Goal: Task Accomplishment & Management: Use online tool/utility

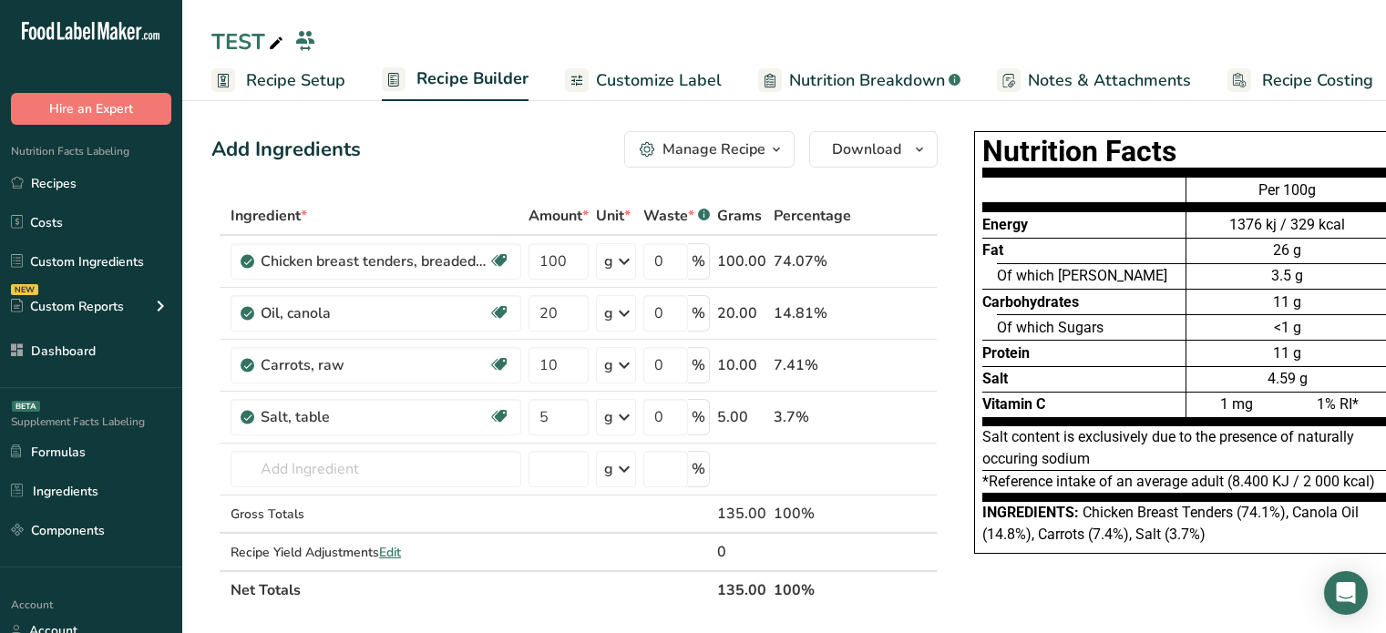
click at [793, 74] on span "Nutrition Breakdown" at bounding box center [867, 80] width 156 height 25
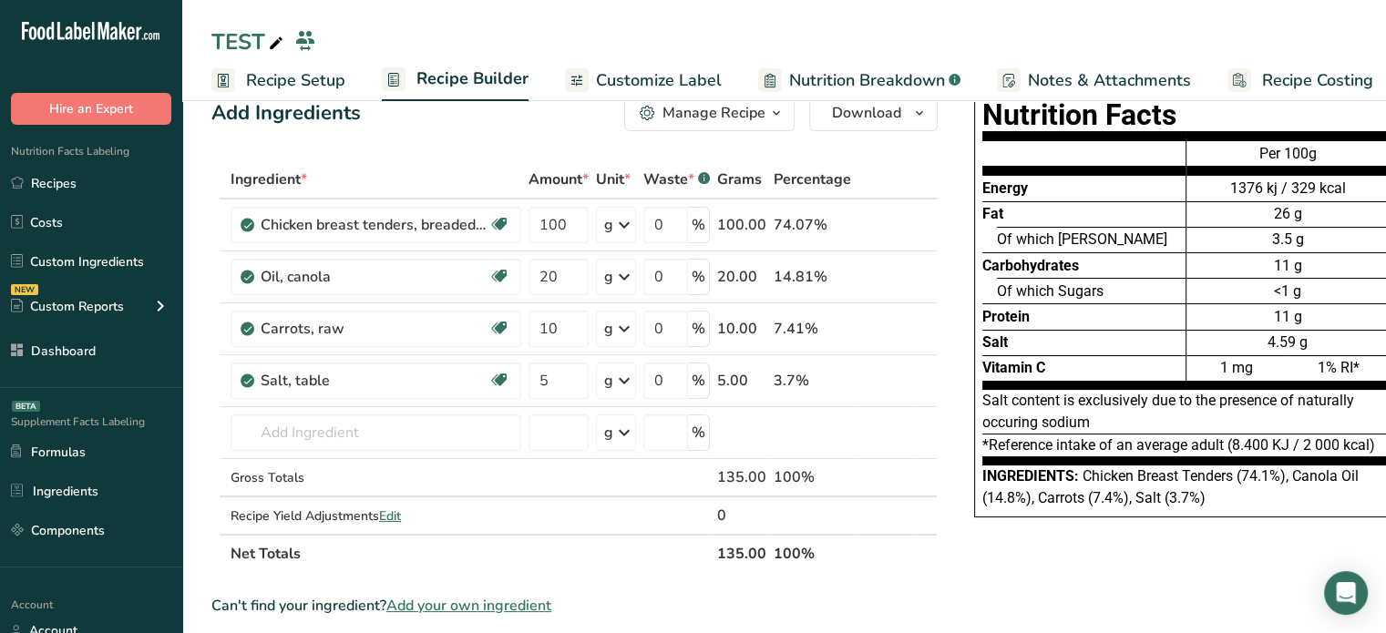
scroll to position [0, 17]
select select "Calories"
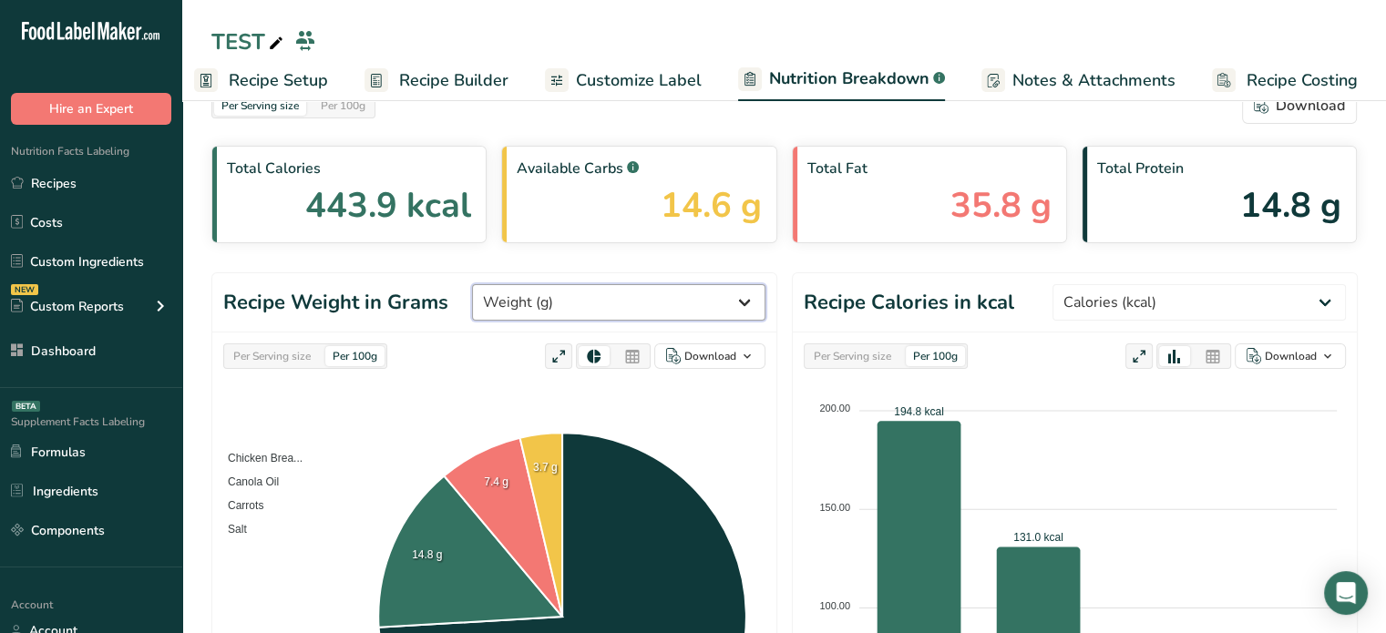
click at [628, 291] on select "Weight (g) Calories (kcal) Energy KJ (kj) Total Fat (g) Saturated Fat (g) Trans…" at bounding box center [618, 302] width 293 height 36
select select "Water"
click at [540, 284] on select "Weight (g) Calories (kcal) Energy KJ (kj) Total Fat (g) Saturated Fat (g) Trans…" at bounding box center [618, 302] width 293 height 36
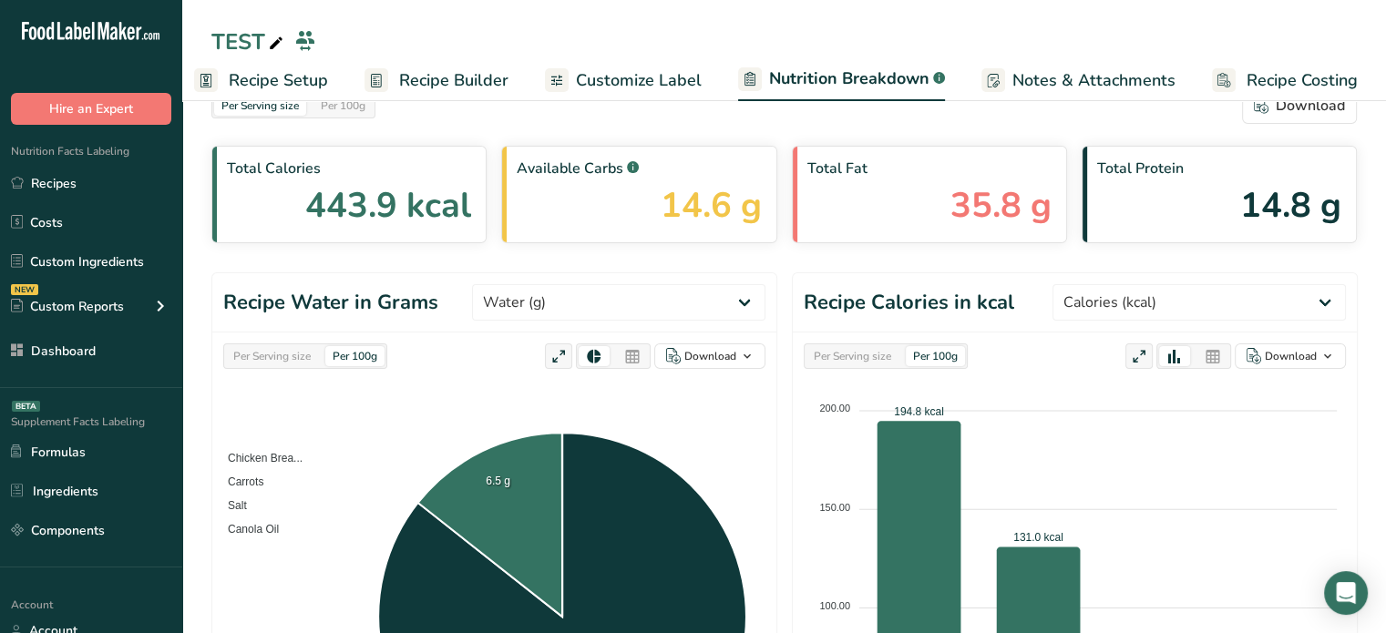
click at [630, 345] on icon at bounding box center [632, 357] width 16 height 26
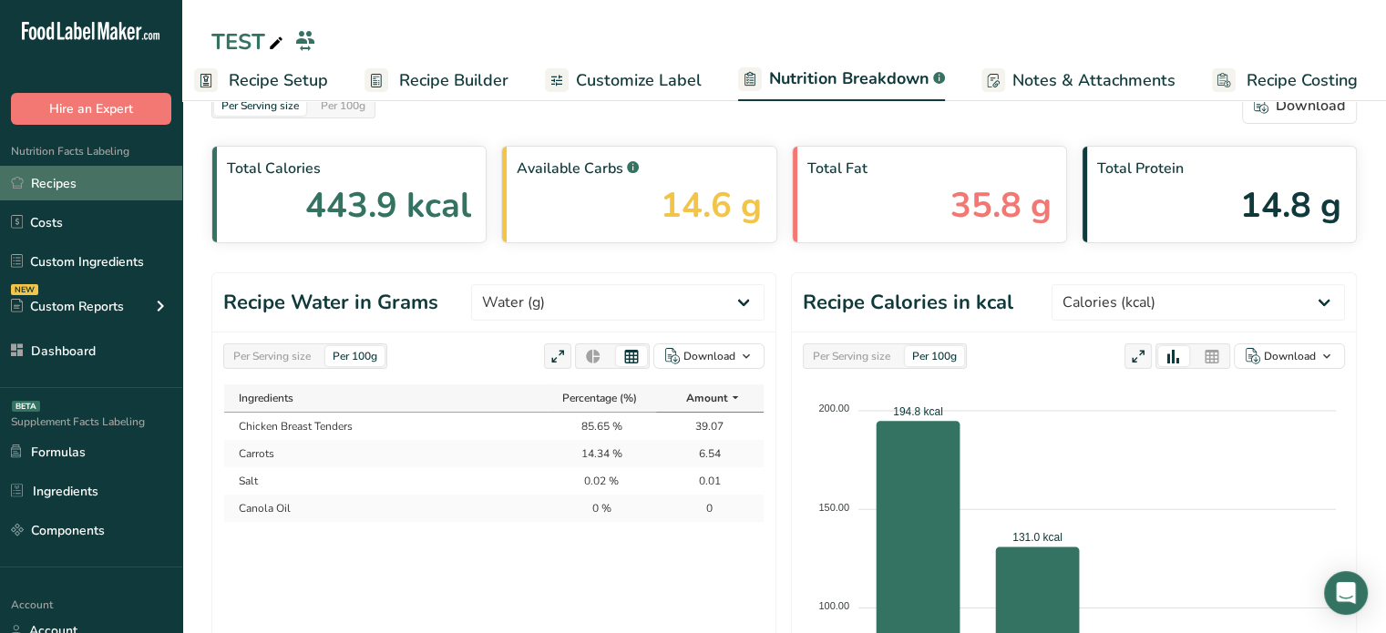
click at [128, 179] on link "Recipes" at bounding box center [91, 183] width 182 height 35
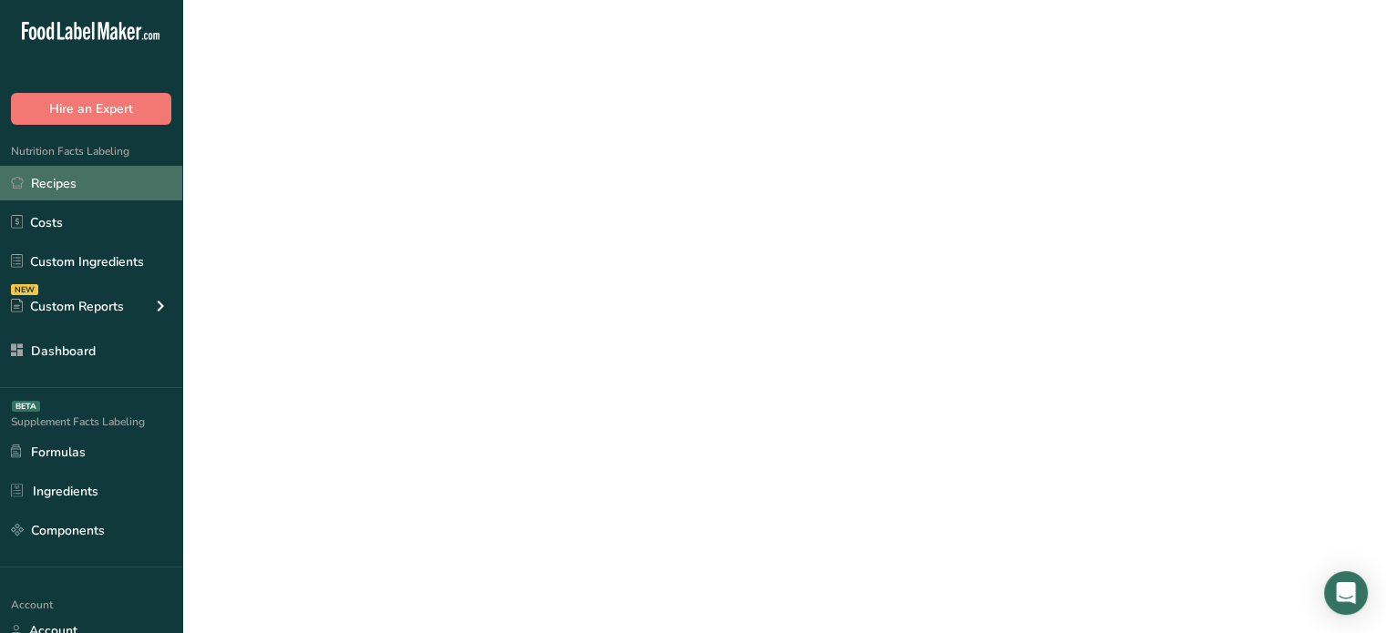
click at [128, 179] on link "Recipes" at bounding box center [91, 183] width 182 height 35
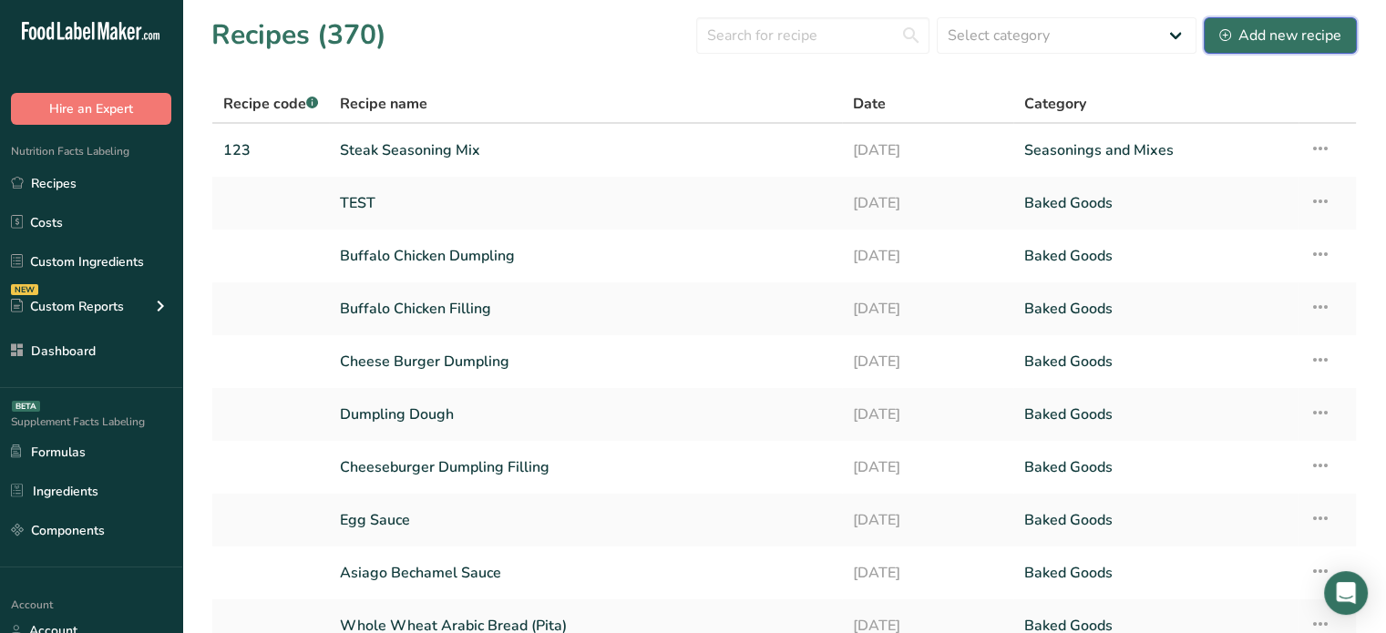
click at [1291, 29] on div "Add new recipe" at bounding box center [1280, 36] width 122 height 22
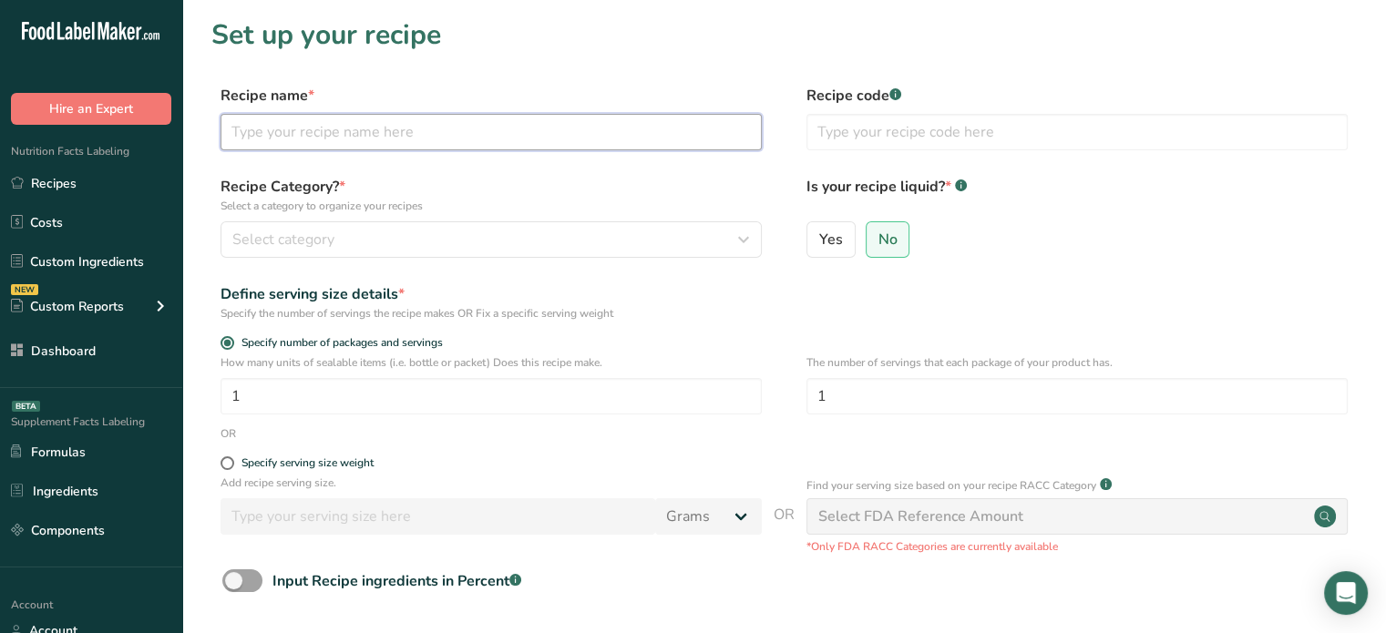
click at [681, 126] on input "text" at bounding box center [490, 132] width 541 height 36
paste input "Original Crushed"
type input "Original Crushed"
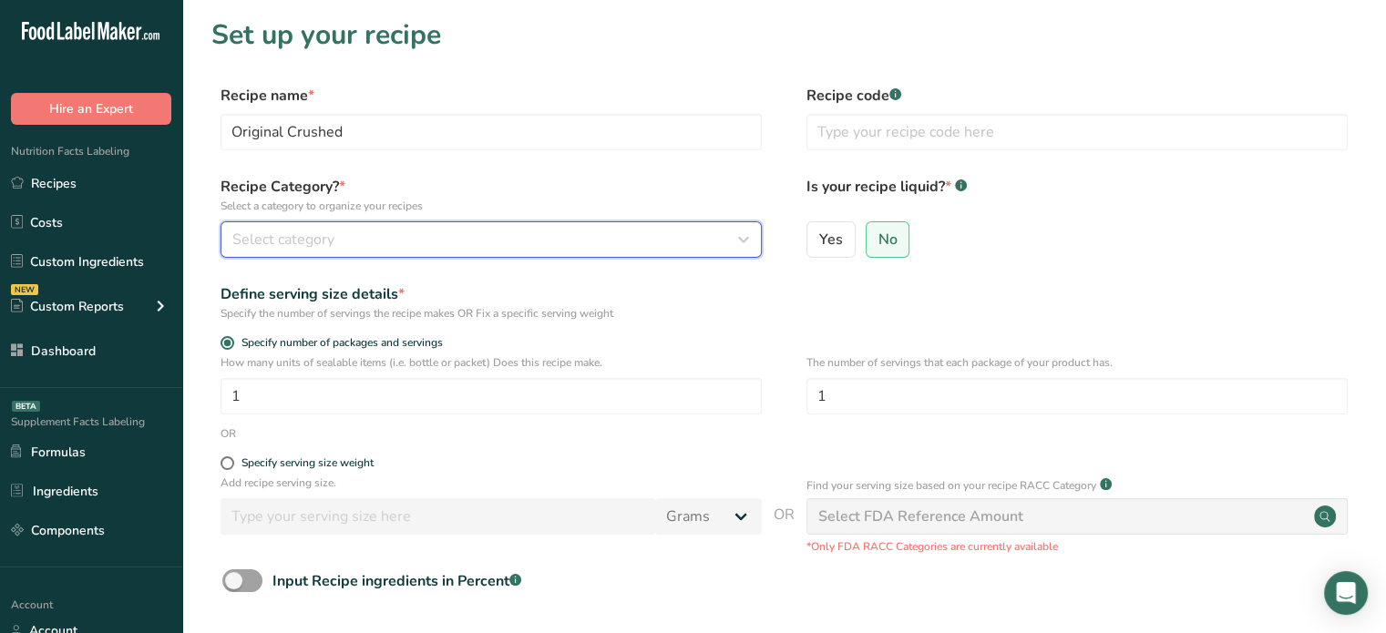
click at [518, 235] on div "Select category" at bounding box center [485, 240] width 507 height 22
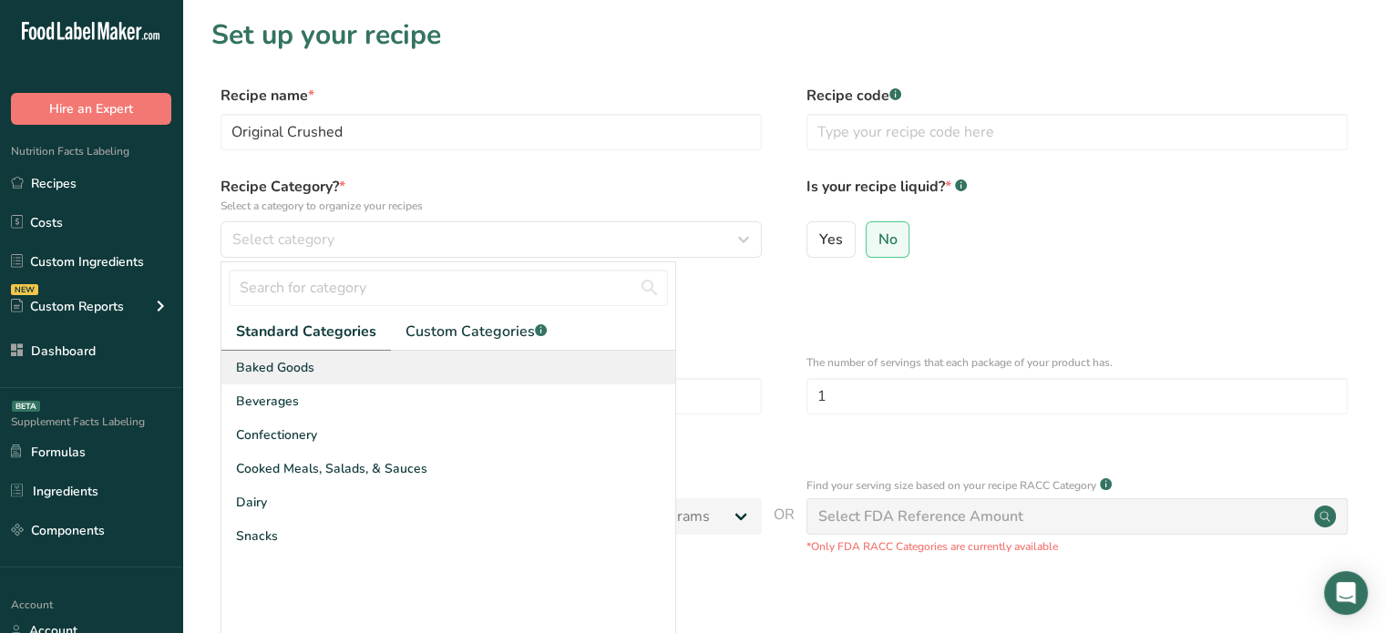
click at [425, 364] on div "Baked Goods" at bounding box center [448, 368] width 454 height 34
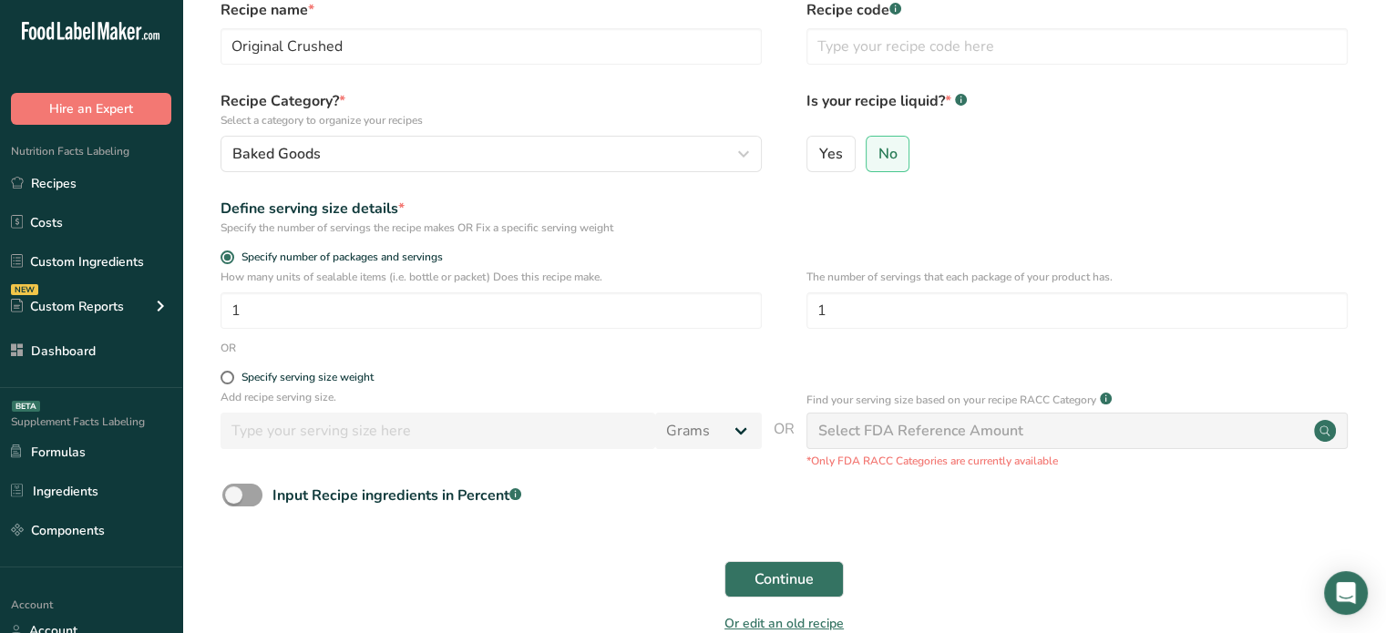
scroll to position [97, 0]
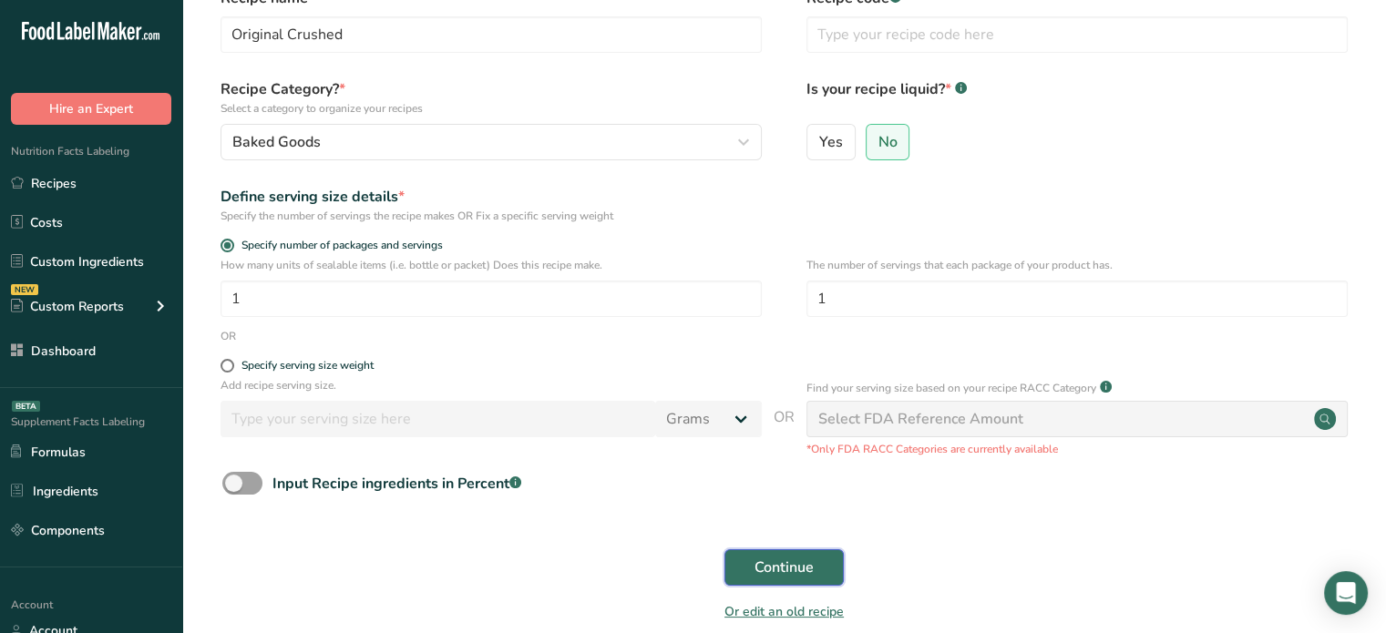
click at [793, 571] on span "Continue" at bounding box center [783, 568] width 59 height 22
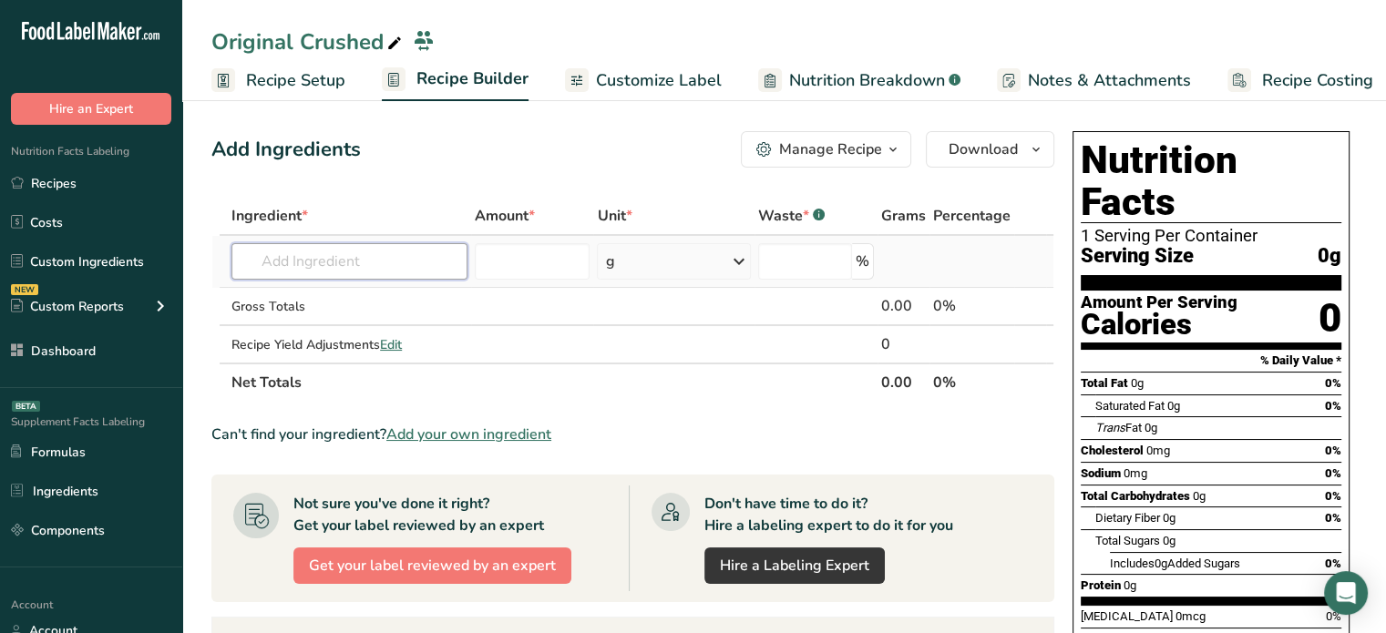
click at [317, 262] on input "text" at bounding box center [349, 261] width 236 height 36
type input "c"
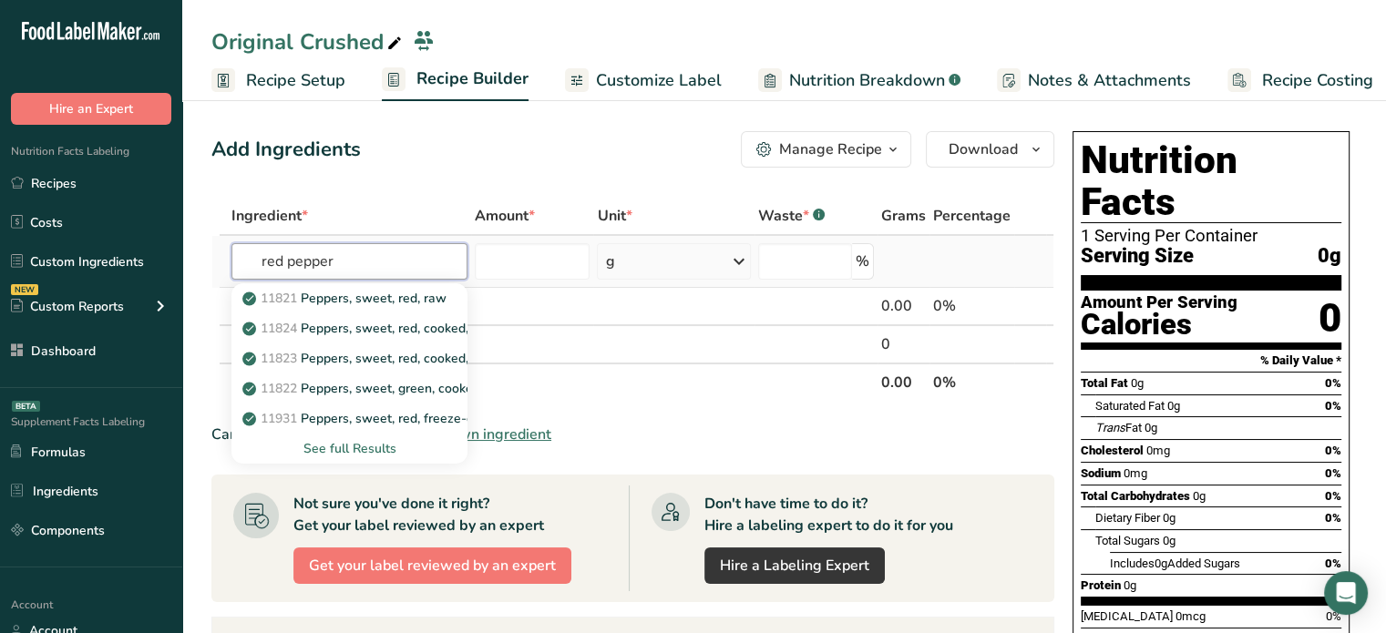
type input "red pepper"
click at [354, 458] on div "See full Results" at bounding box center [349, 449] width 236 height 30
click at [353, 445] on div "See full Results" at bounding box center [349, 448] width 207 height 19
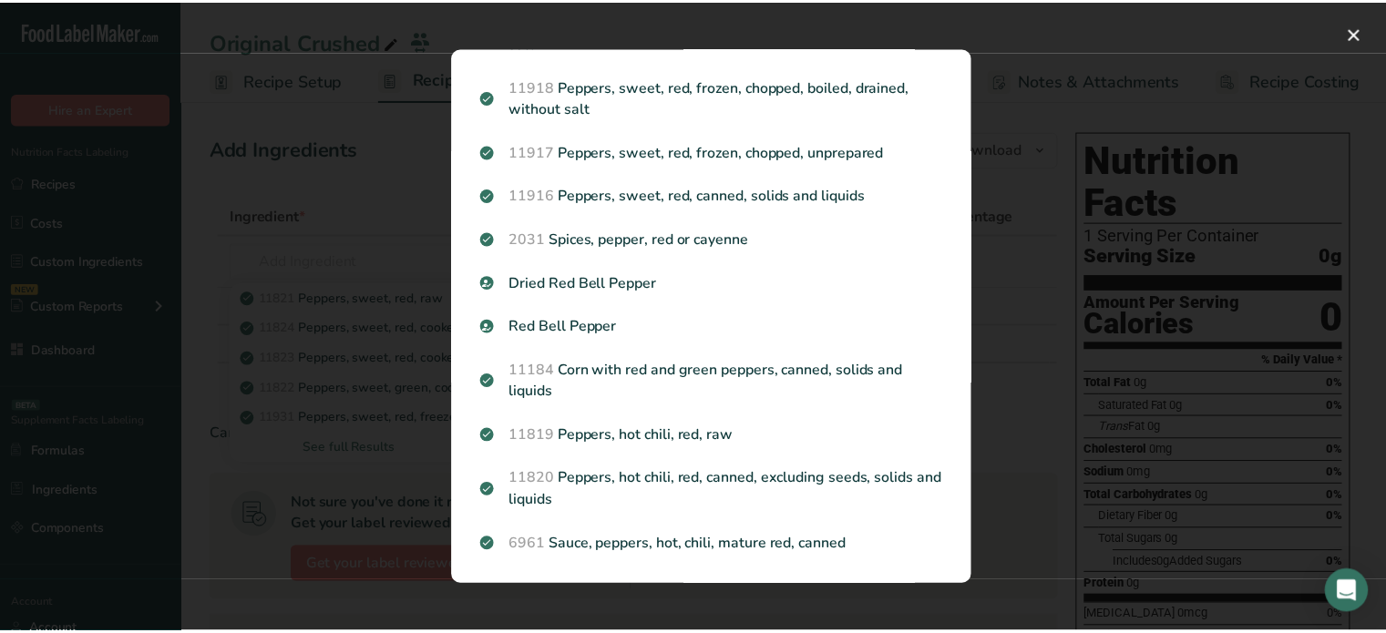
scroll to position [399, 0]
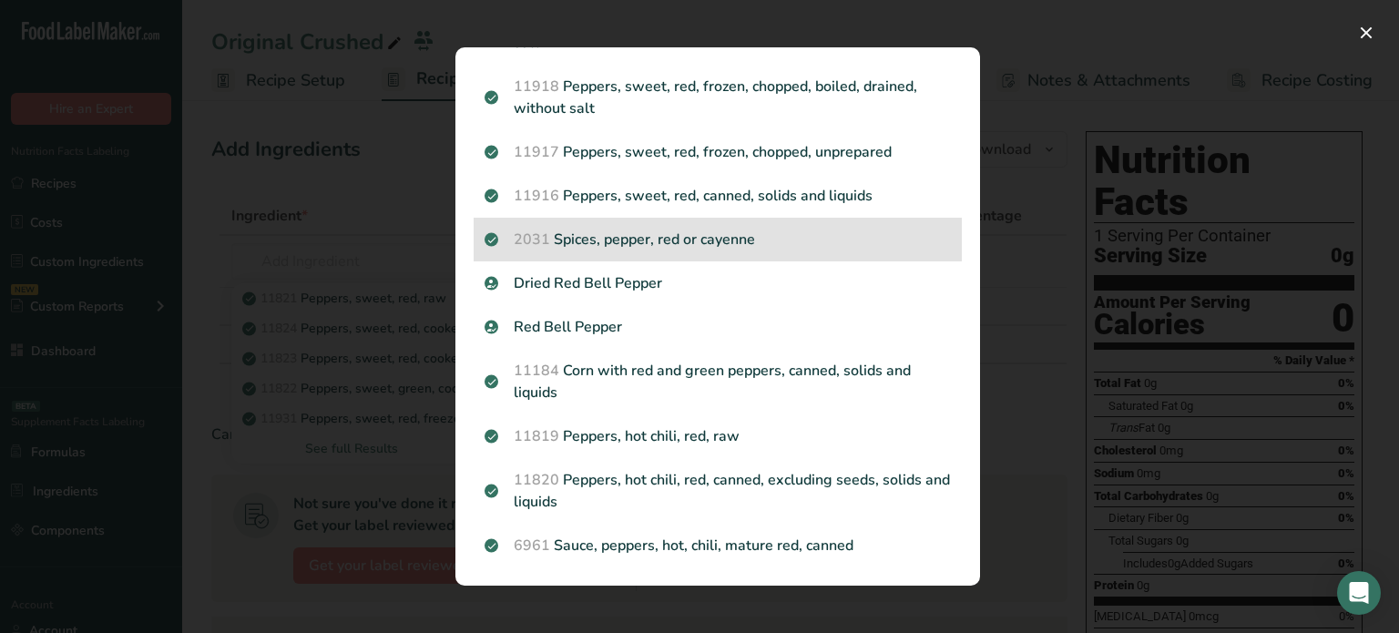
click at [754, 245] on p "2031 Spices, pepper, red or cayenne" at bounding box center [718, 240] width 466 height 22
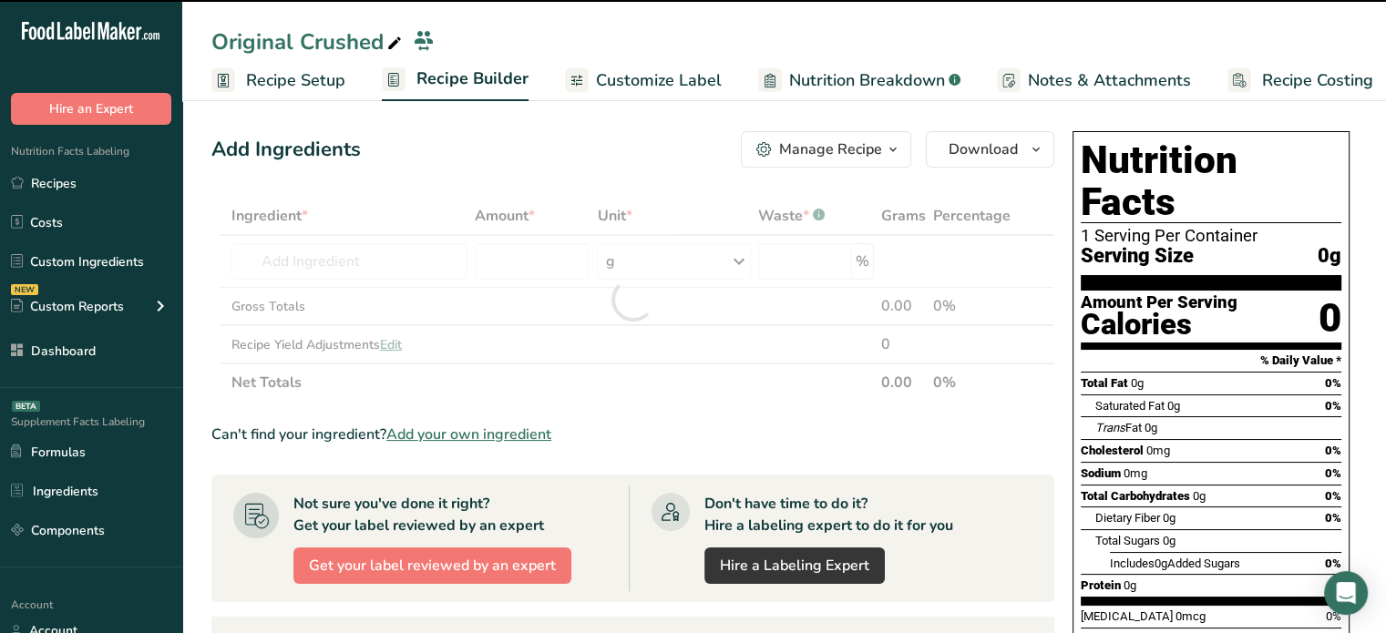
type input "0"
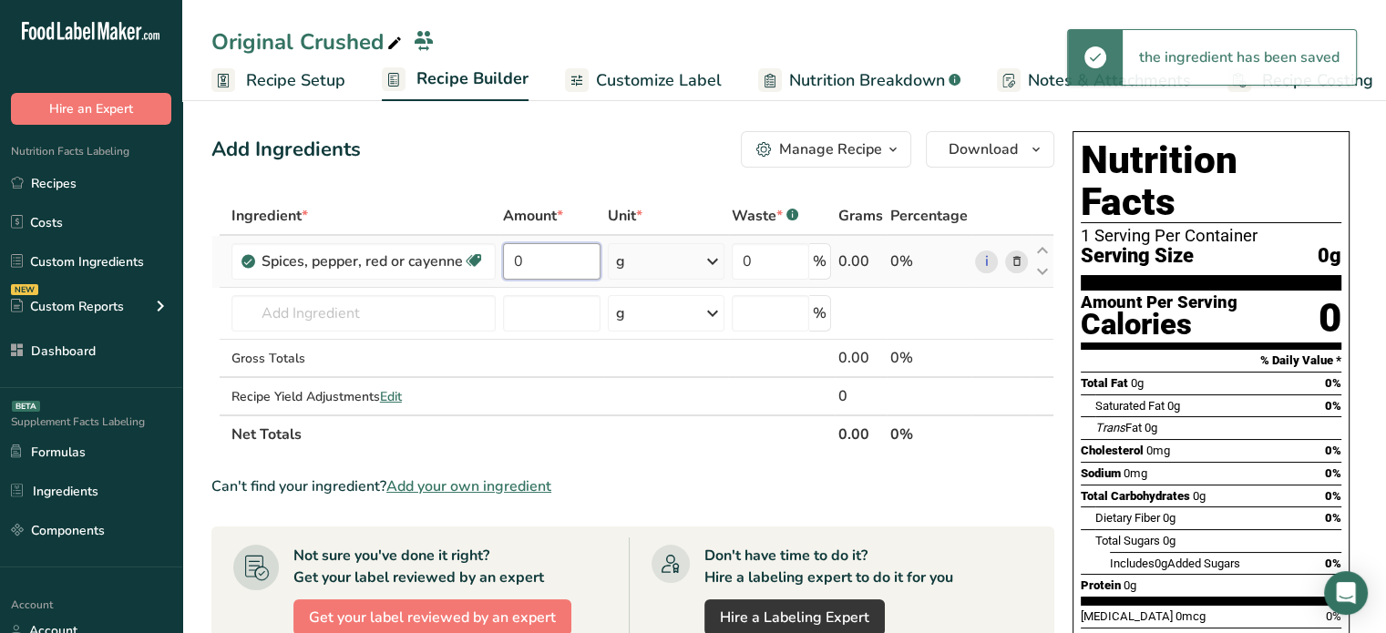
click at [575, 276] on input "0" at bounding box center [551, 261] width 97 height 36
drag, startPoint x: 543, startPoint y: 258, endPoint x: 494, endPoint y: 251, distance: 49.6
click at [494, 251] on tr "Spices, pepper, red or cayenne Dairy free Gluten free Vegan Vegetarian Soy free…" at bounding box center [632, 262] width 841 height 52
paste input "1.55"
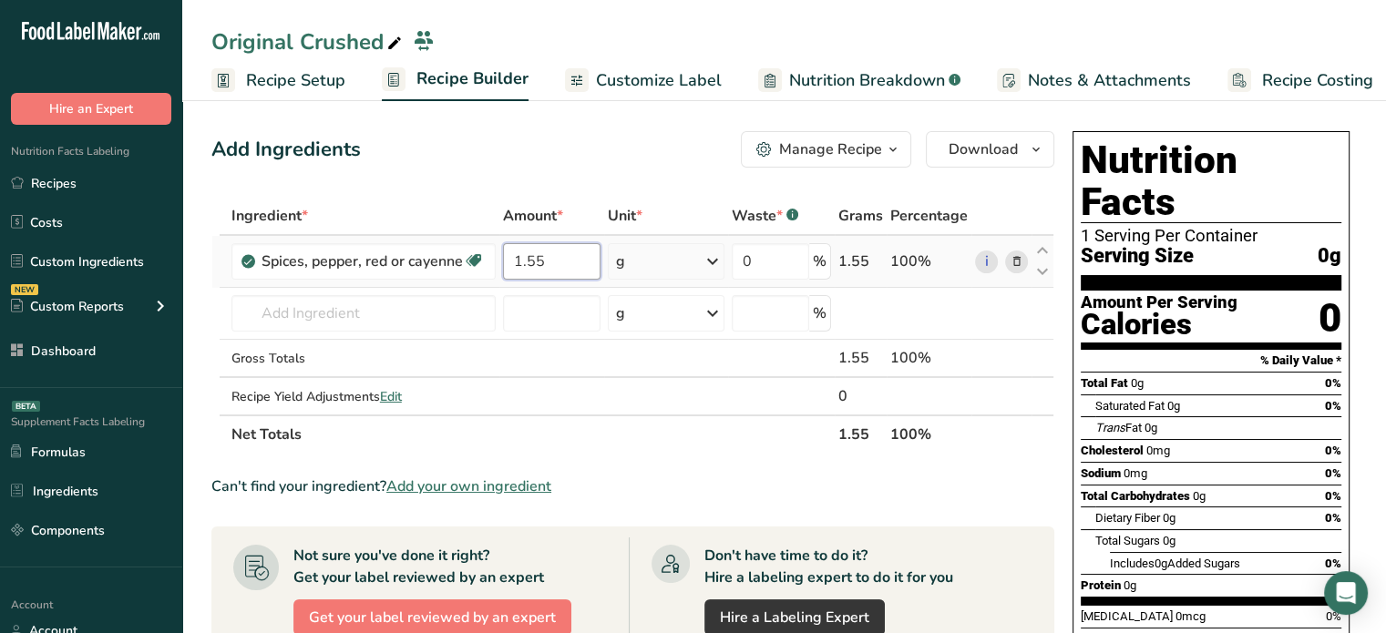
type input "1.55"
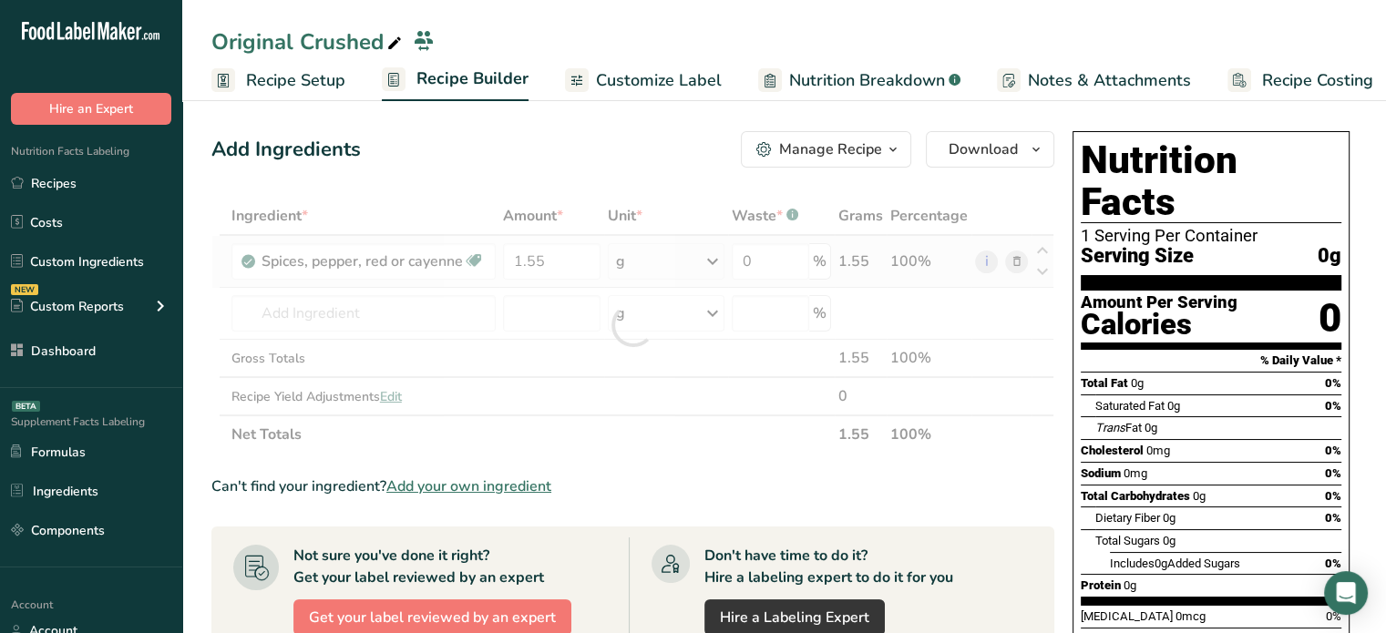
click at [697, 255] on div "Ingredient * Amount * Unit * Waste * .a-a{fill:#347362;}.b-a{fill:#fff;} Grams …" at bounding box center [632, 325] width 843 height 257
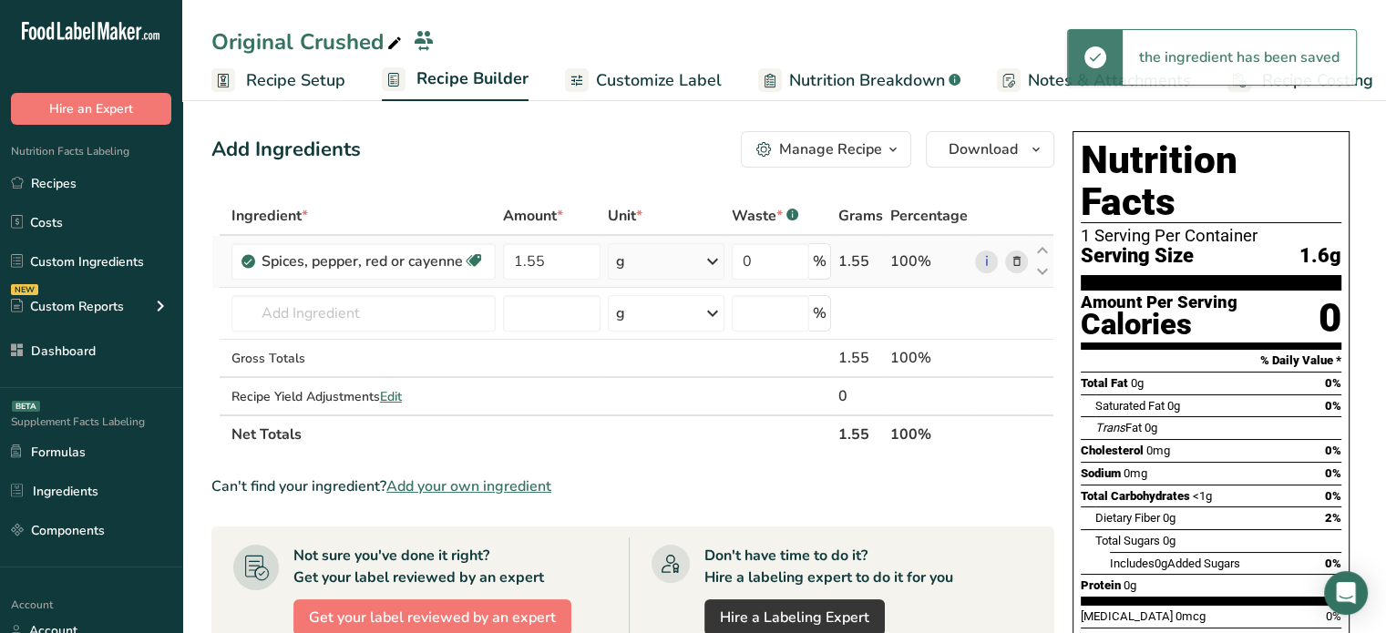
click at [697, 255] on div "g" at bounding box center [666, 261] width 117 height 36
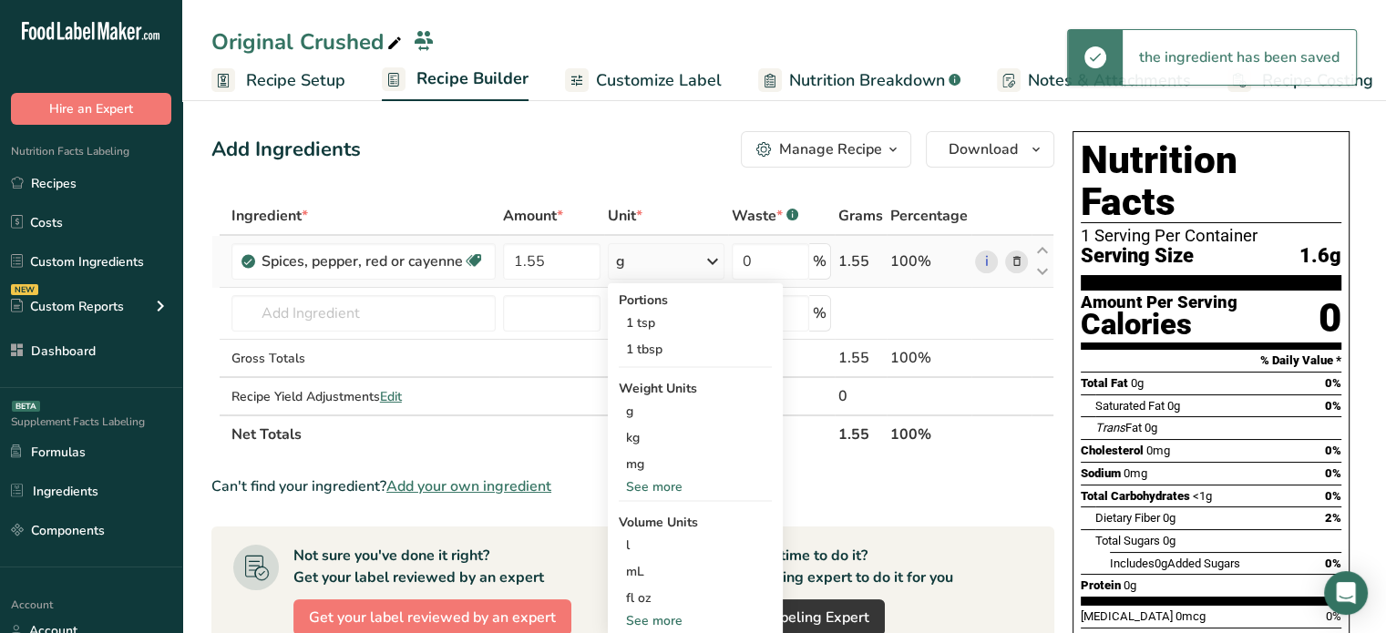
click at [669, 493] on div "See more" at bounding box center [695, 486] width 153 height 19
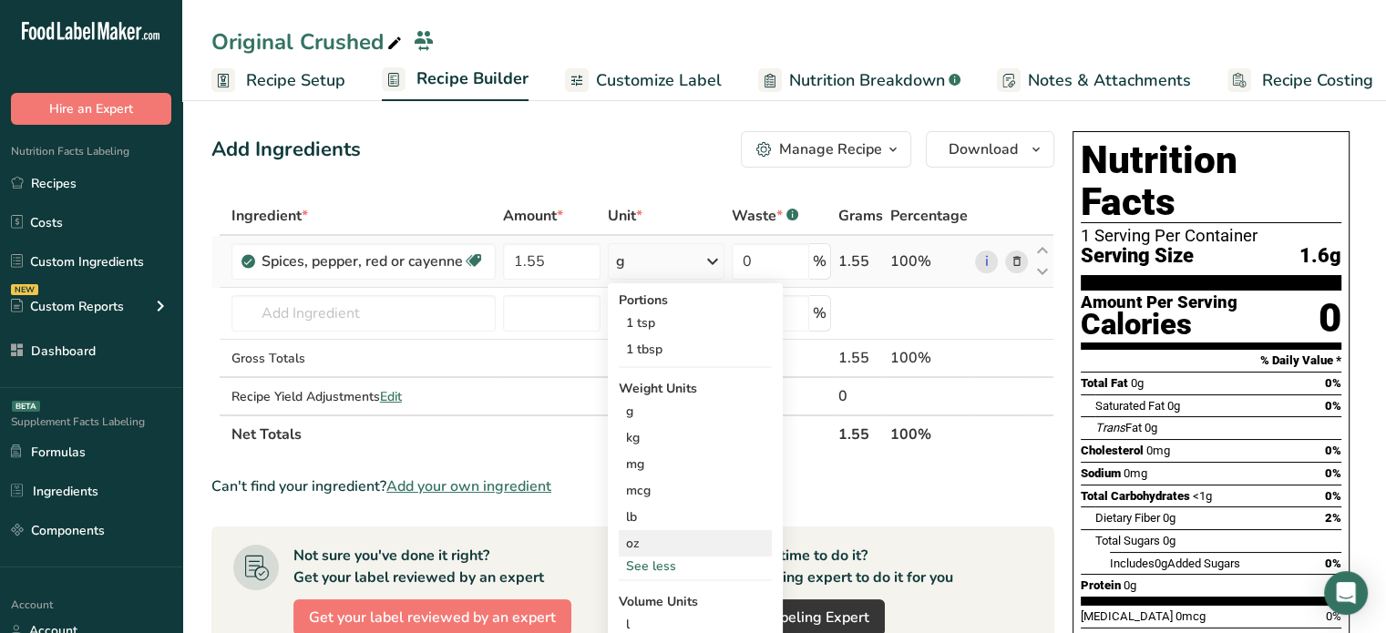
click at [671, 541] on div "oz" at bounding box center [695, 543] width 153 height 26
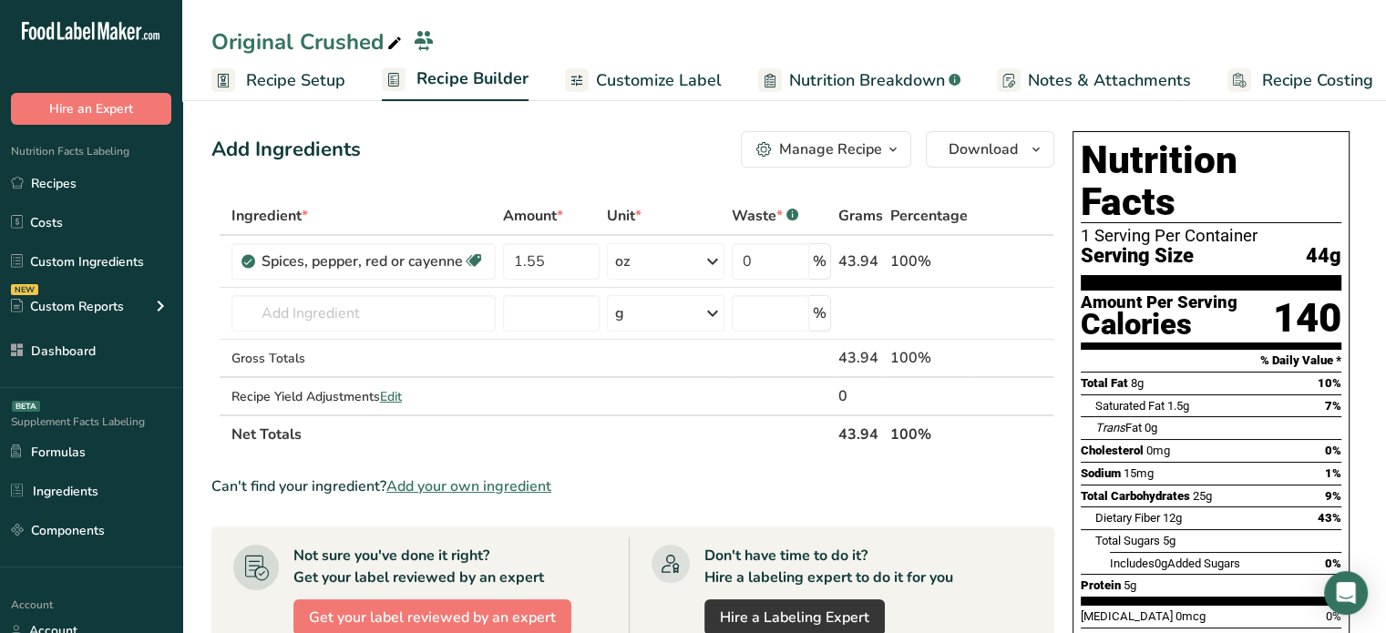
scroll to position [0, 0]
click at [331, 76] on span "Recipe Setup" at bounding box center [295, 80] width 99 height 25
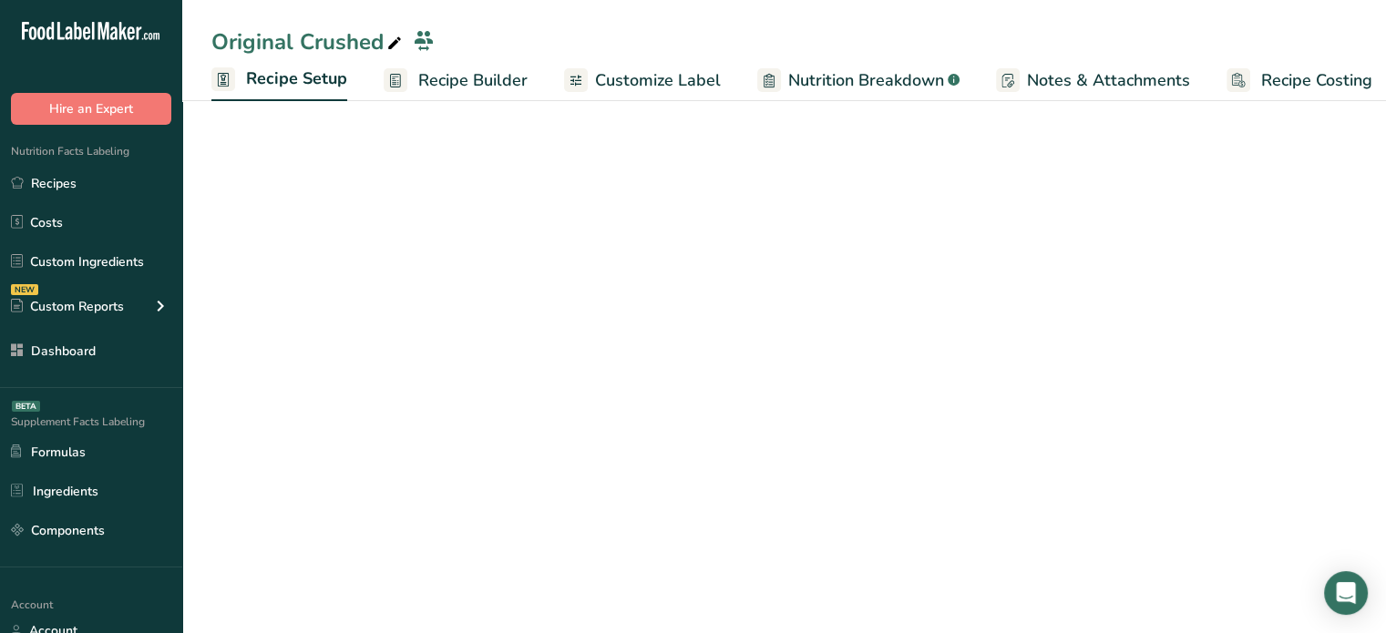
scroll to position [0, 6]
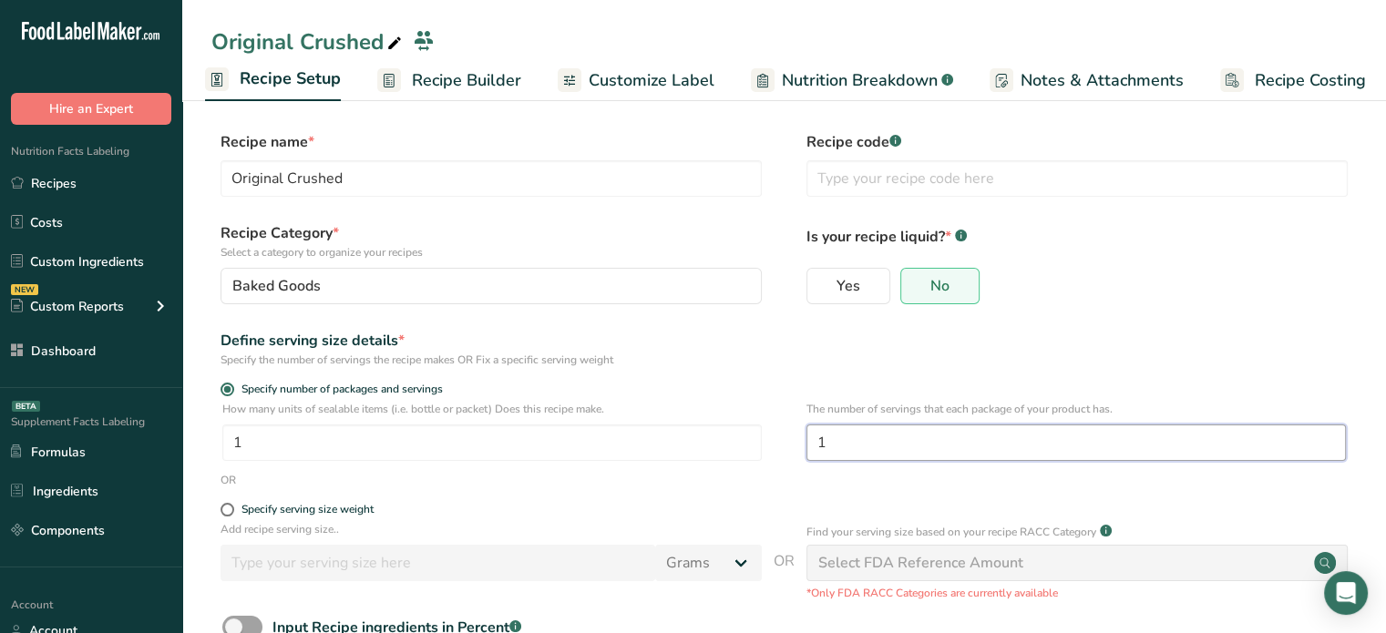
drag, startPoint x: 902, startPoint y: 448, endPoint x: 793, endPoint y: 440, distance: 109.6
click at [793, 440] on div "How many units of sealable items (i.e. bottle or packet) Does this recipe make.…" at bounding box center [783, 436] width 1145 height 71
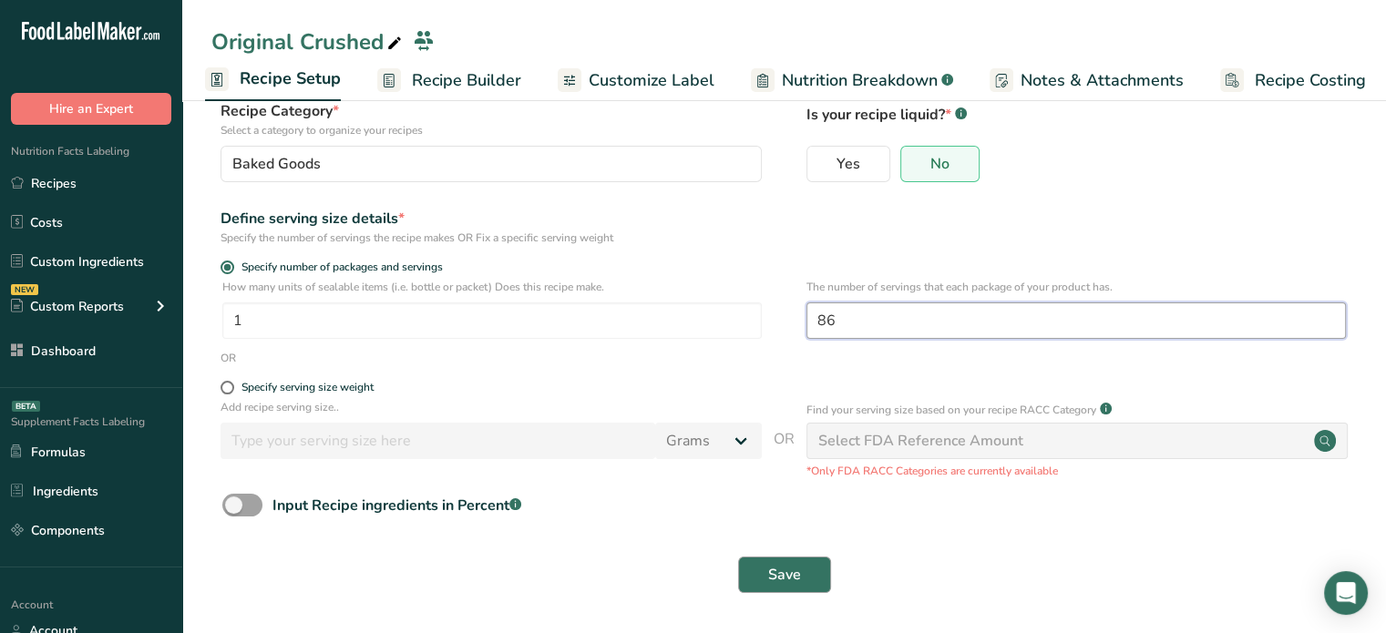
type input "86"
click at [777, 570] on span "Save" at bounding box center [784, 575] width 33 height 22
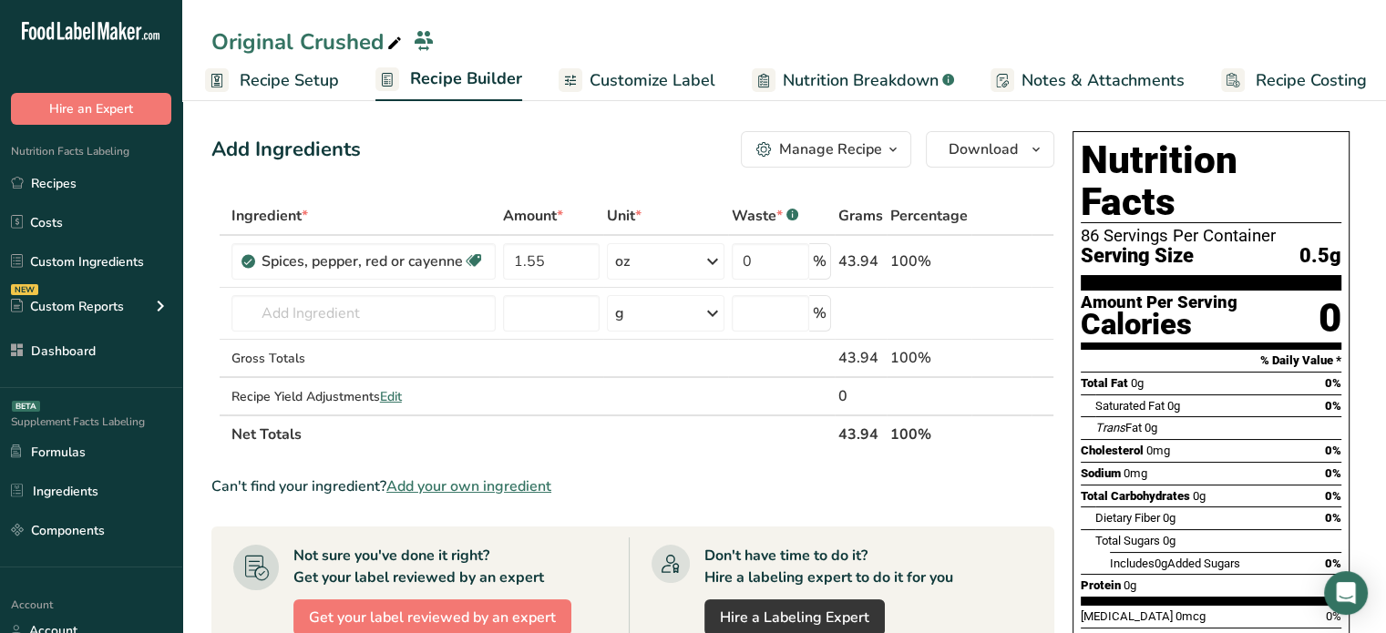
click at [612, 85] on span "Customize Label" at bounding box center [652, 80] width 126 height 25
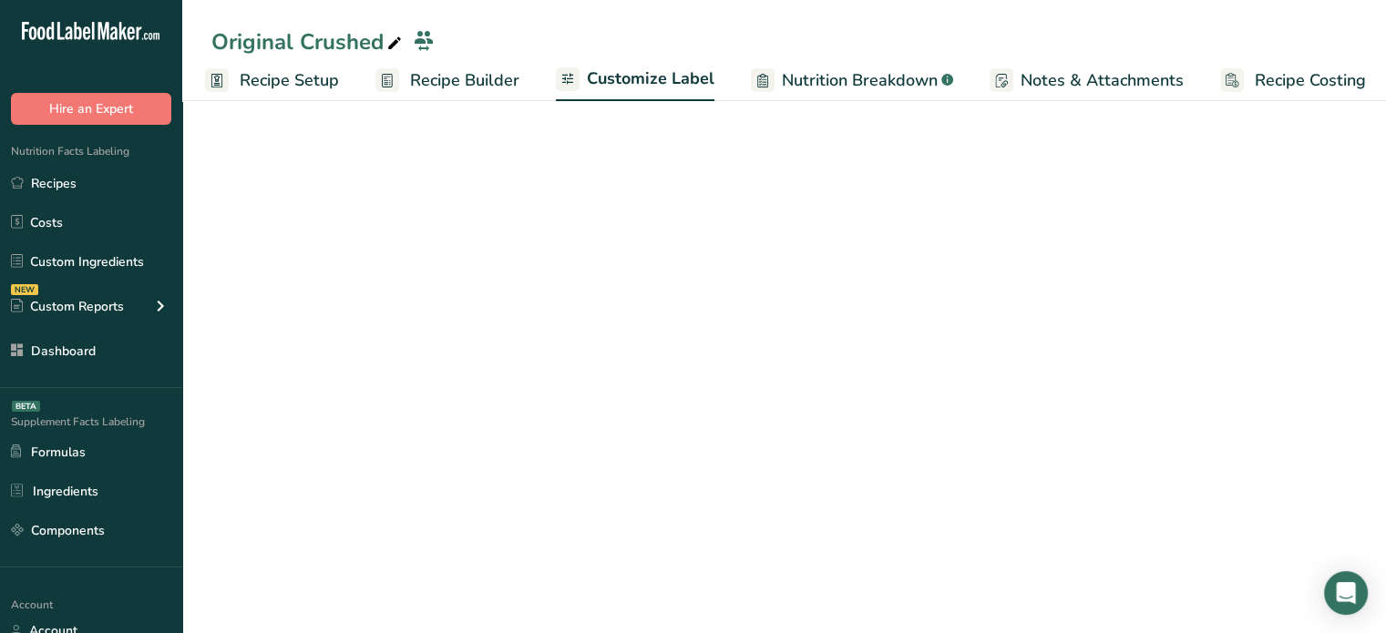
scroll to position [0, 15]
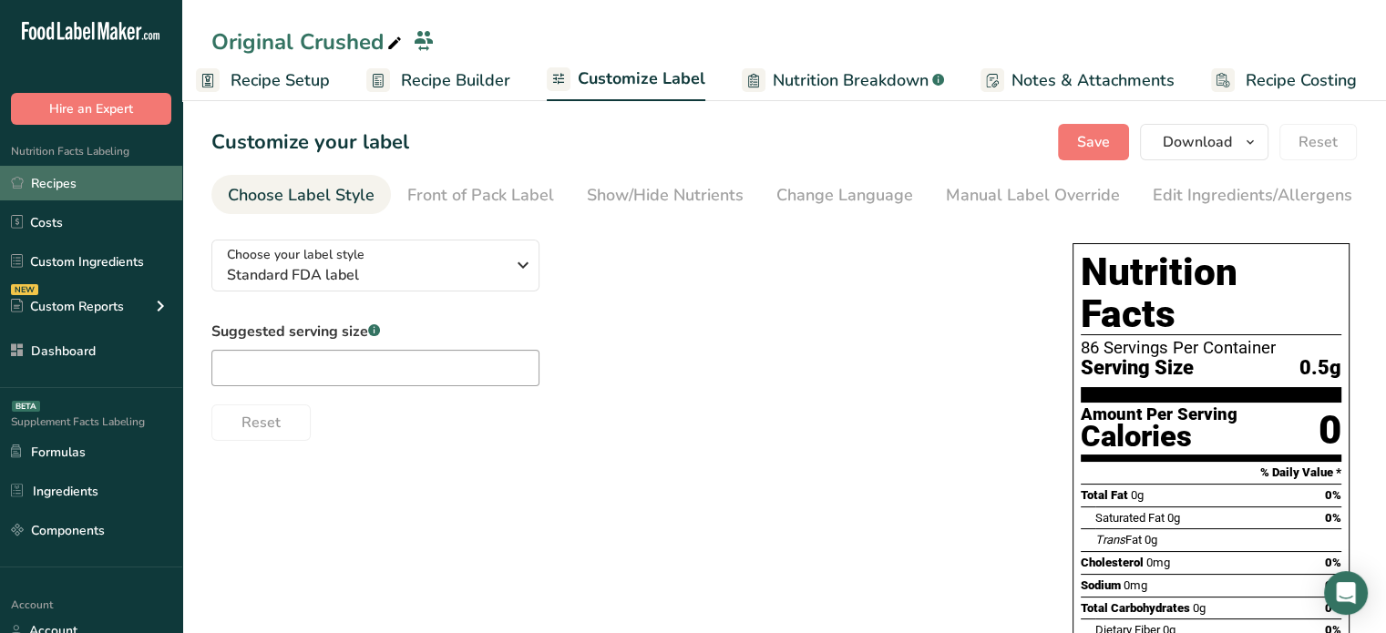
click at [98, 193] on link "Recipes" at bounding box center [91, 183] width 182 height 35
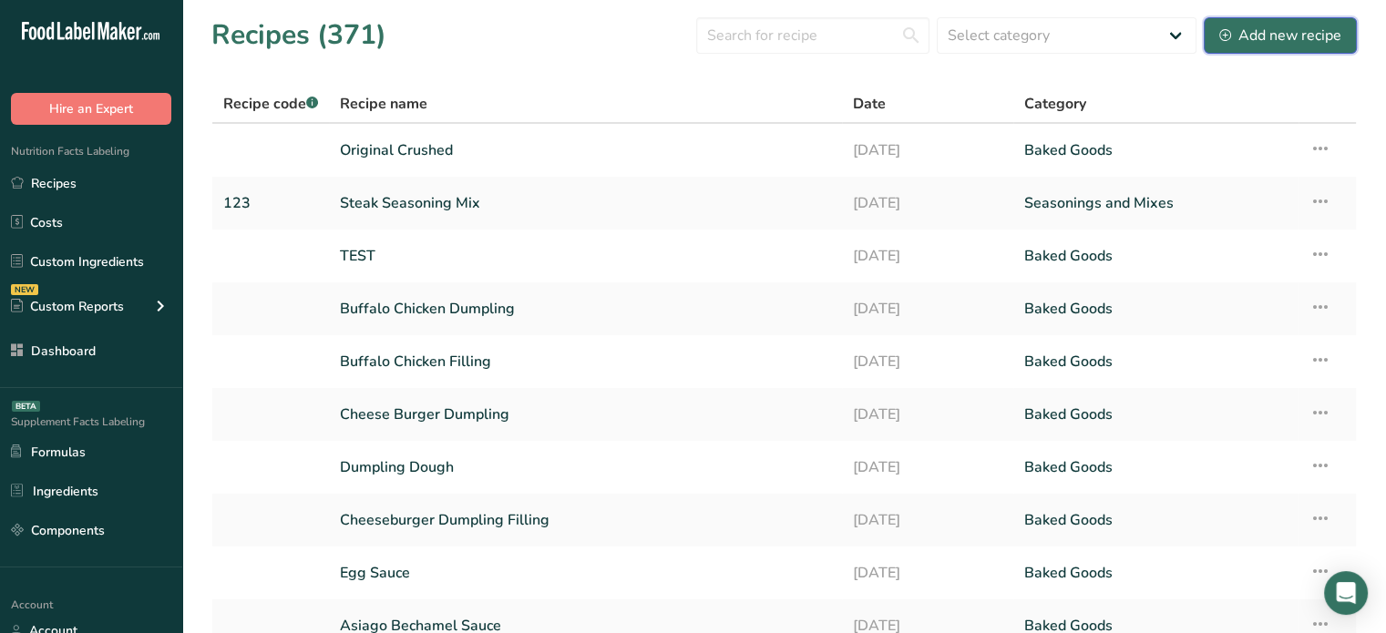
click at [1285, 27] on div "Add new recipe" at bounding box center [1280, 36] width 122 height 22
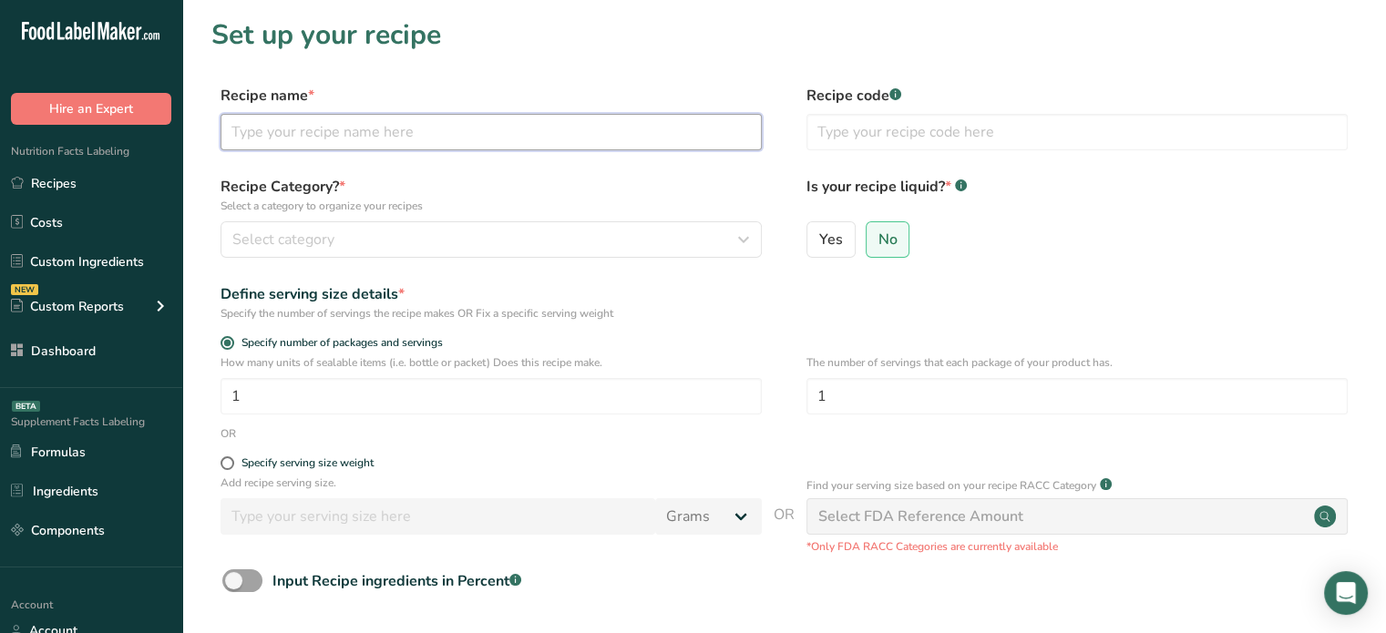
click at [714, 140] on input "text" at bounding box center [490, 132] width 541 height 36
type input "c"
type input "Cheddar Spice"
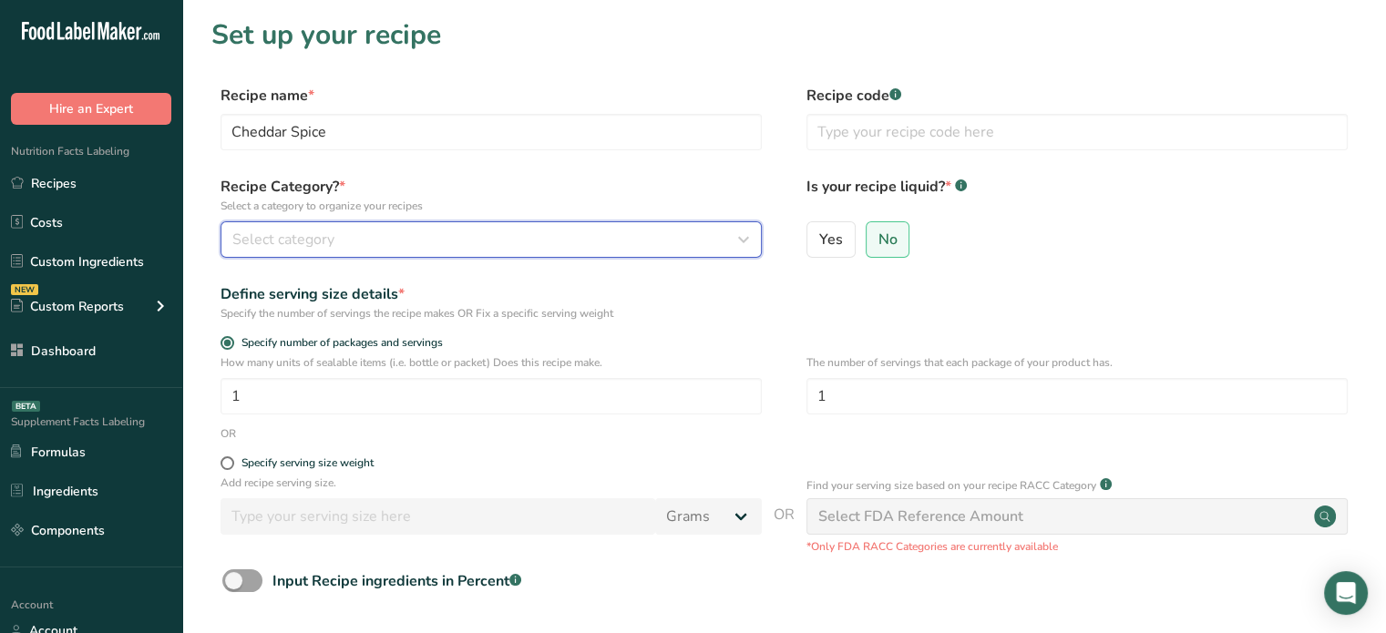
click at [676, 229] on div "Select category" at bounding box center [485, 240] width 507 height 22
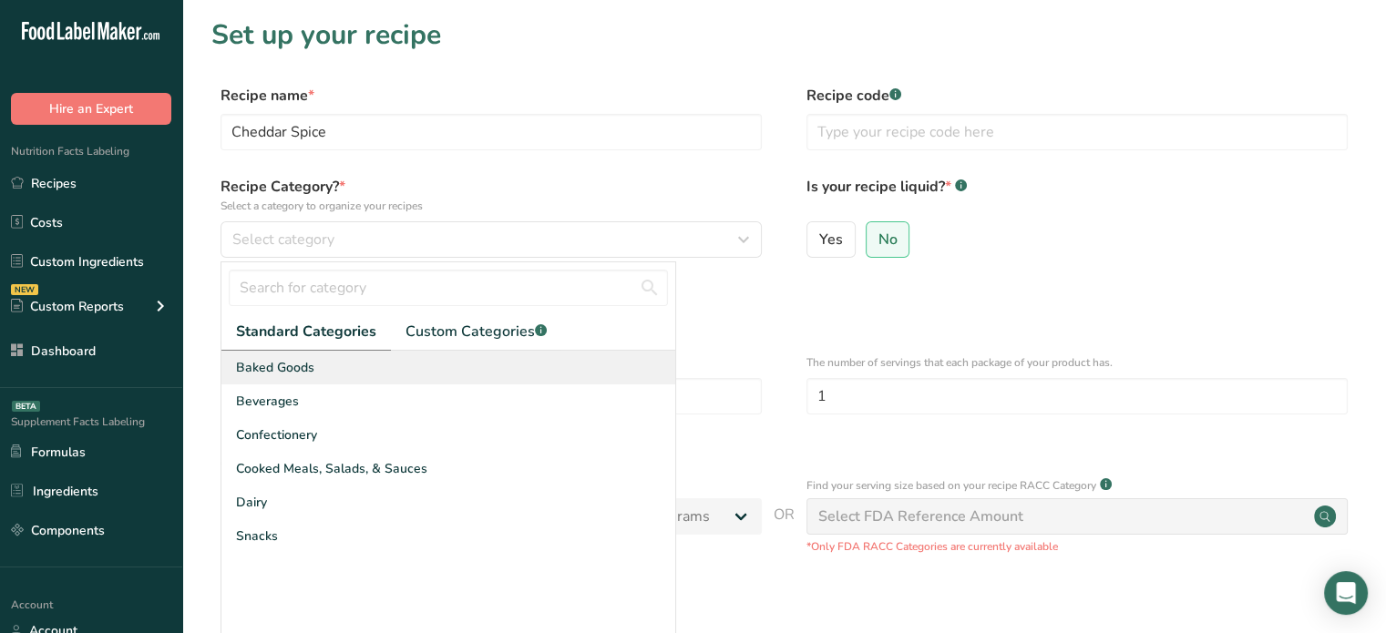
click at [555, 351] on div "Baked Goods" at bounding box center [448, 368] width 454 height 34
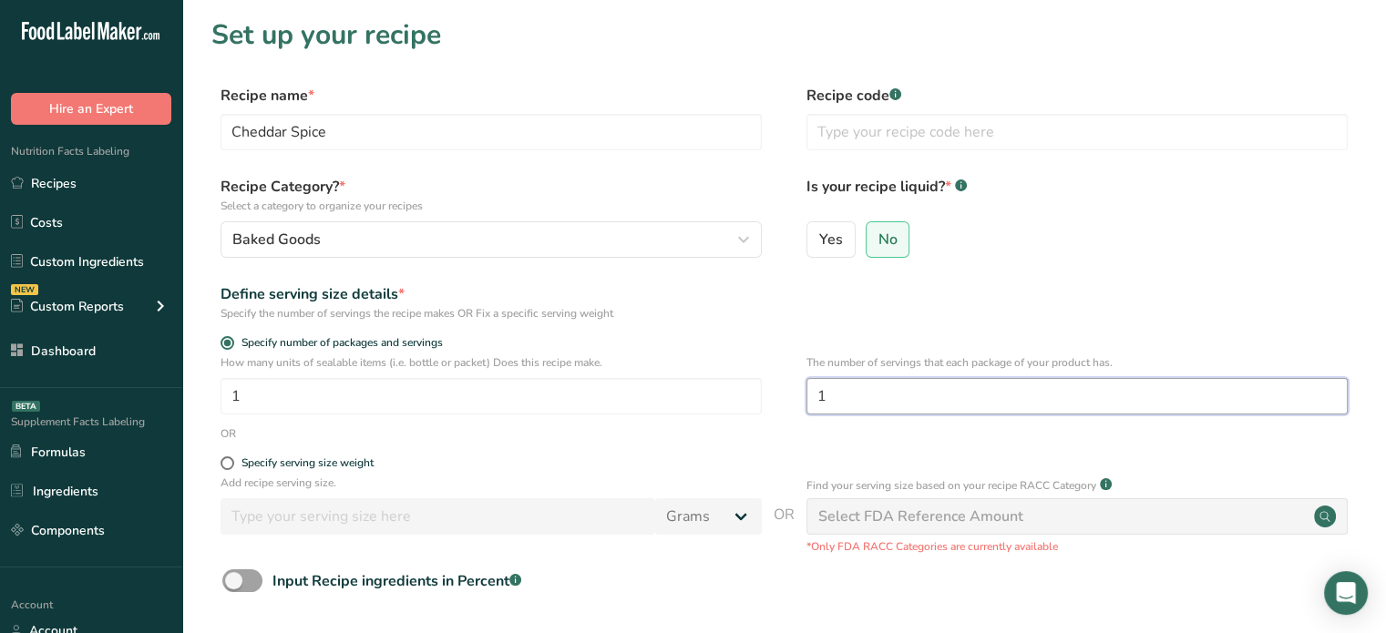
drag, startPoint x: 883, startPoint y: 410, endPoint x: 780, endPoint y: 402, distance: 103.3
click at [780, 402] on div "How many units of sealable items (i.e. bottle or packet) Does this recipe make.…" at bounding box center [783, 389] width 1145 height 71
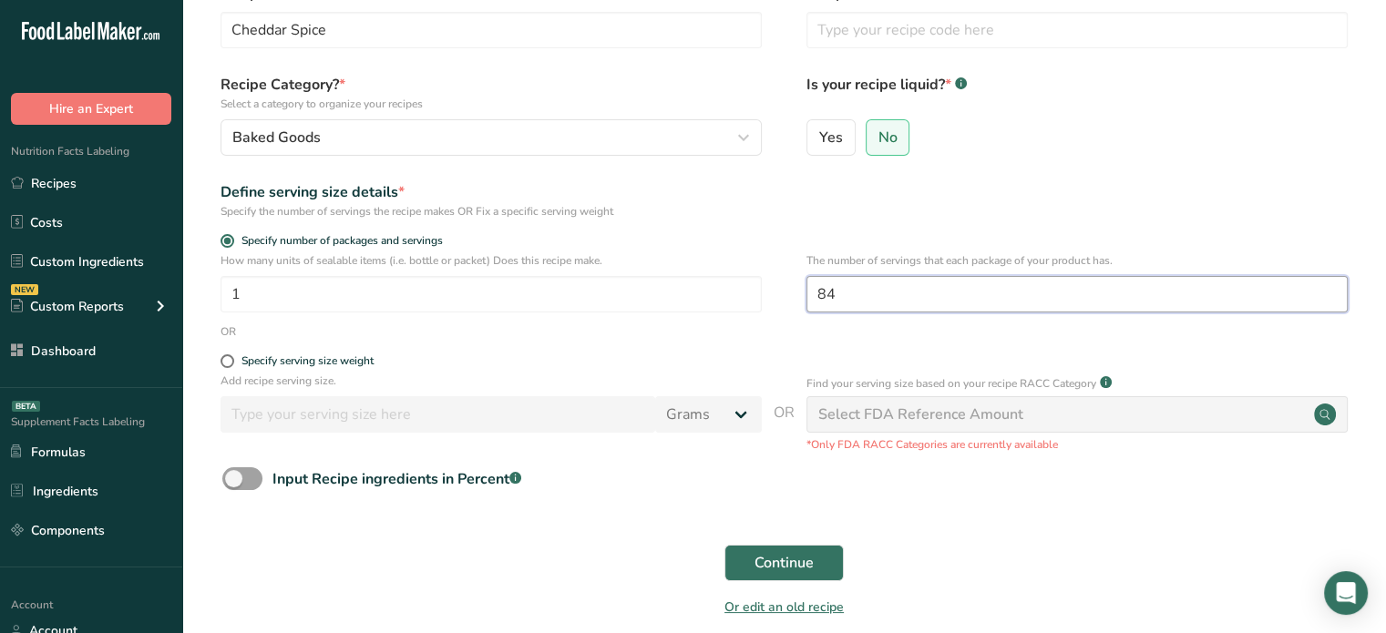
scroll to position [106, 0]
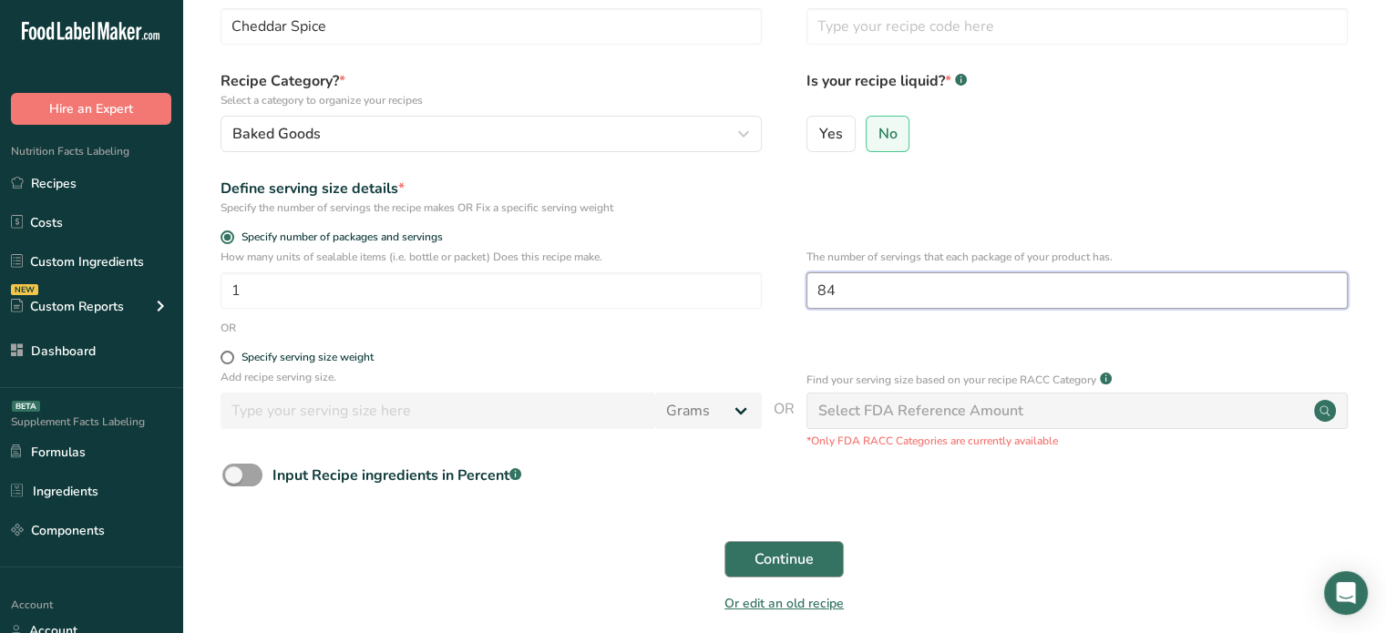
type input "84"
click at [729, 562] on button "Continue" at bounding box center [783, 559] width 119 height 36
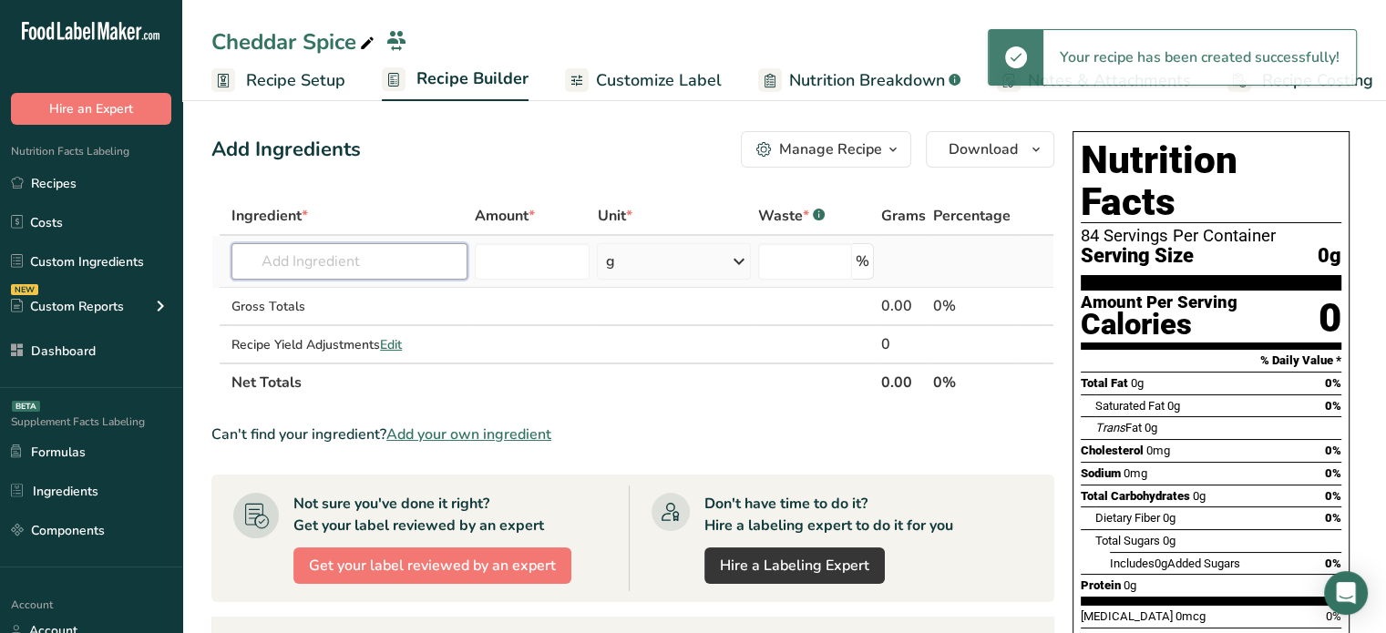
click at [371, 256] on input "text" at bounding box center [349, 261] width 236 height 36
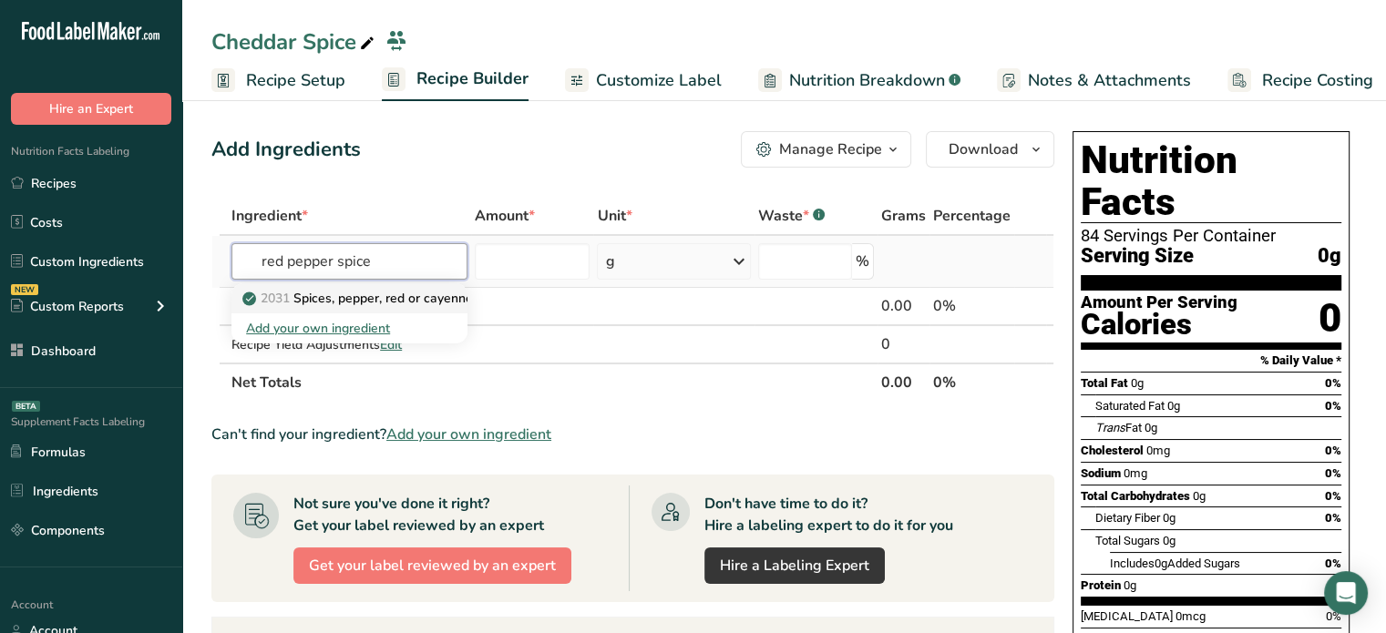
type input "red pepper spice"
click at [379, 297] on p "2031 Spices, pepper, red or cayenne" at bounding box center [359, 298] width 227 height 19
type input "Spices, pepper, red or cayenne"
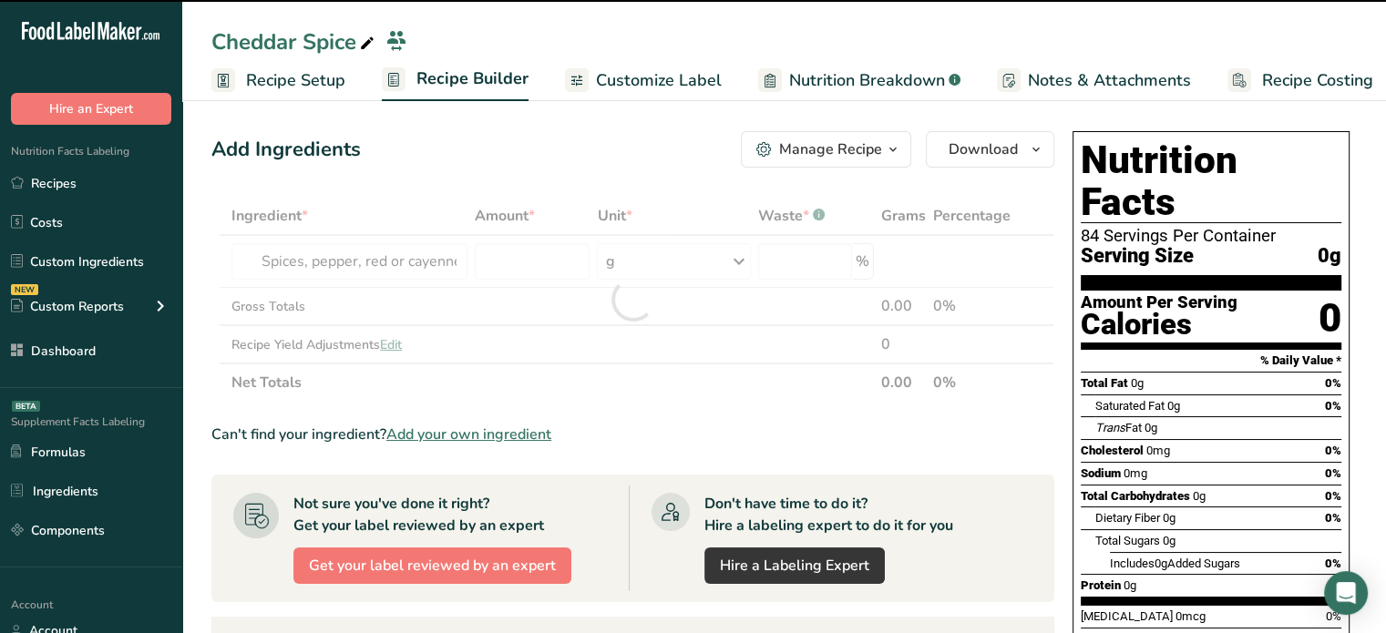
type input "0"
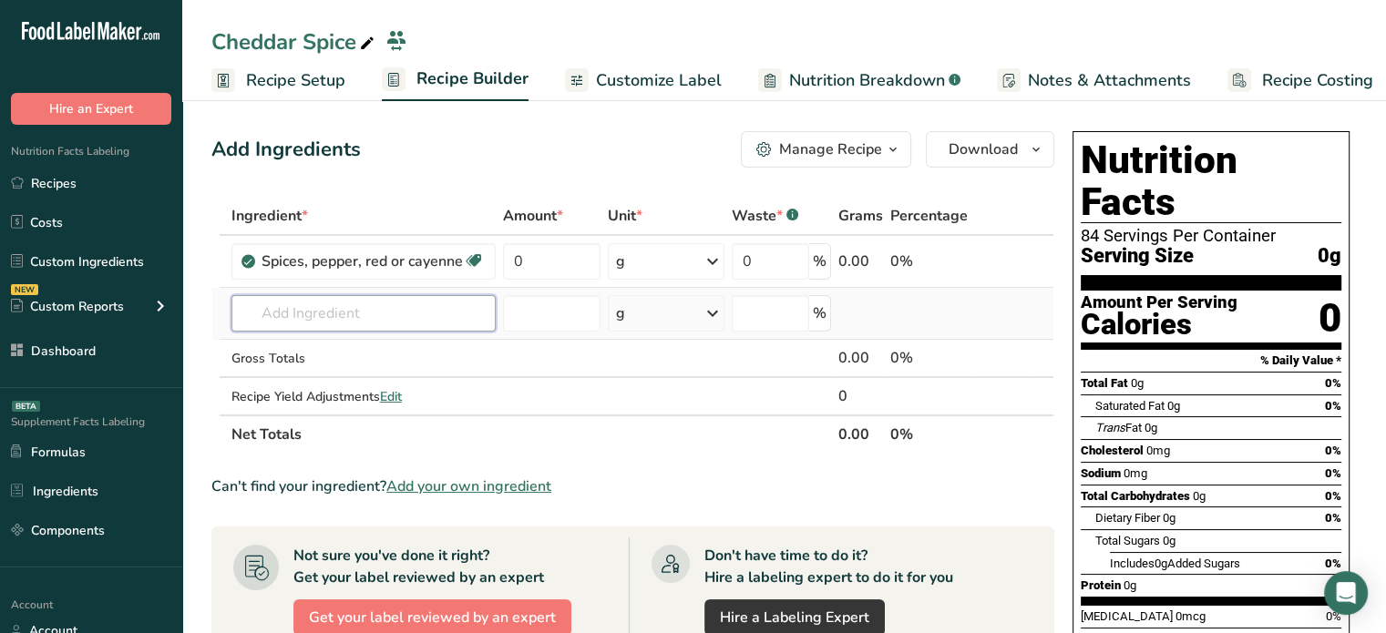
click at [456, 312] on input "text" at bounding box center [363, 313] width 264 height 36
click at [498, 487] on span "Add your own ingredient" at bounding box center [468, 487] width 165 height 22
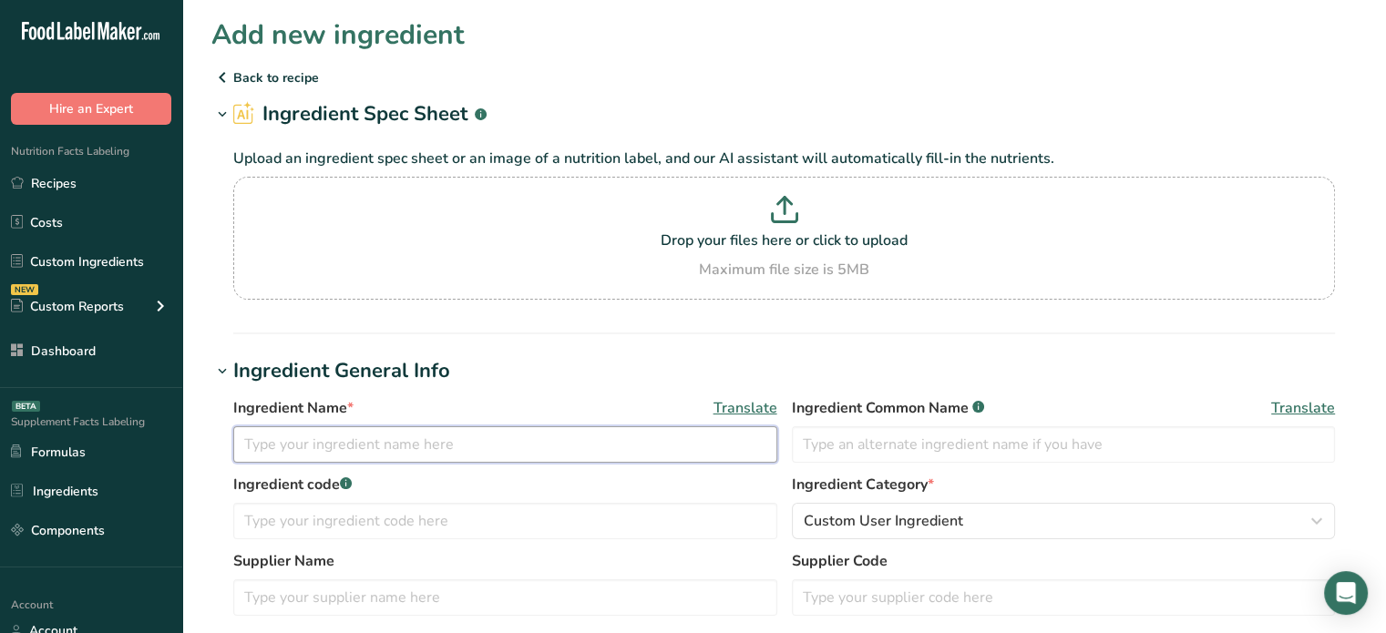
click at [351, 437] on input "text" at bounding box center [505, 444] width 544 height 36
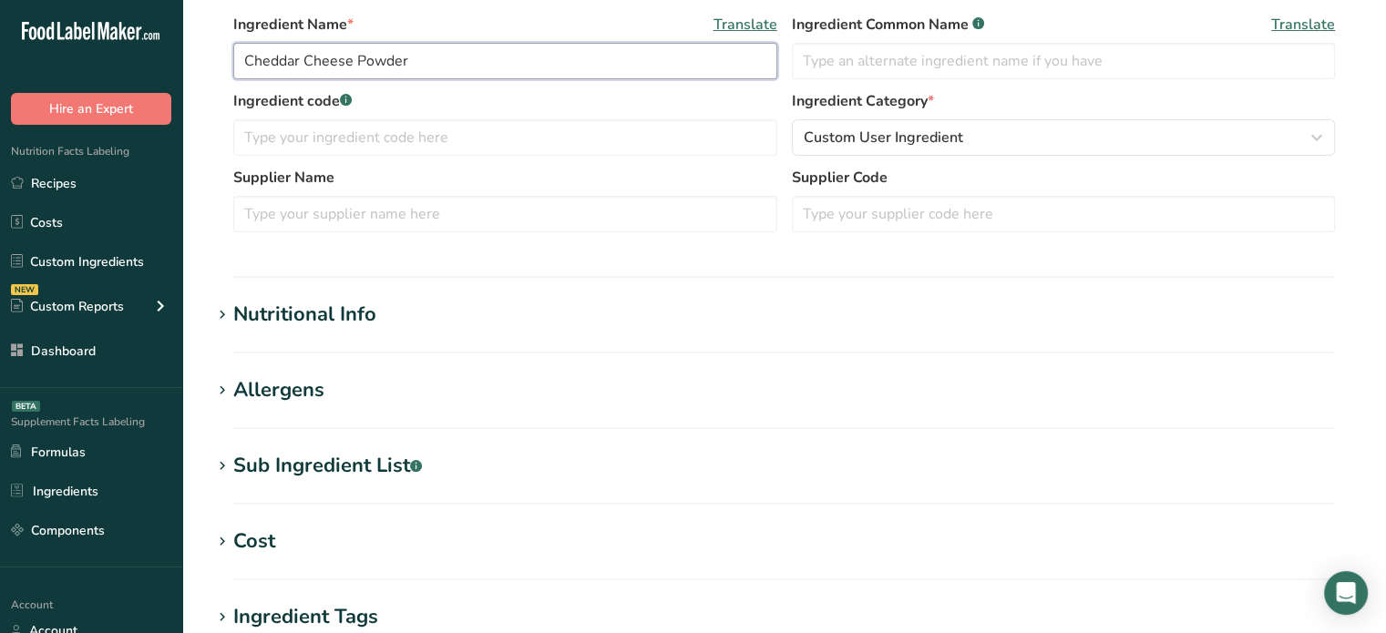
scroll to position [403, 0]
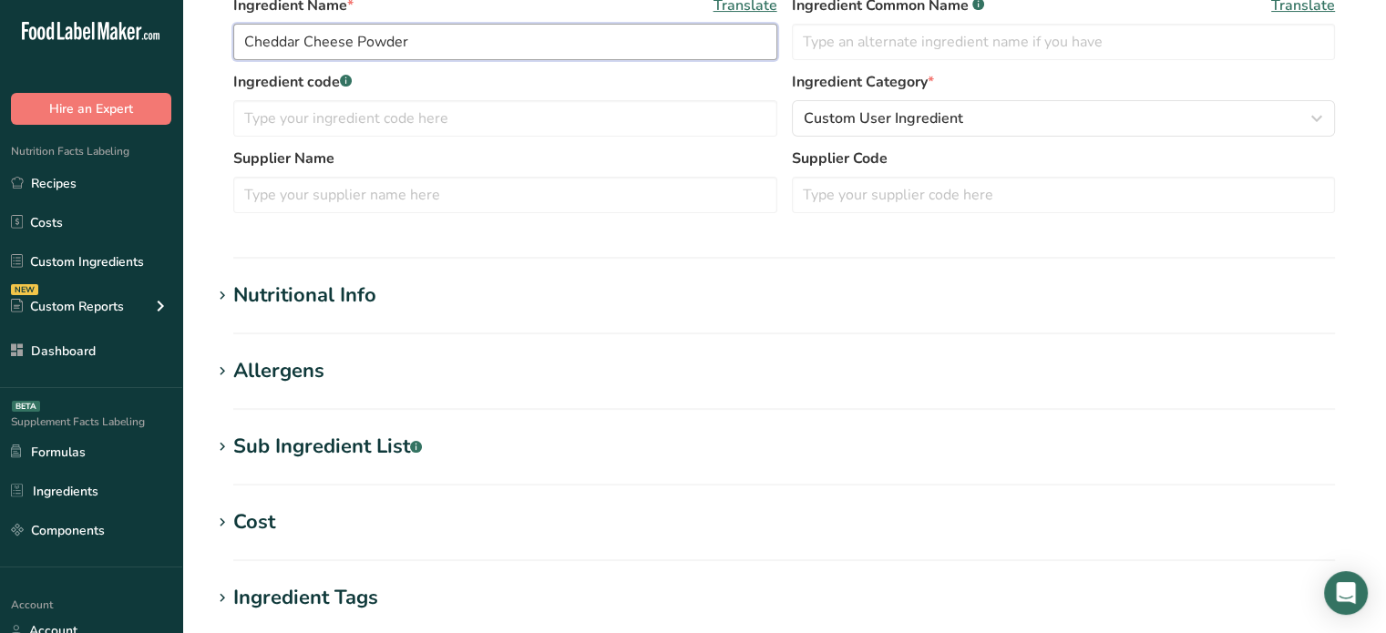
type input "Cheddar Cheese Powder"
click at [671, 299] on h1 "Nutritional Info" at bounding box center [783, 296] width 1145 height 30
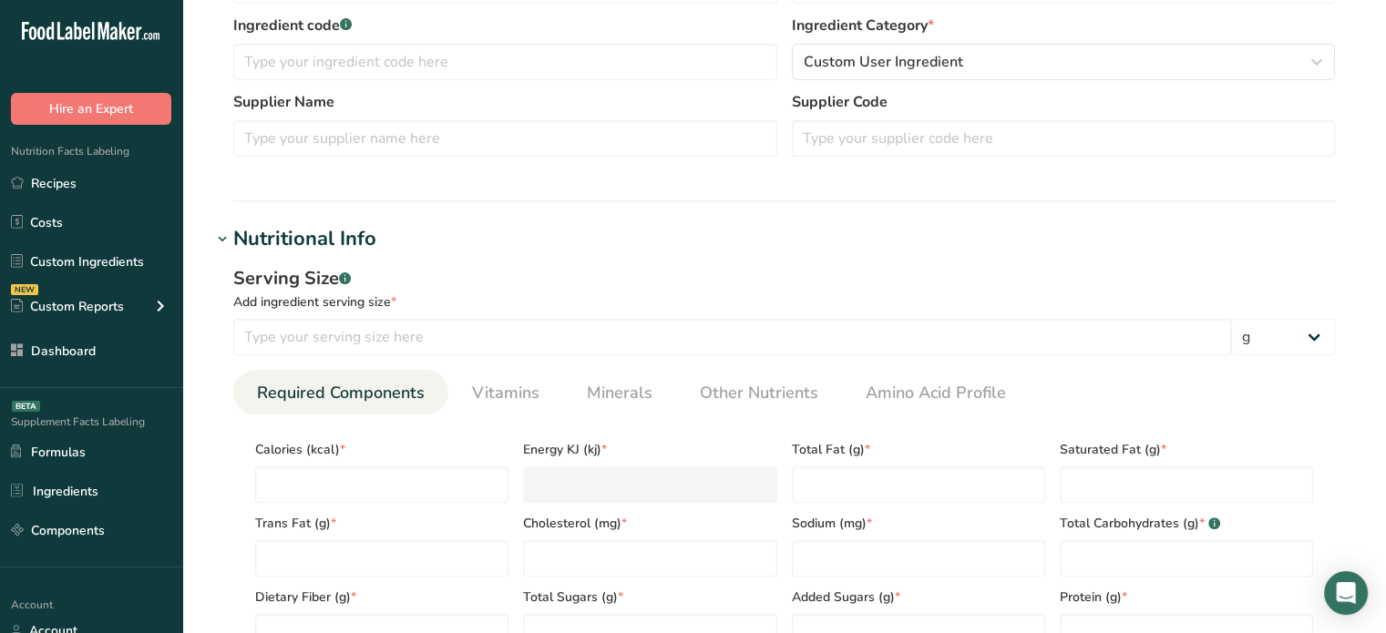
scroll to position [514, 0]
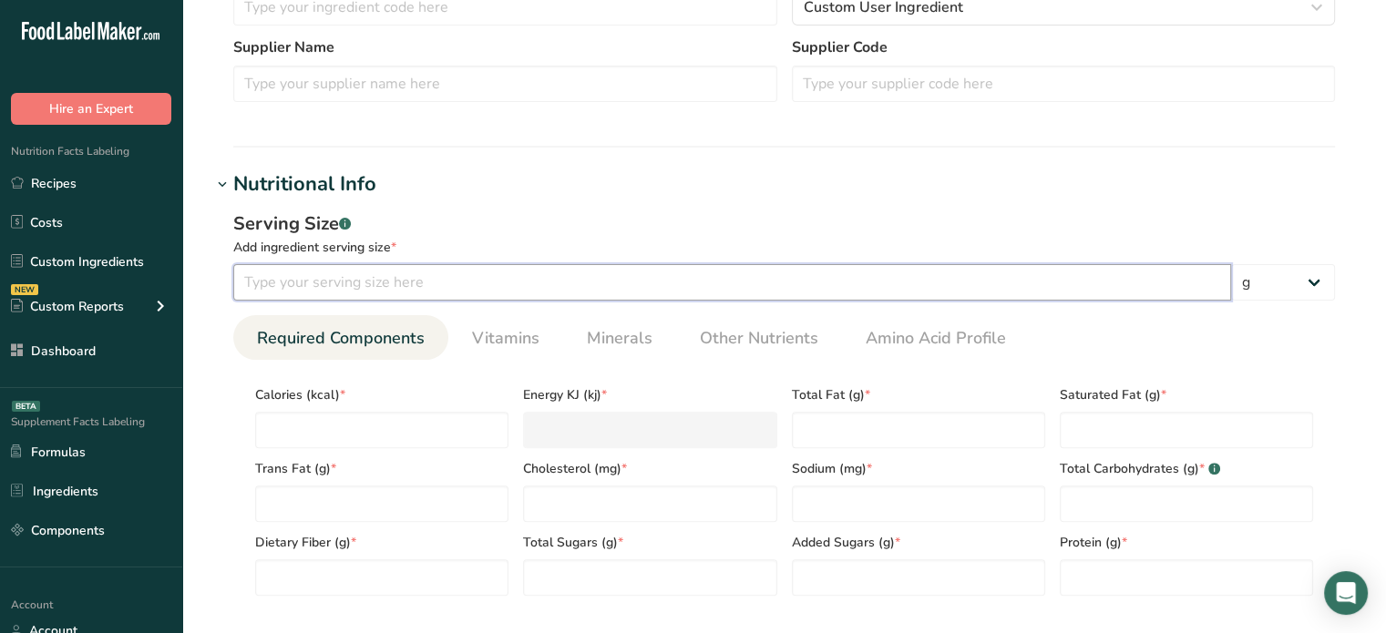
click at [463, 278] on input "number" at bounding box center [732, 282] width 998 height 36
type input "14"
click at [421, 423] on input "number" at bounding box center [381, 430] width 253 height 36
type input "7"
type KJ "29.3"
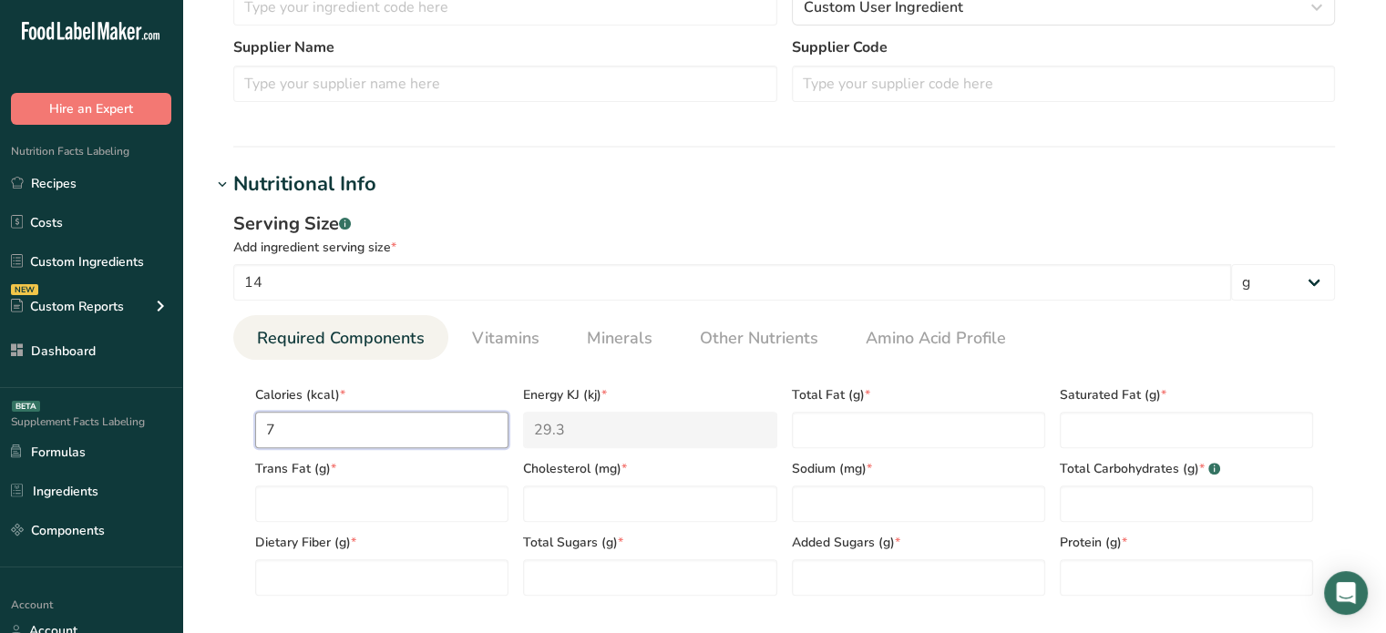
type input "70"
type KJ "292.9"
type input "70"
click at [879, 431] on Fat "number" at bounding box center [918, 430] width 253 height 36
type Fat "4.5"
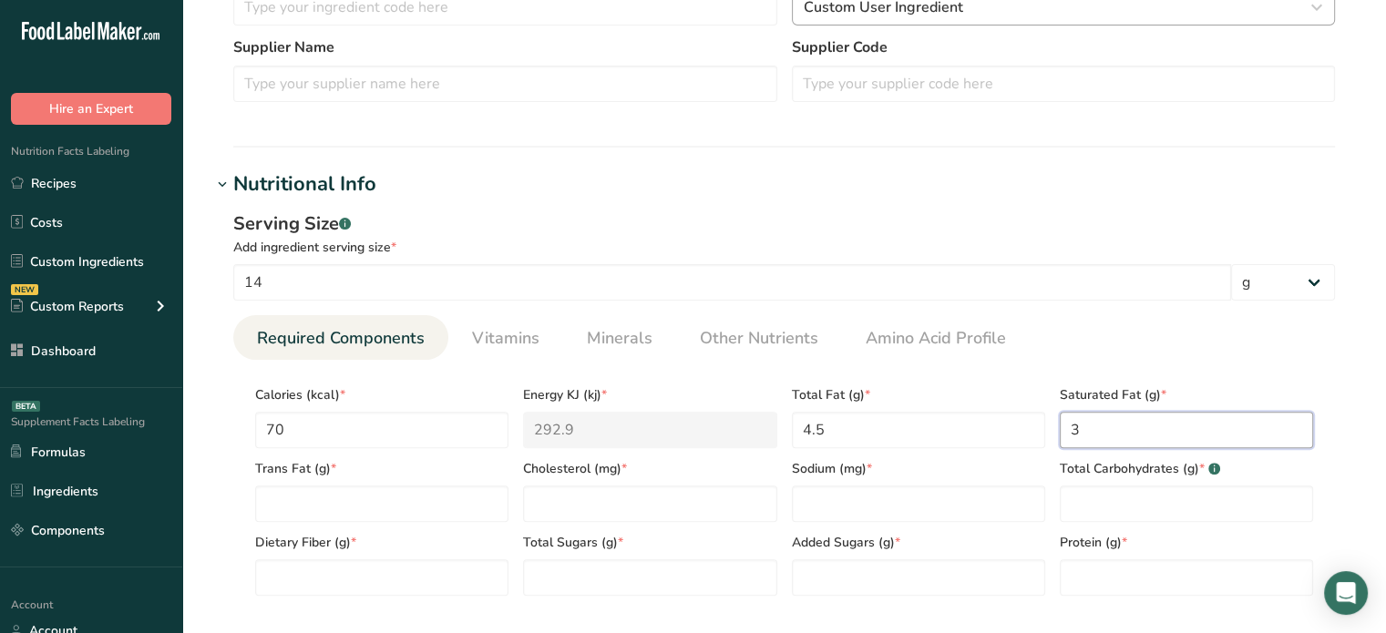
type Fat "3"
click at [582, 493] on input "number" at bounding box center [649, 504] width 253 height 36
type input "15"
click at [466, 486] on Fat "number" at bounding box center [381, 504] width 253 height 36
type Fat "0"
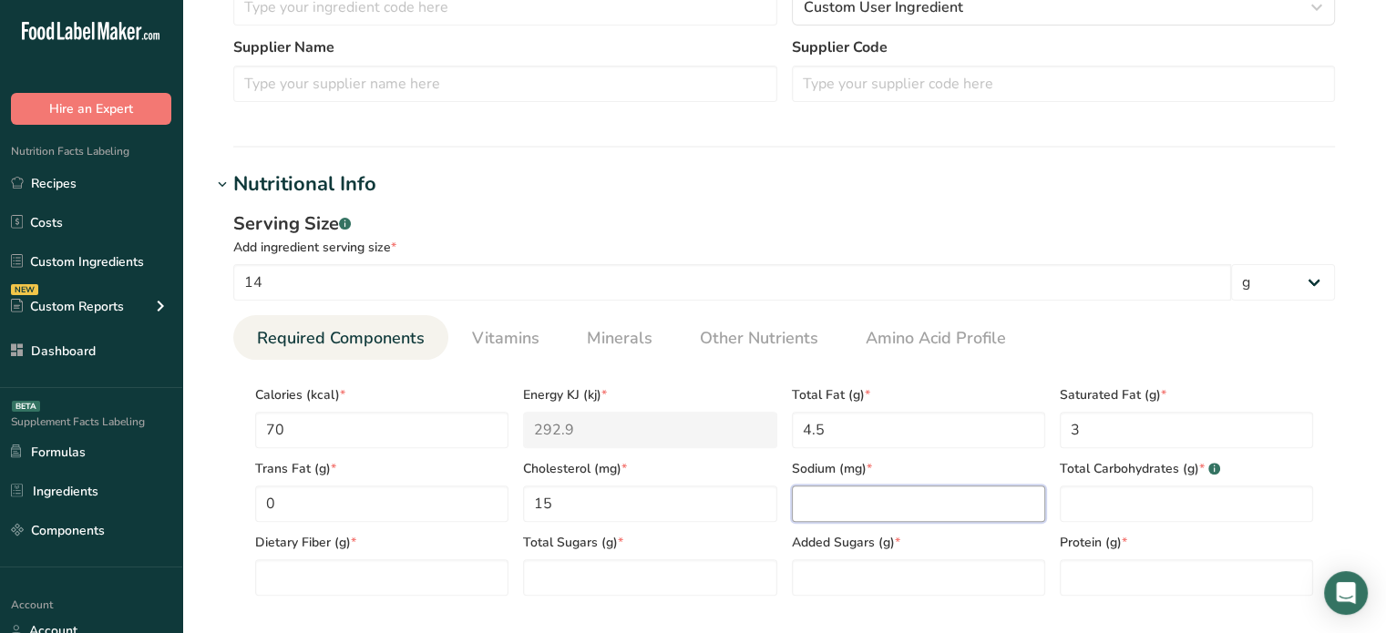
click at [838, 509] on input "number" at bounding box center [918, 504] width 253 height 36
type input "680"
click at [1146, 524] on div "Protein (g) *" at bounding box center [1186, 559] width 268 height 74
click at [1147, 522] on div "Protein (g) *" at bounding box center [1186, 559] width 268 height 74
click at [1113, 487] on Carbohydrates "number" at bounding box center [1186, 504] width 253 height 36
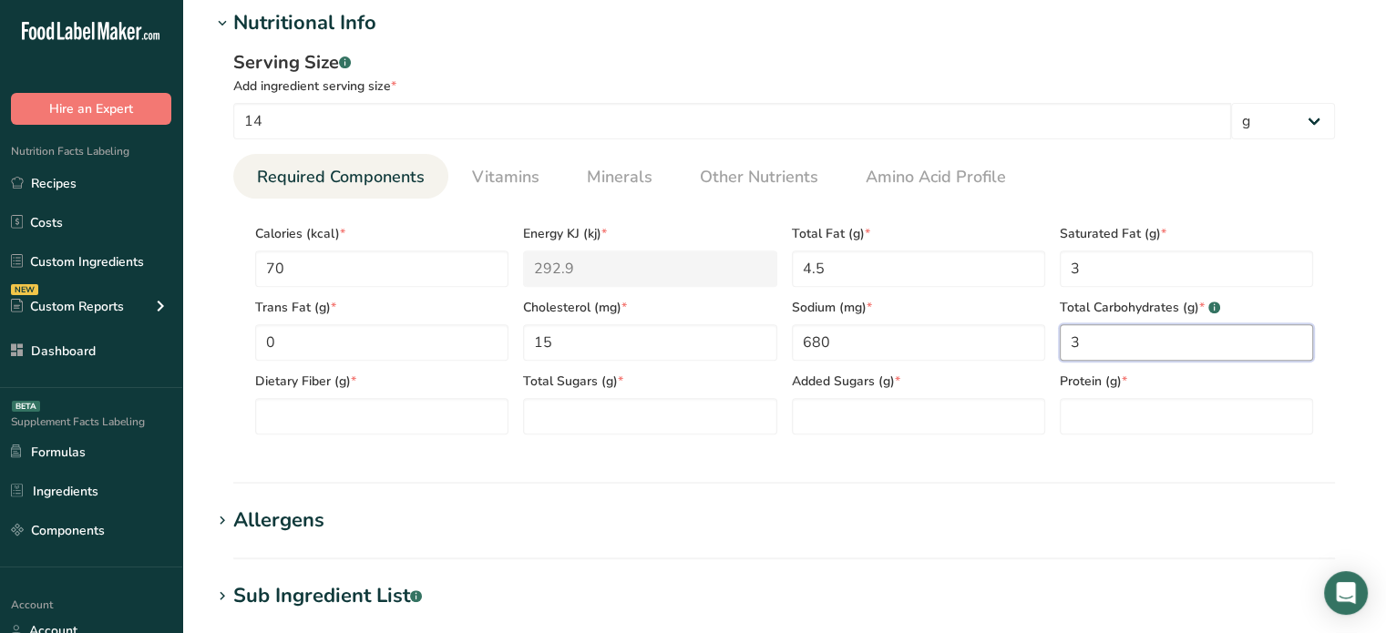
scroll to position [726, 0]
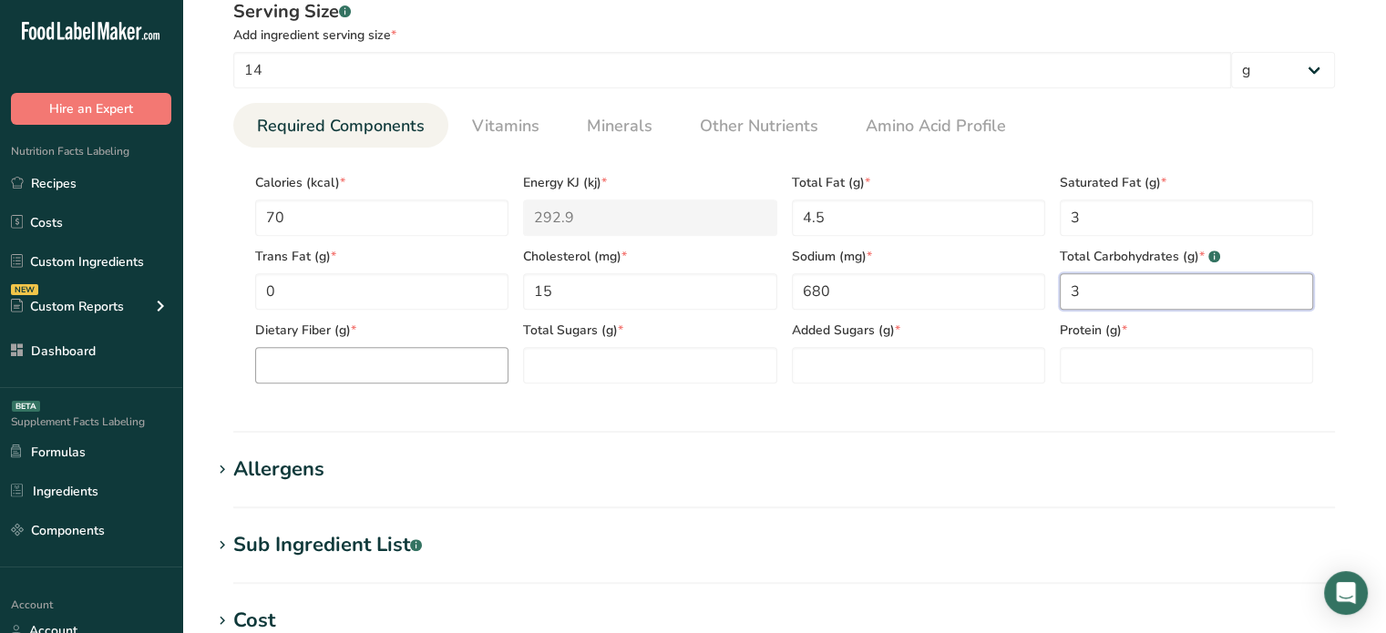
type Carbohydrates "3"
click at [458, 380] on Fiber "number" at bounding box center [381, 365] width 253 height 36
click at [735, 363] on Sugars "number" at bounding box center [649, 365] width 253 height 36
type Sugars "0"
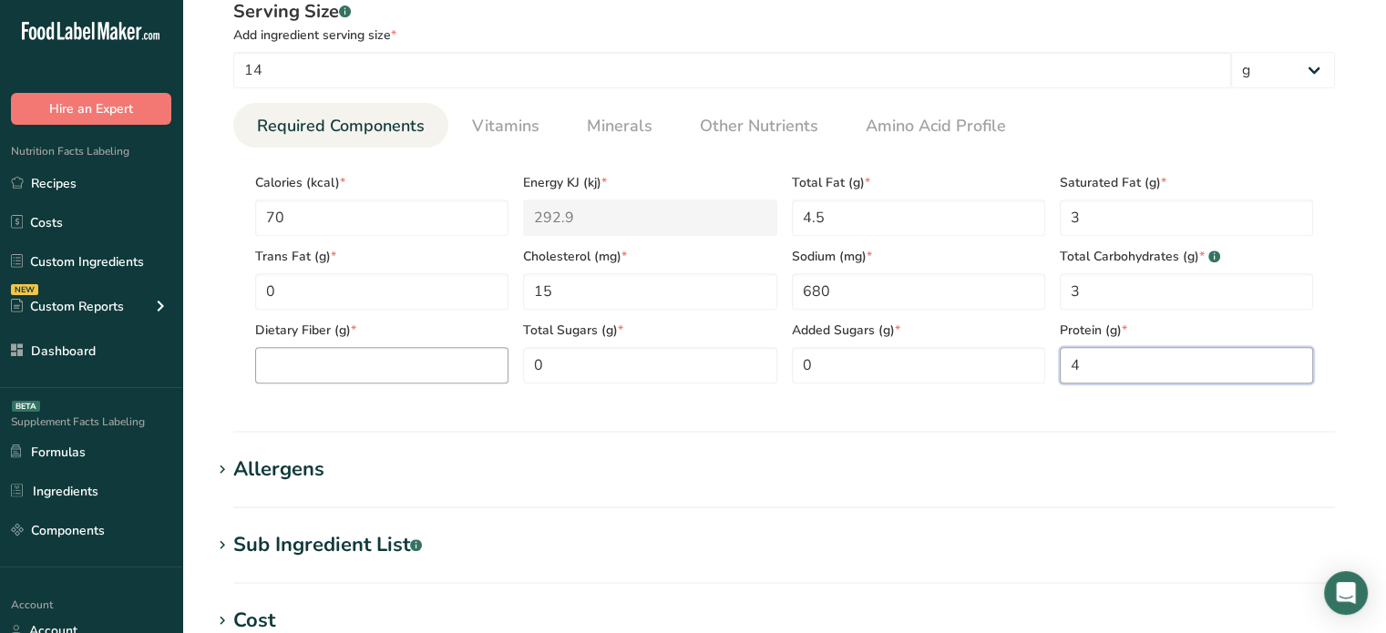
type input "4"
click at [326, 373] on Fiber "number" at bounding box center [381, 365] width 253 height 36
type Fiber "0"
click at [313, 469] on div "Allergens" at bounding box center [278, 470] width 91 height 30
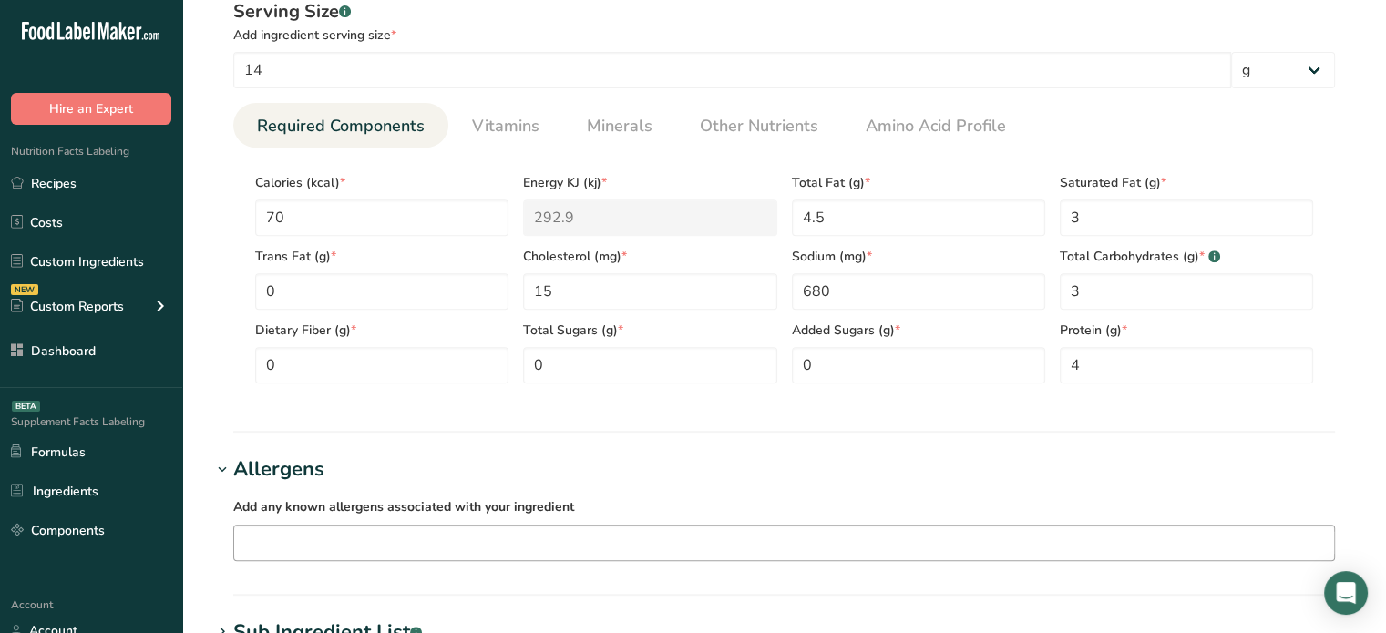
click at [352, 531] on input "text" at bounding box center [784, 542] width 1100 height 28
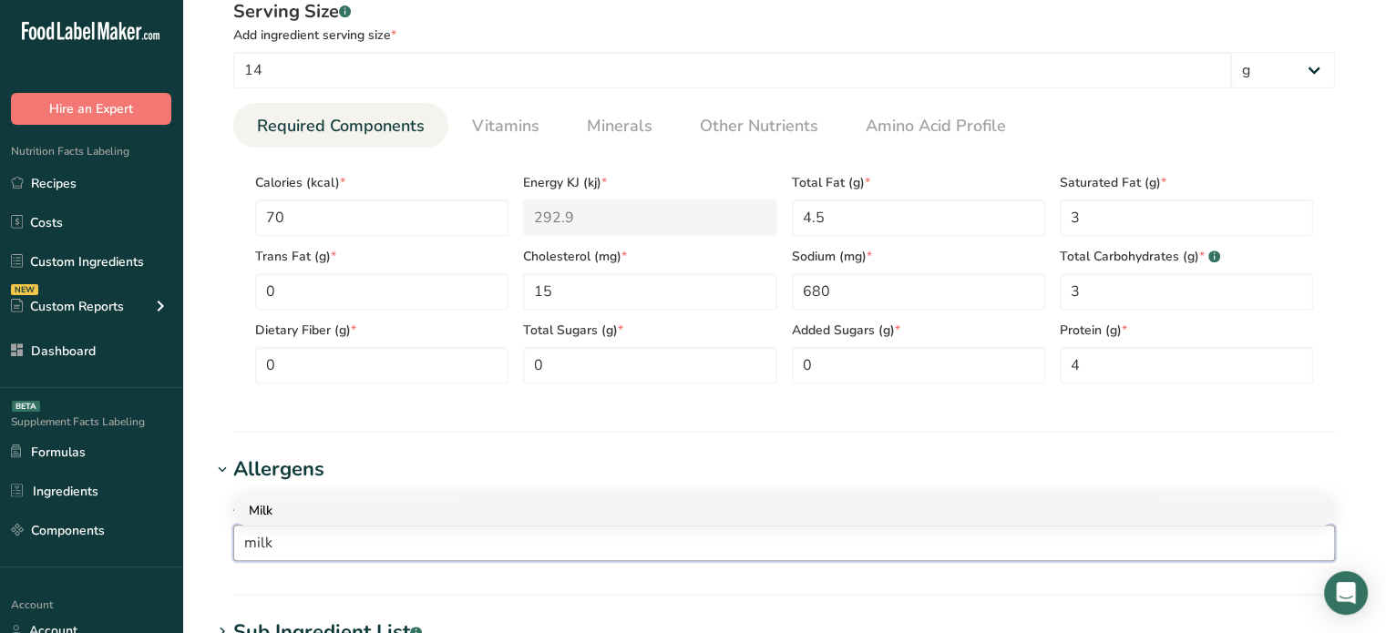
type input "milk"
click at [338, 507] on div "Milk" at bounding box center [769, 510] width 1041 height 19
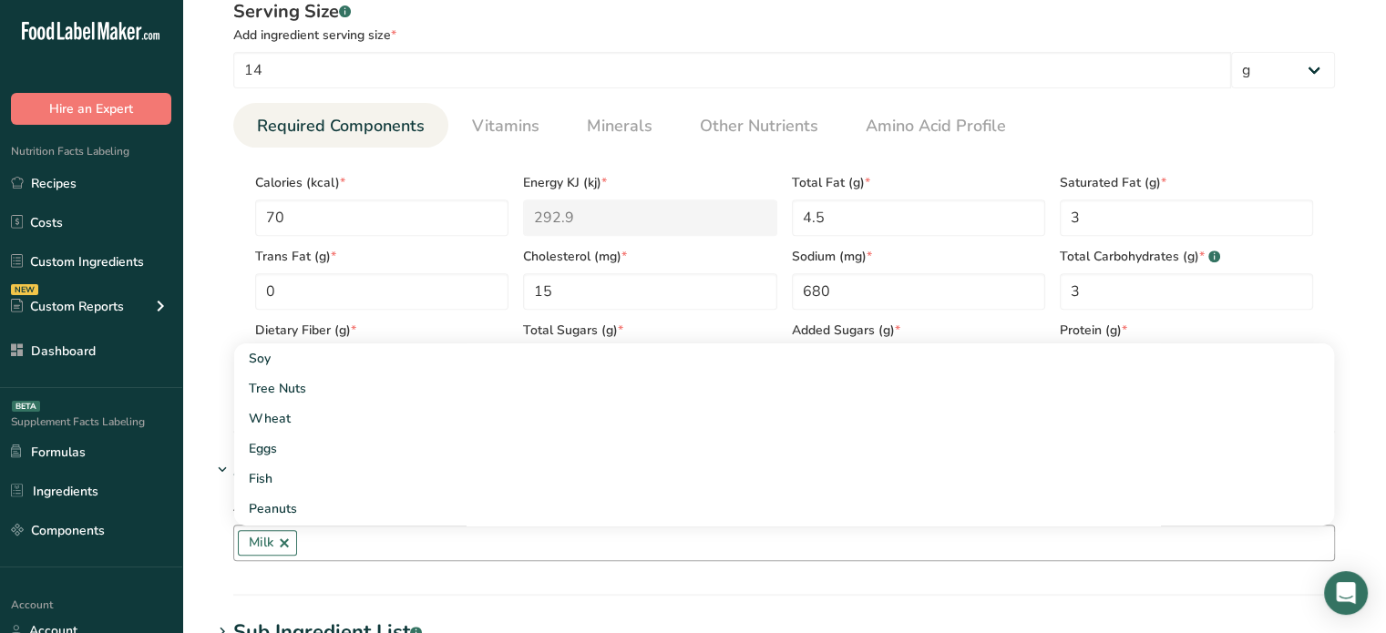
click at [206, 378] on section "Add new ingredient Back to recipe Ingredient Spec Sheet .a-a{fill:#347362;}.b-a…" at bounding box center [783, 205] width 1203 height 1862
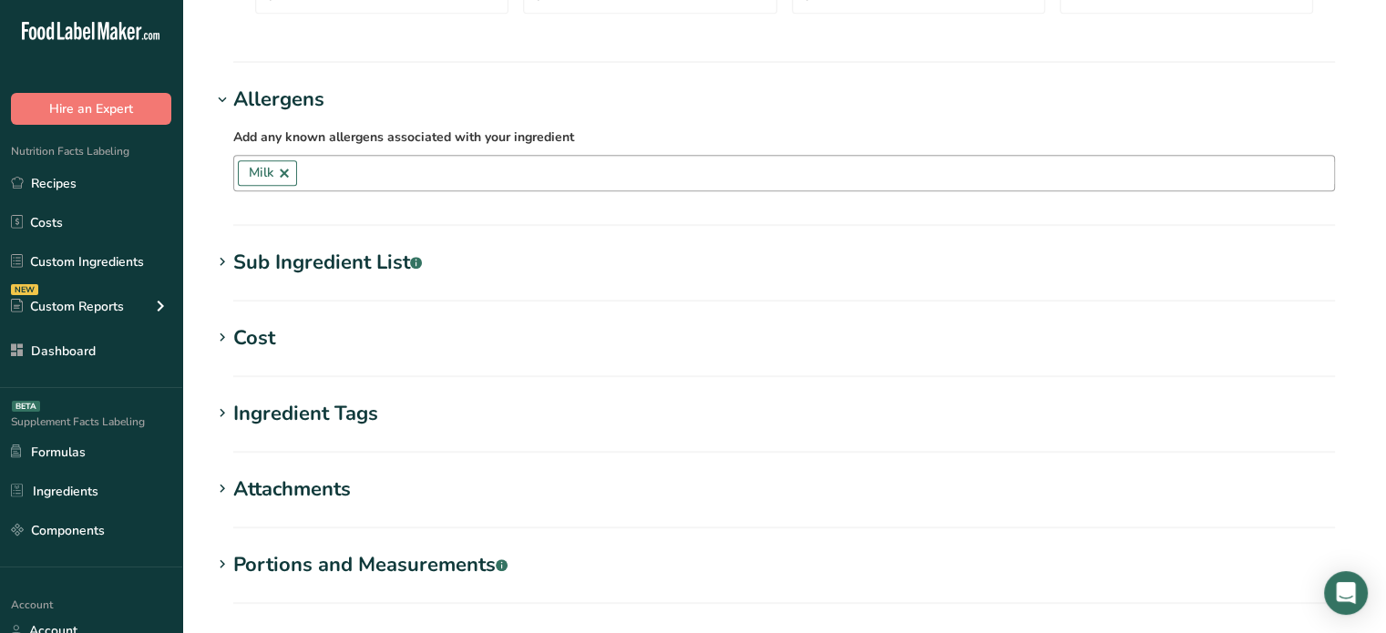
scroll to position [1103, 0]
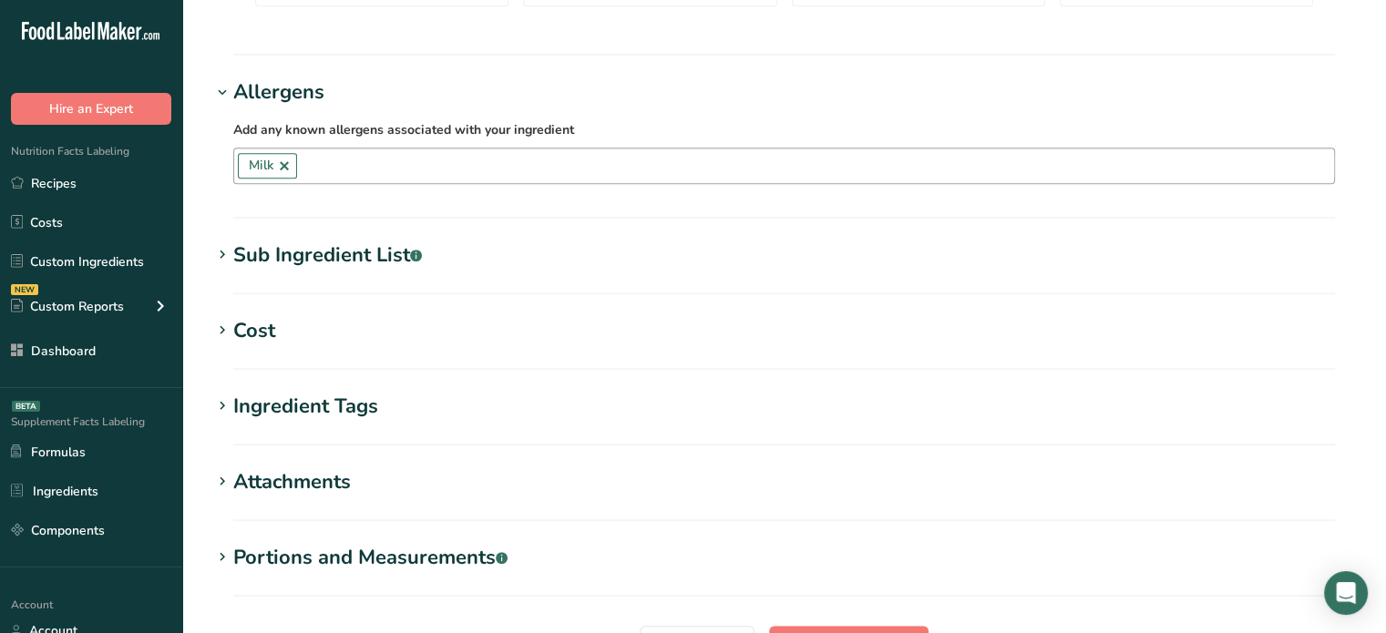
click at [350, 247] on div "Sub Ingredient List .a-a{fill:#347362;}.b-a{fill:#fff;}" at bounding box center [327, 256] width 189 height 30
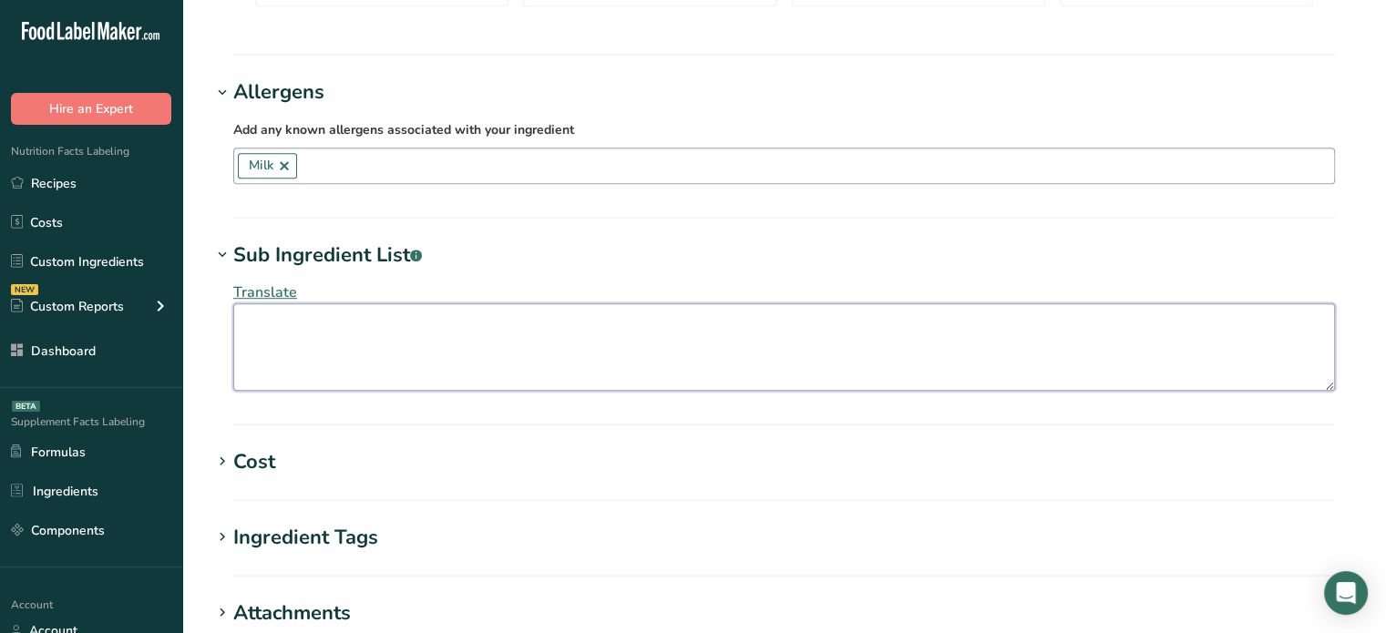
click at [477, 353] on textarea at bounding box center [783, 346] width 1101 height 87
paste textarea "[US_STATE] Cheddar Cheese (cultured milk, salt, enzymes), Cheddar Cheese (cultu…"
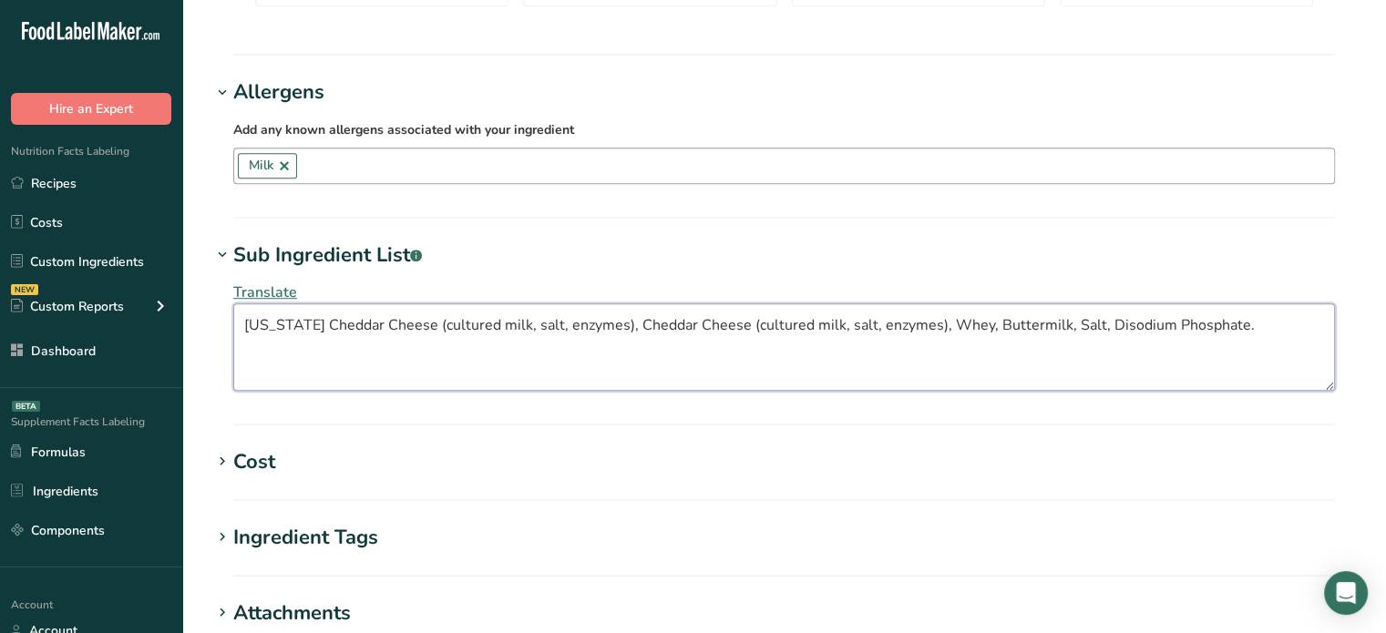
click at [426, 323] on textarea "[US_STATE] Cheddar Cheese (cultured milk, salt, enzymes), Cheddar Cheese (cultu…" at bounding box center [783, 346] width 1101 height 87
click at [1288, 333] on textarea "[US_STATE] Cheddar Cheese (Cultured Milk, Salt, Enzymes), Cheddar Cheese (Cultu…" at bounding box center [783, 346] width 1101 height 87
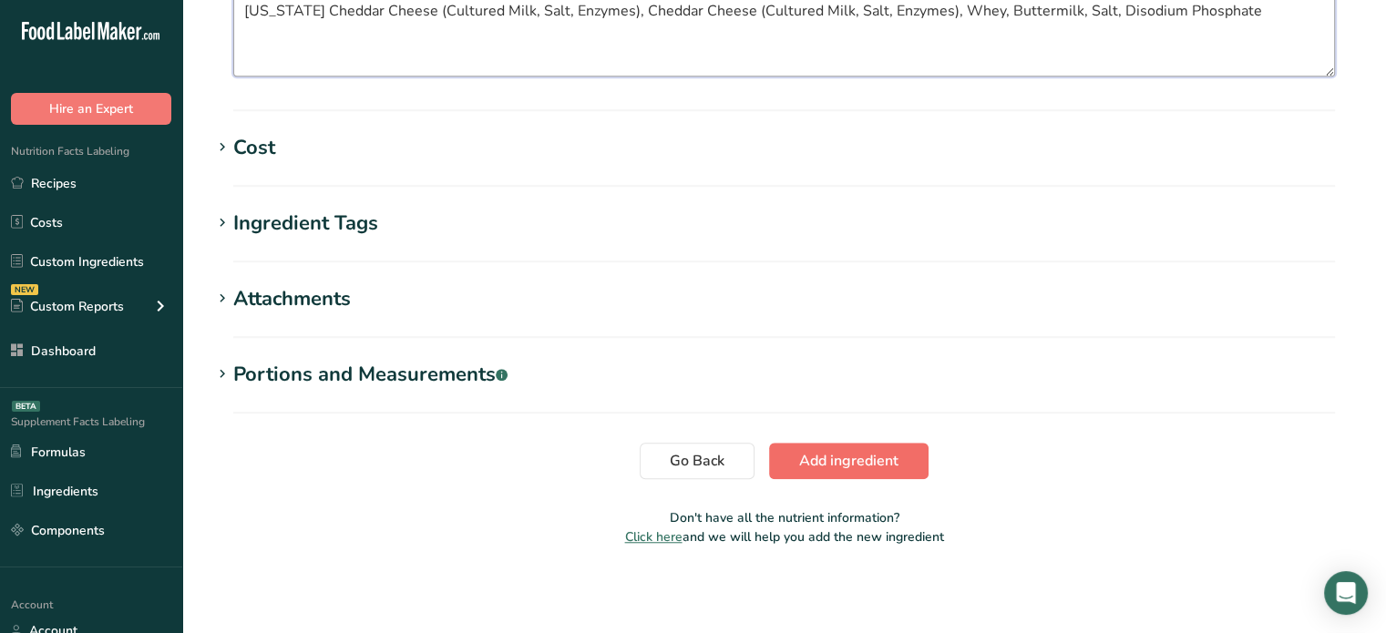
type textarea "[US_STATE] Cheddar Cheese (Cultured Milk, Salt, Enzymes), Cheddar Cheese (Cultu…"
click at [892, 457] on span "Add ingredient" at bounding box center [848, 461] width 99 height 22
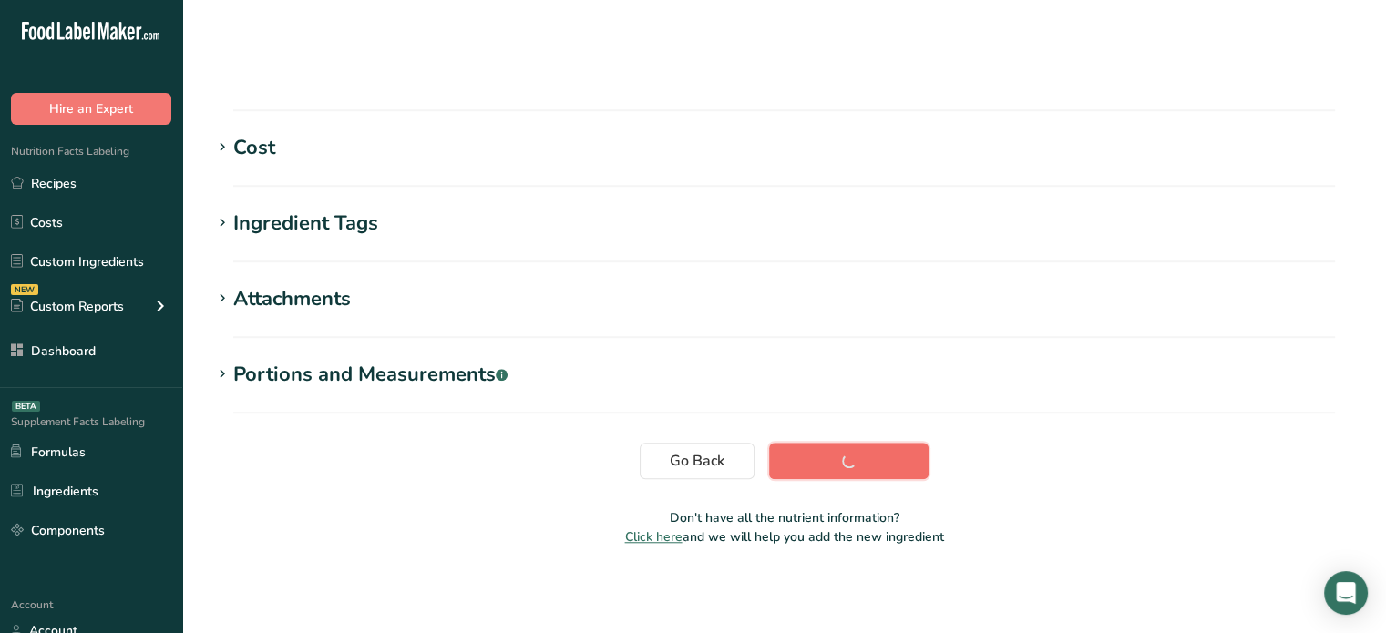
scroll to position [345, 0]
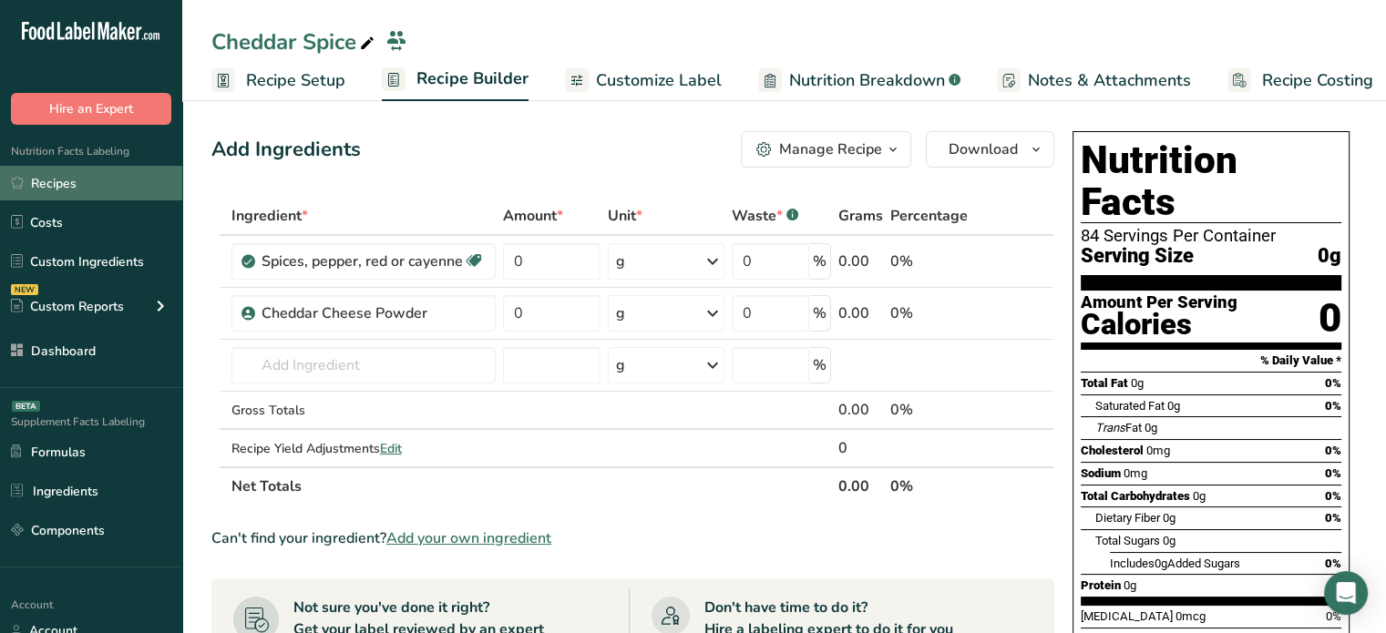
click at [138, 192] on link "Recipes" at bounding box center [91, 183] width 182 height 35
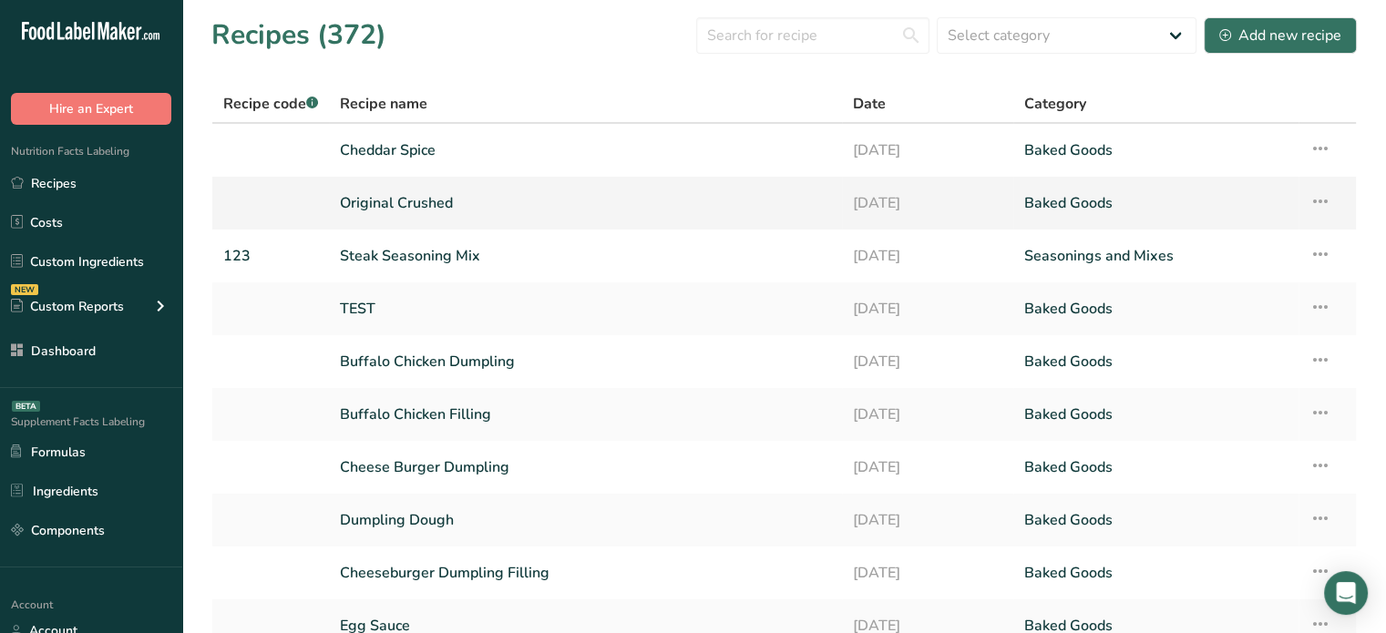
click at [454, 208] on link "Original Crushed" at bounding box center [585, 203] width 491 height 38
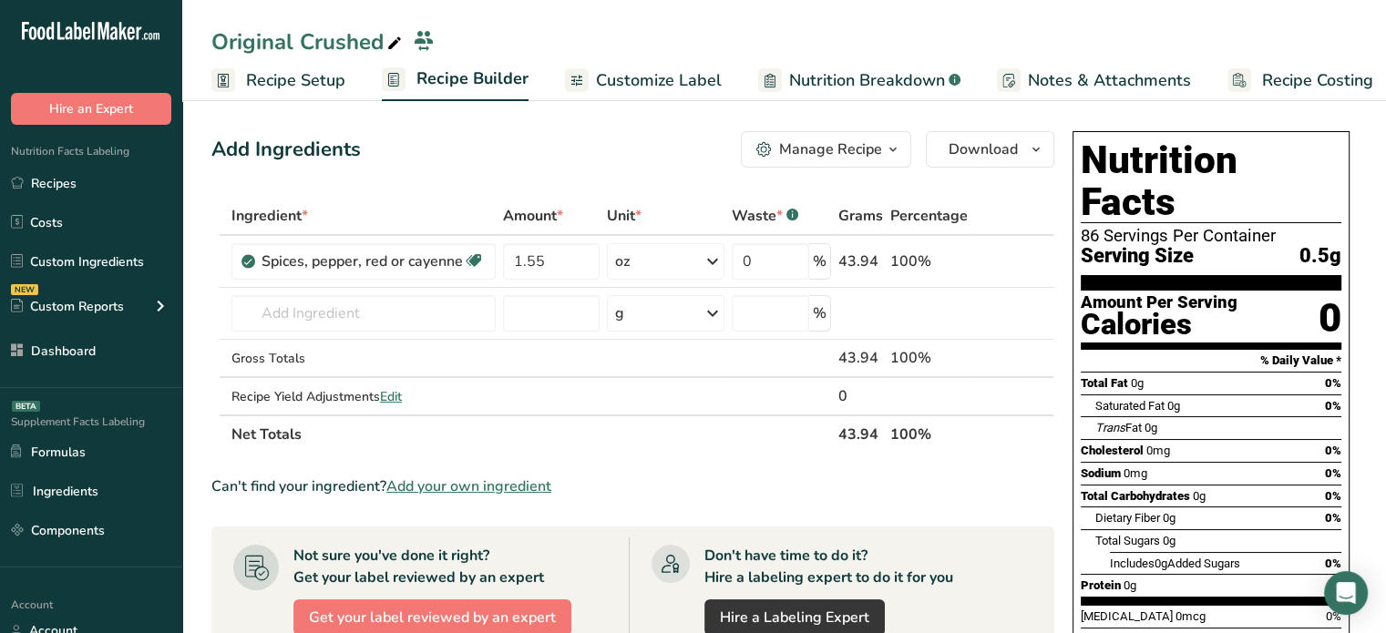
click at [675, 81] on span "Customize Label" at bounding box center [659, 80] width 126 height 25
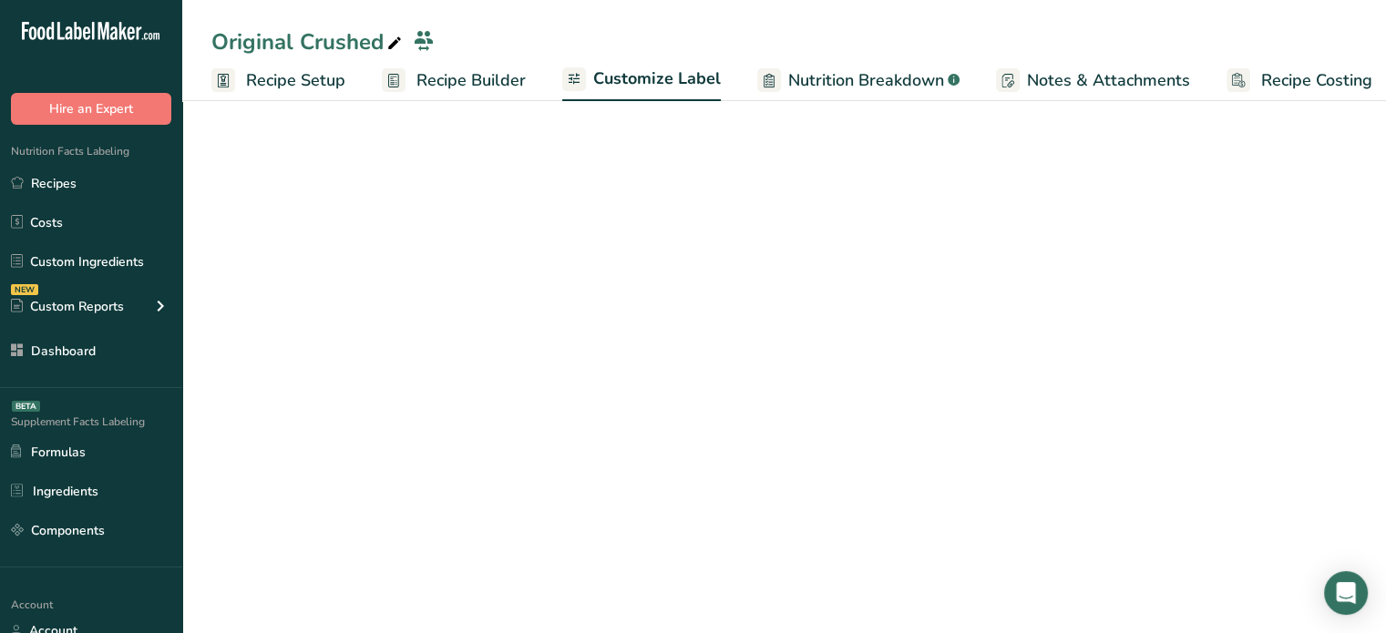
scroll to position [0, 15]
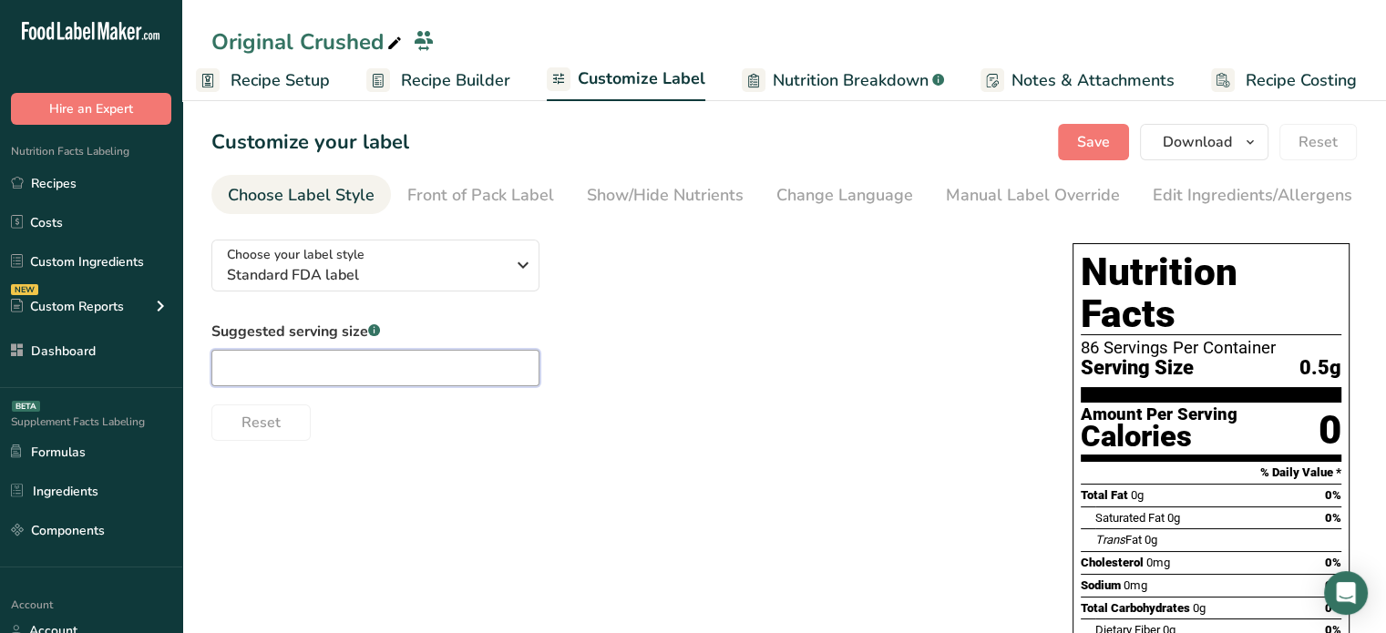
click at [322, 359] on input "text" at bounding box center [375, 368] width 328 height 36
type input "1/4 tsp"
click at [1083, 152] on span "Save" at bounding box center [1093, 142] width 33 height 22
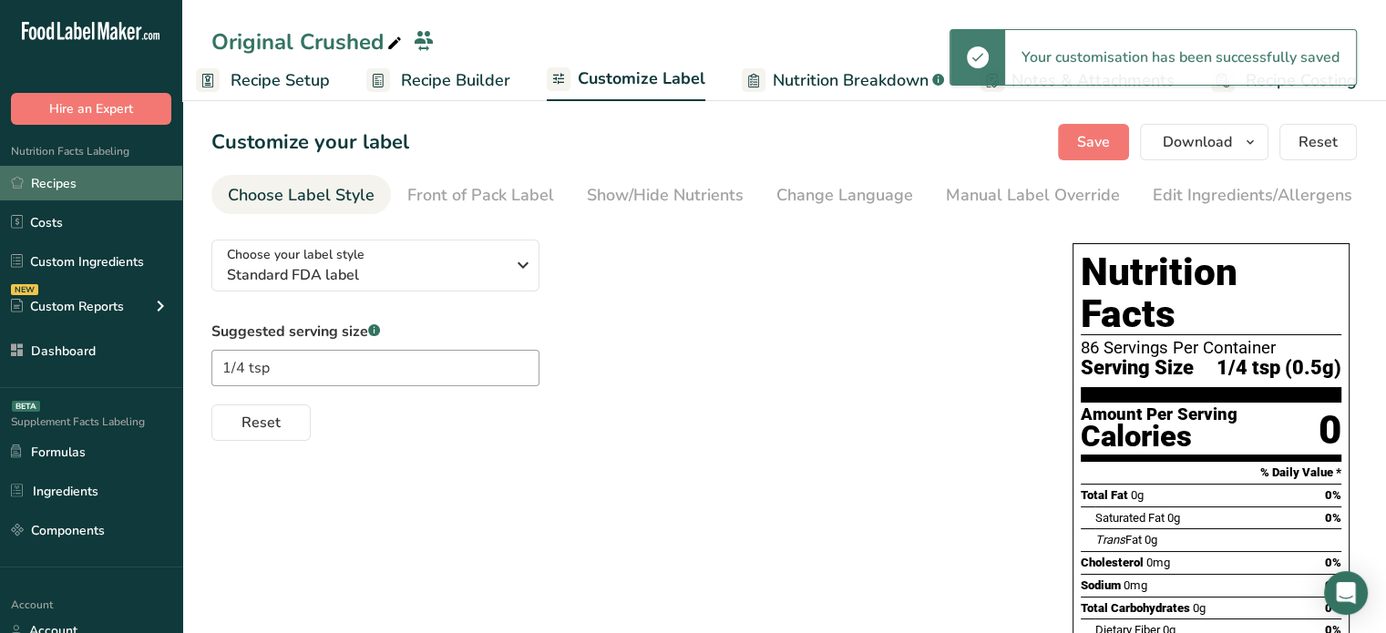
click at [145, 189] on link "Recipes" at bounding box center [91, 183] width 182 height 35
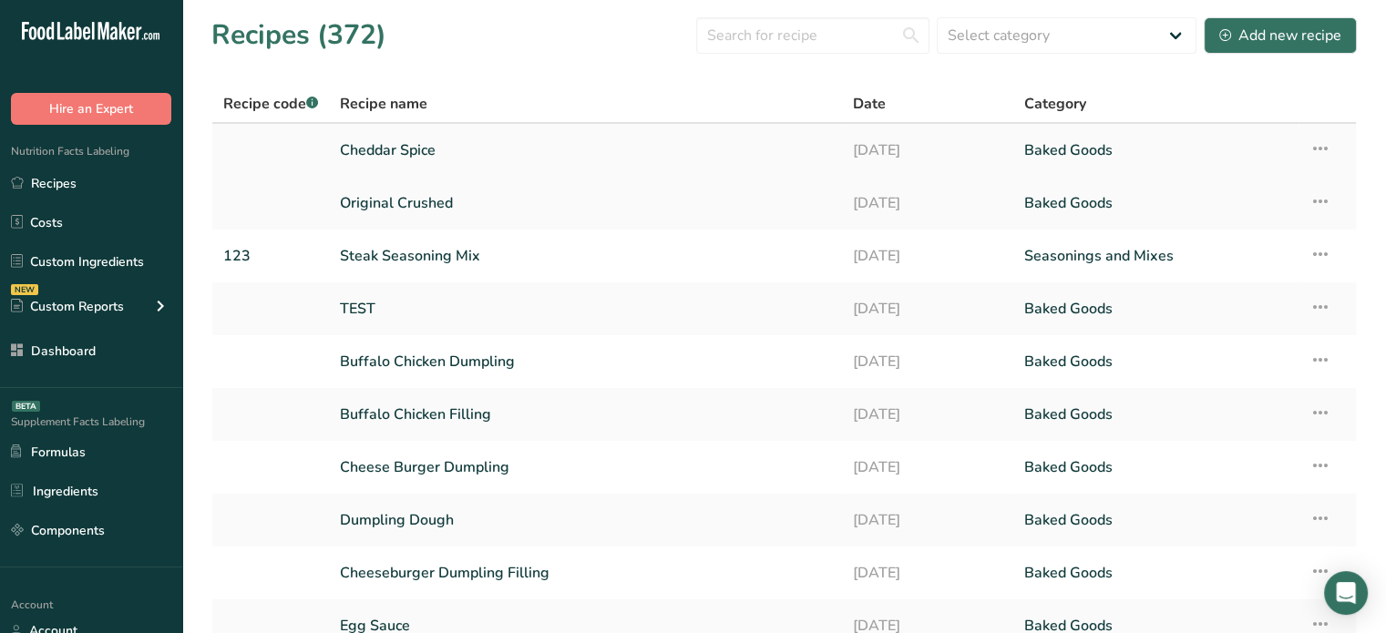
click at [394, 145] on link "Cheddar Spice" at bounding box center [585, 150] width 491 height 38
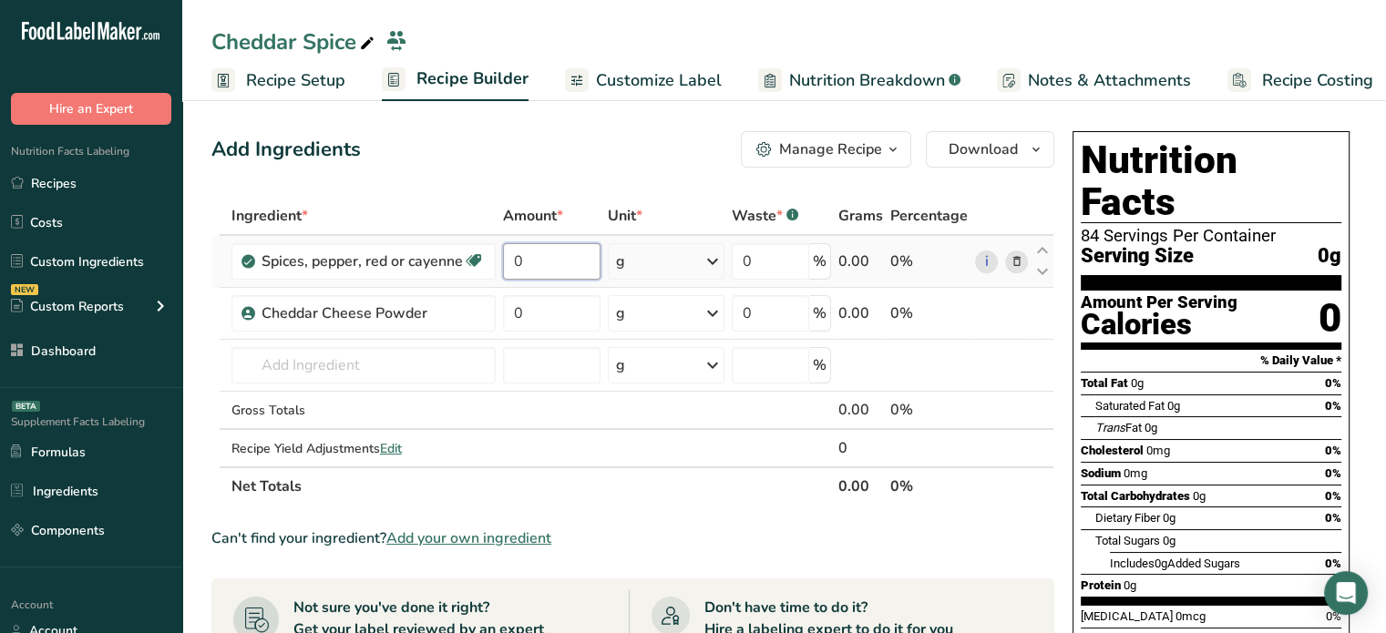
click at [560, 246] on input "0" at bounding box center [551, 261] width 97 height 36
type input "1.04"
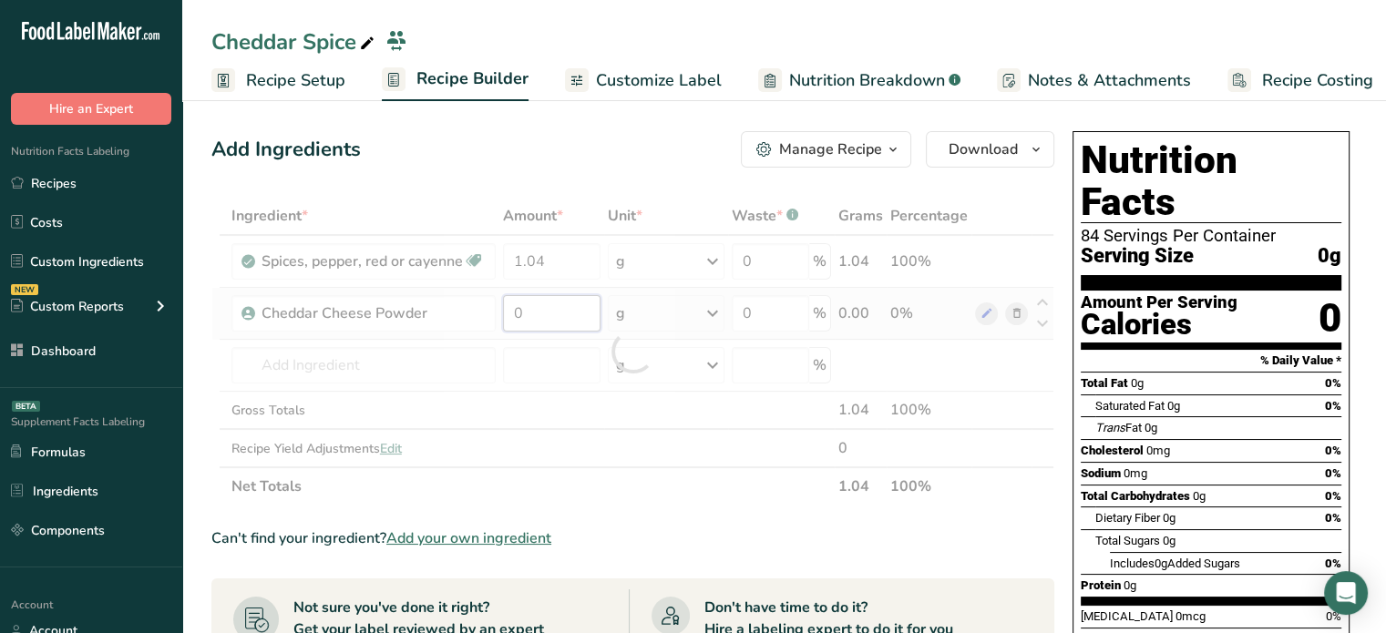
click at [577, 304] on div "Ingredient * Amount * Unit * Waste * .a-a{fill:#347362;}.b-a{fill:#fff;} Grams …" at bounding box center [632, 351] width 843 height 309
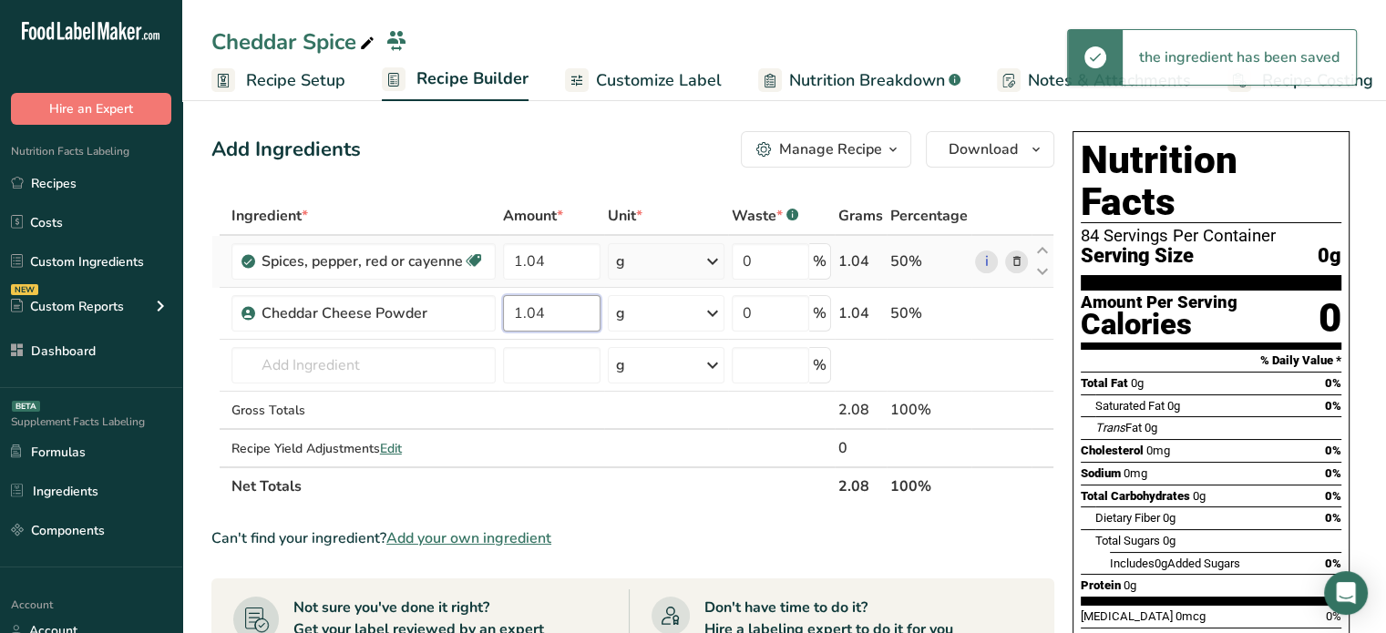
type input "1.04"
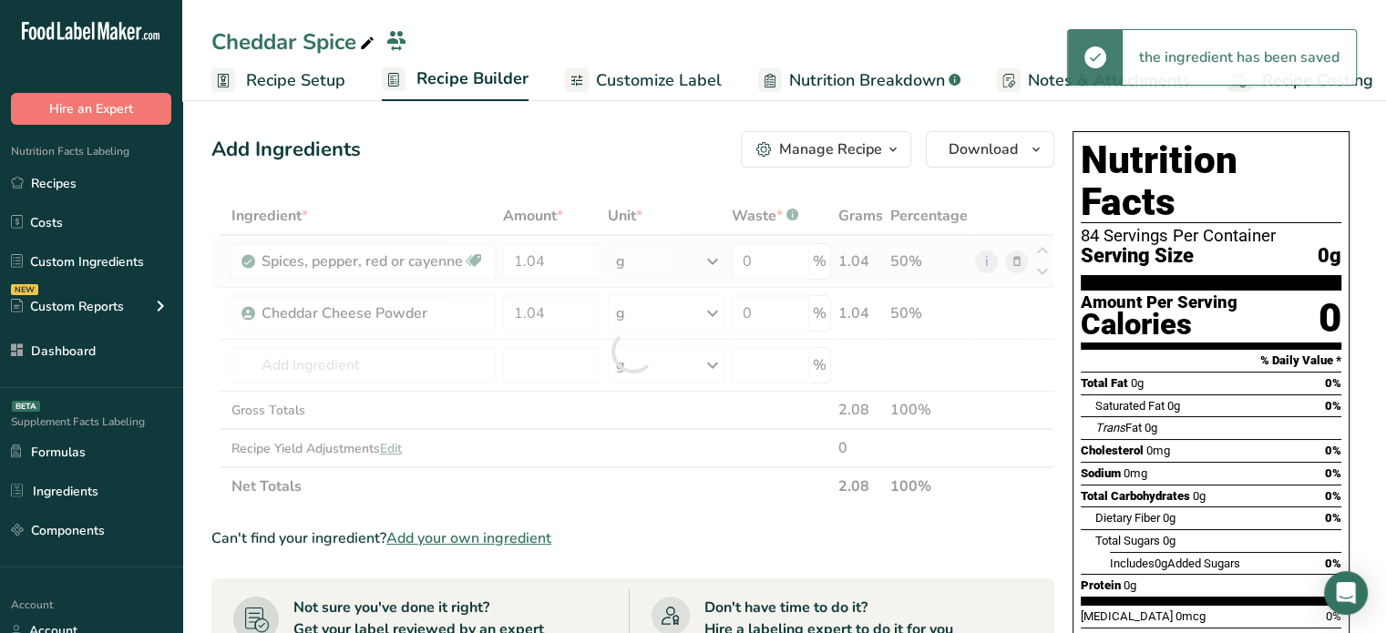
click at [678, 262] on div "Ingredient * Amount * Unit * Waste * .a-a{fill:#347362;}.b-a{fill:#fff;} Grams …" at bounding box center [632, 351] width 843 height 309
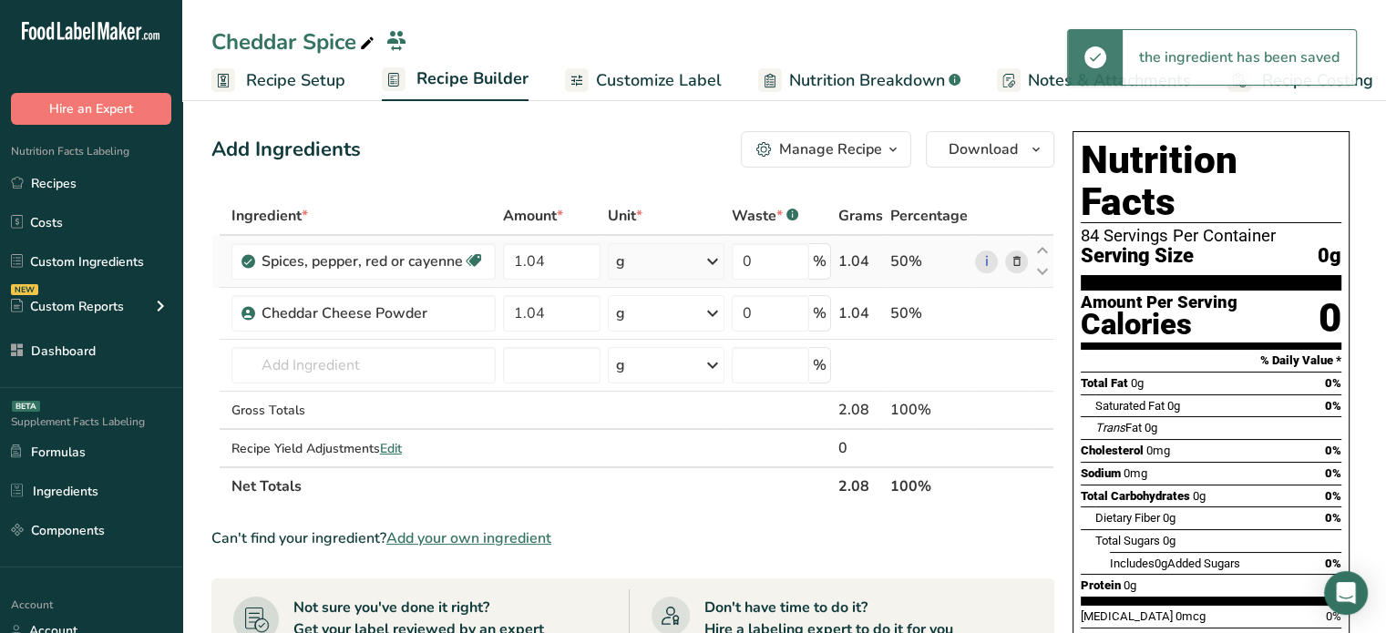
click at [678, 262] on div "g" at bounding box center [666, 261] width 117 height 36
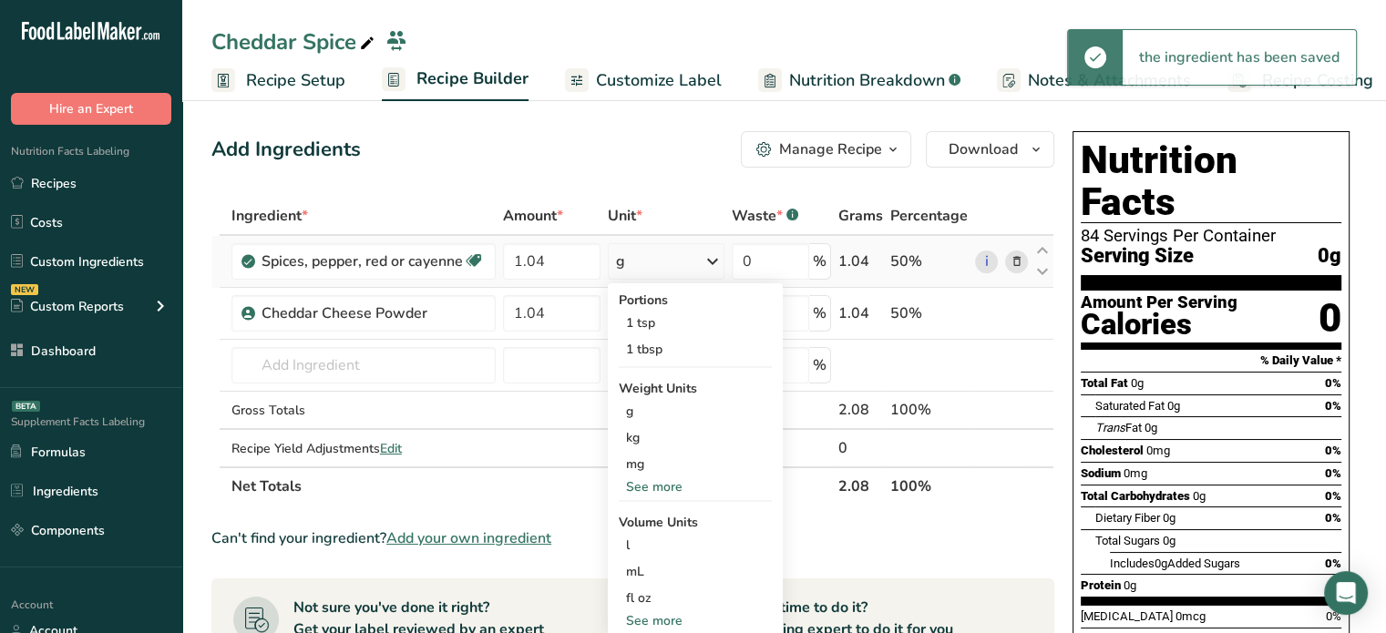
click at [671, 487] on div "See more" at bounding box center [695, 486] width 153 height 19
click at [667, 546] on div "oz" at bounding box center [695, 543] width 153 height 26
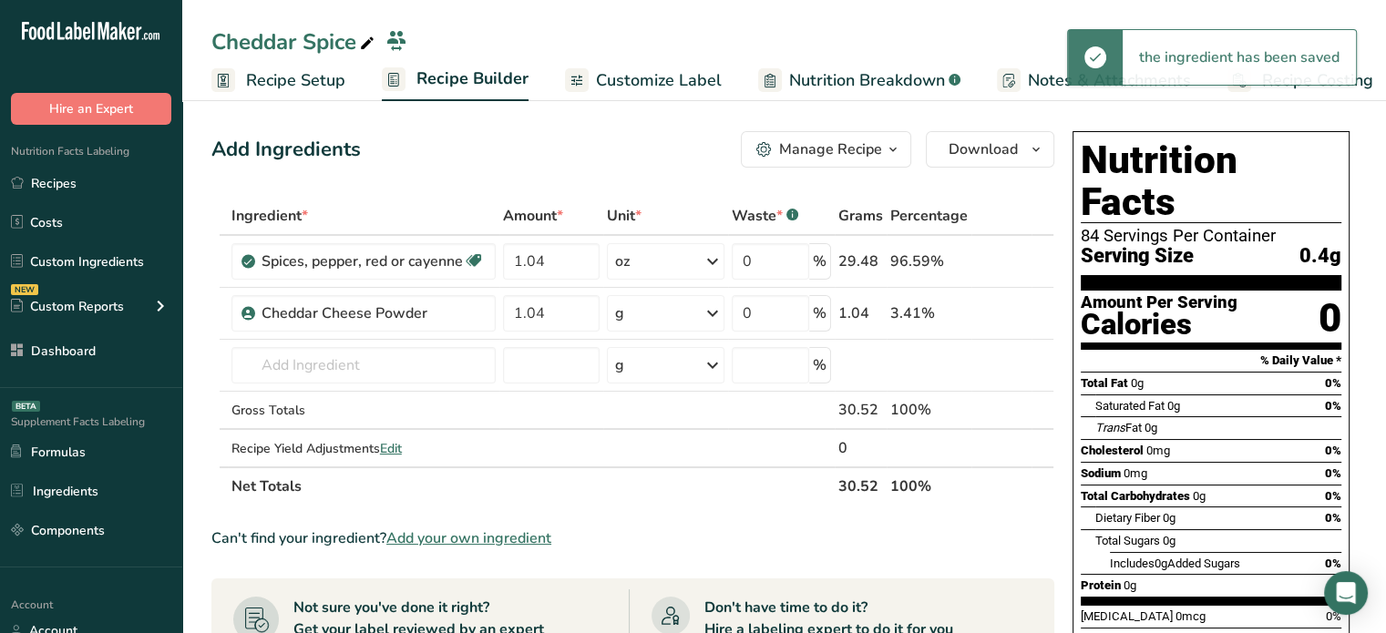
click at [700, 309] on div "g" at bounding box center [666, 313] width 118 height 36
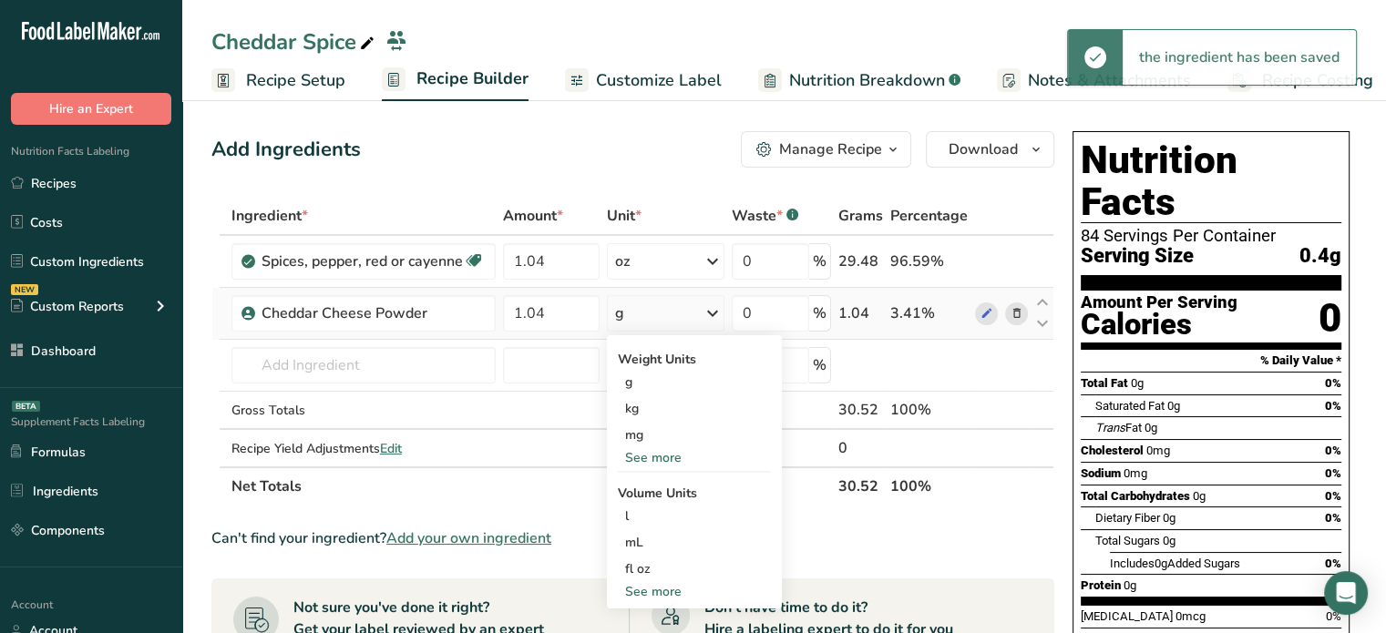
click at [667, 456] on div "See more" at bounding box center [694, 457] width 153 height 19
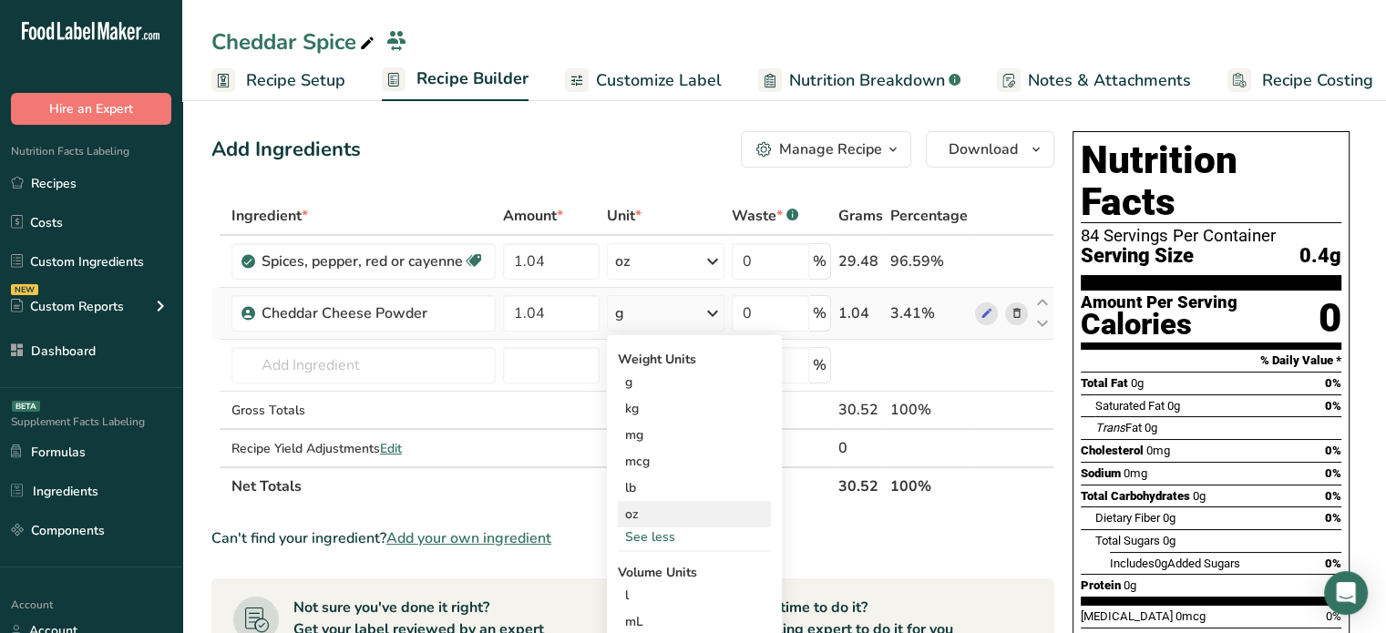
click at [660, 506] on div "oz" at bounding box center [694, 514] width 153 height 26
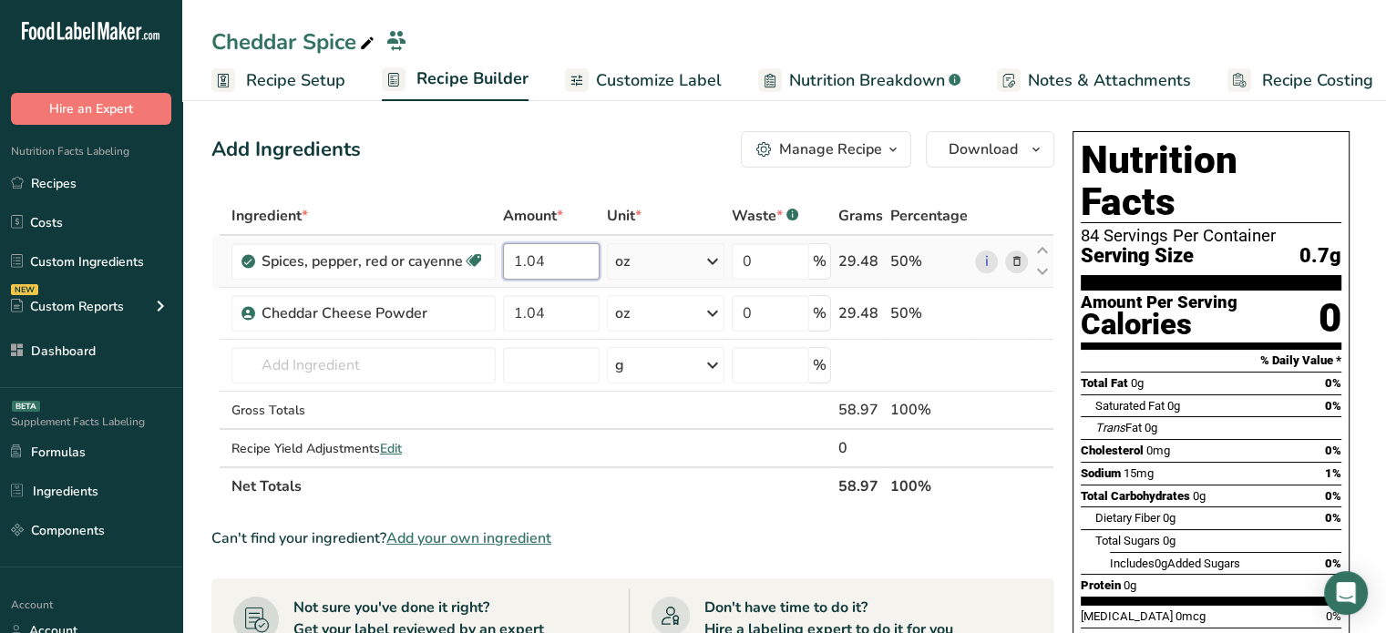
drag, startPoint x: 589, startPoint y: 261, endPoint x: 497, endPoint y: 259, distance: 92.1
click at [497, 259] on tr "Spices, pepper, red or cayenne Dairy free Gluten free Vegan Vegetarian Soy free…" at bounding box center [632, 262] width 841 height 52
type input "21"
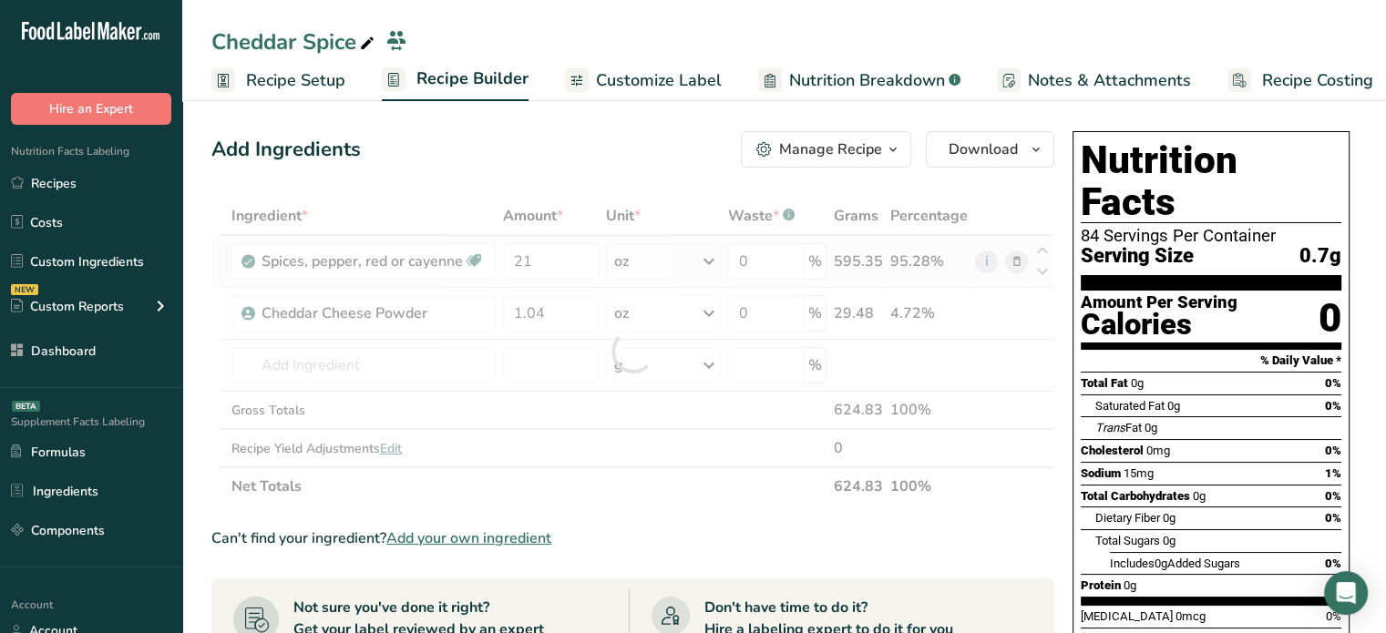
click at [663, 261] on div "Ingredient * Amount * Unit * Waste * .a-a{fill:#347362;}.b-a{fill:#fff;} Grams …" at bounding box center [632, 351] width 843 height 309
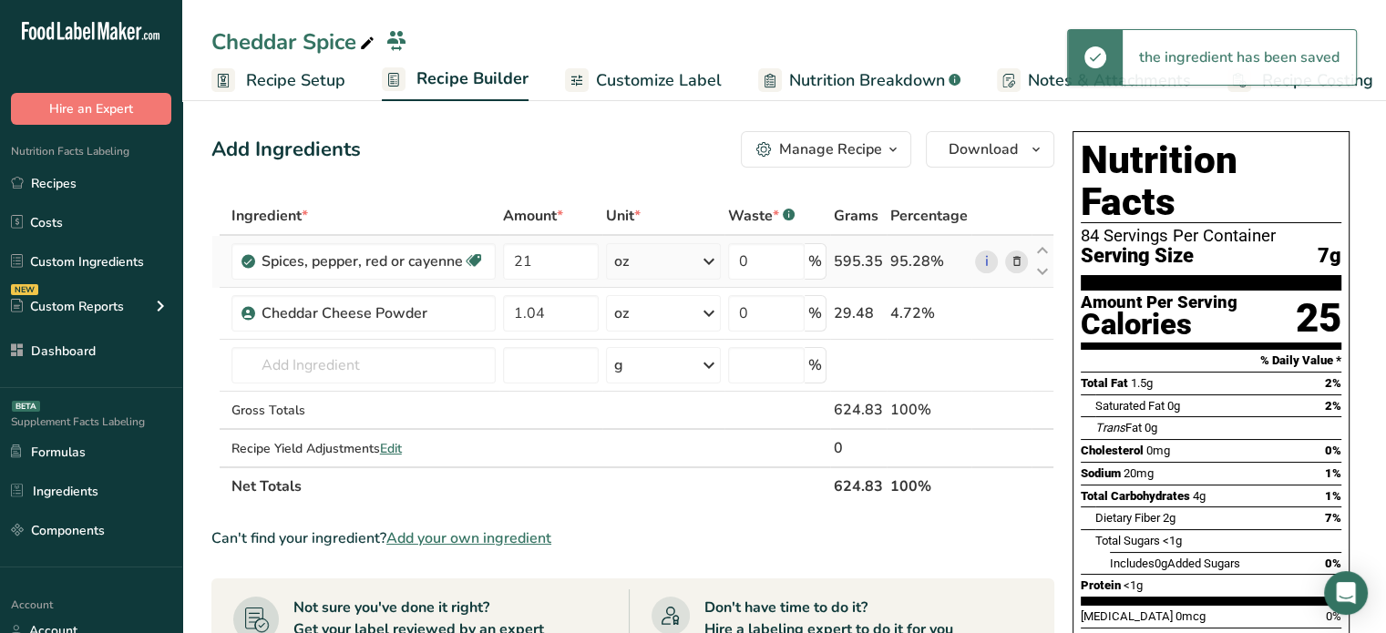
click at [663, 261] on div "oz" at bounding box center [664, 261] width 116 height 36
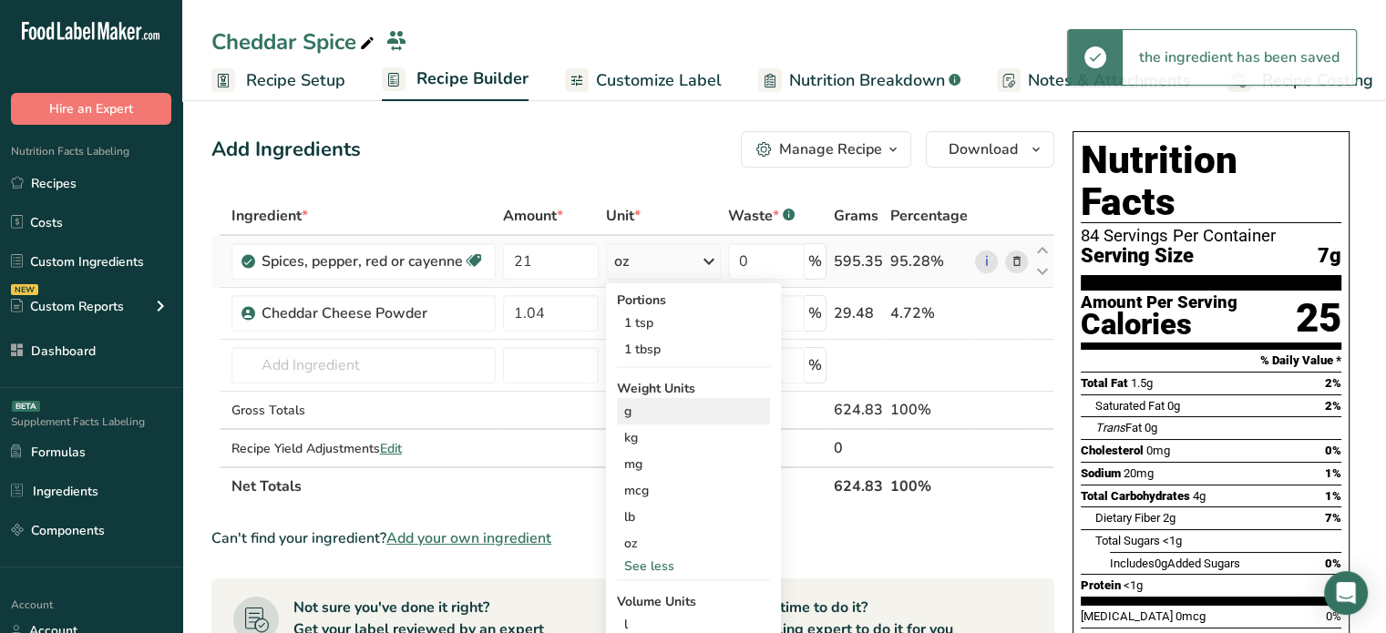
click at [660, 415] on div "g" at bounding box center [693, 411] width 153 height 26
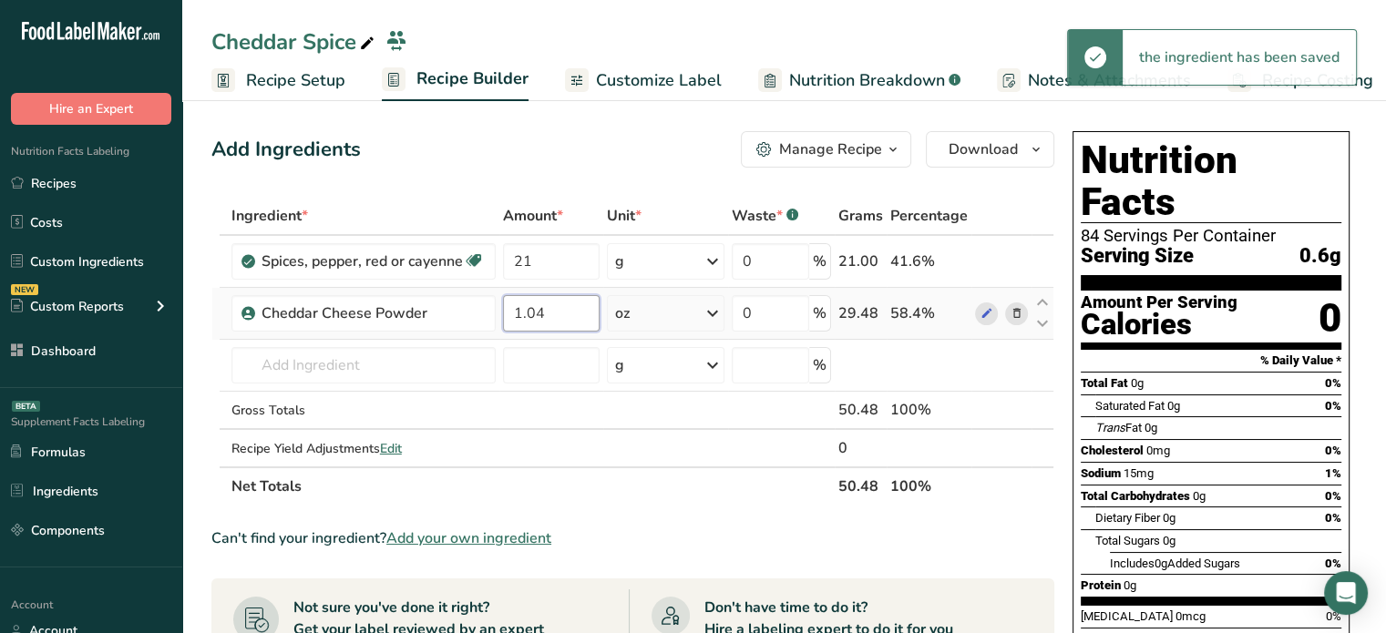
click at [565, 315] on input "1.04" at bounding box center [551, 313] width 97 height 36
drag, startPoint x: 565, startPoint y: 315, endPoint x: 501, endPoint y: 317, distance: 63.8
click at [501, 317] on td "1.04" at bounding box center [551, 314] width 104 height 52
type input "21"
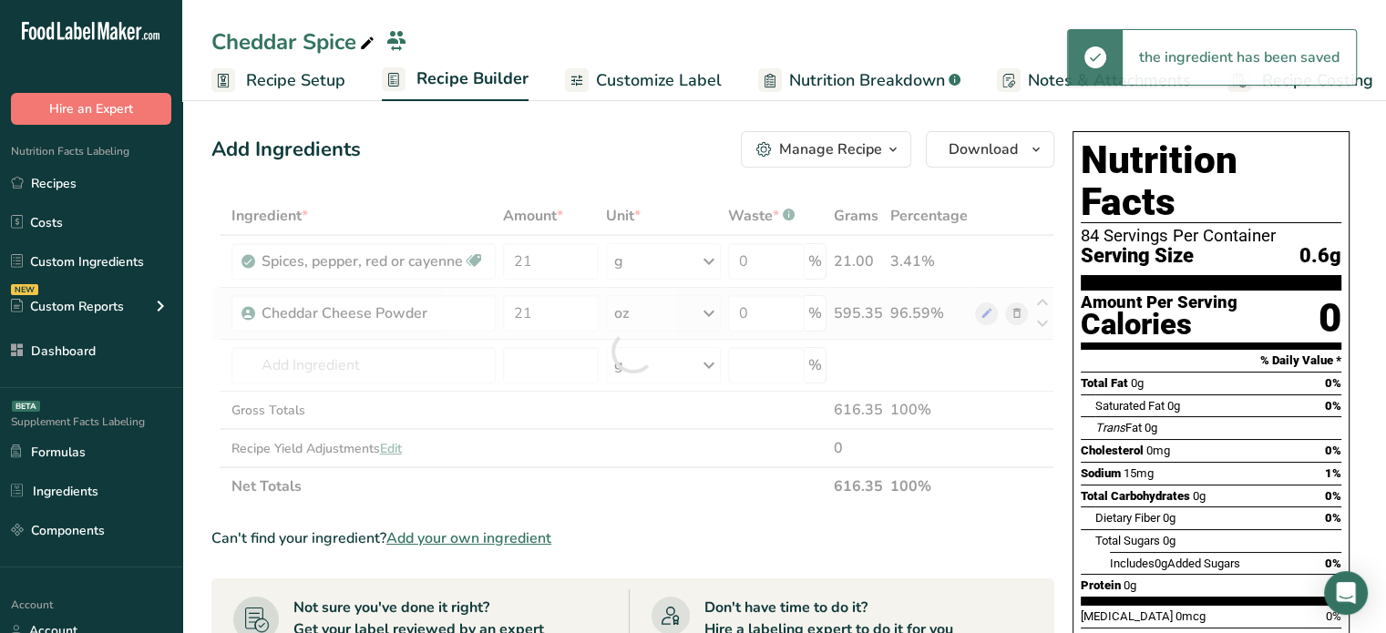
click at [692, 323] on div "Ingredient * Amount * Unit * Waste * .a-a{fill:#347362;}.b-a{fill:#fff;} Grams …" at bounding box center [632, 351] width 843 height 309
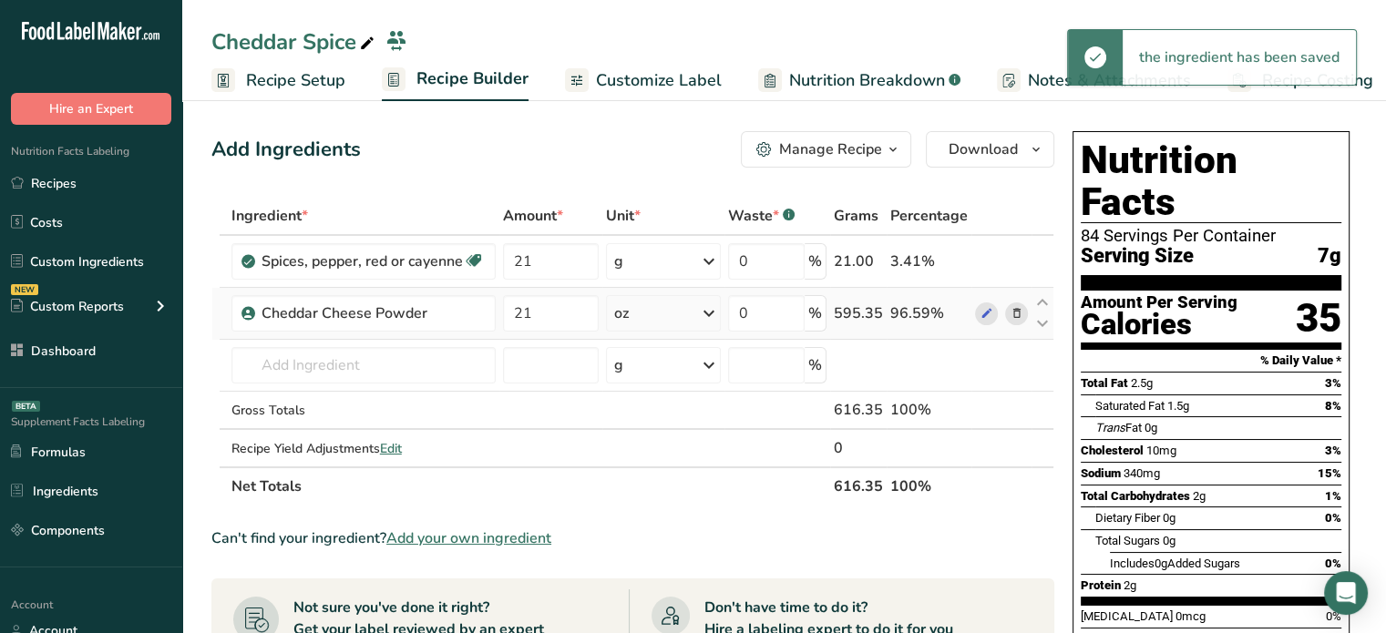
click at [695, 317] on div "oz" at bounding box center [664, 313] width 116 height 36
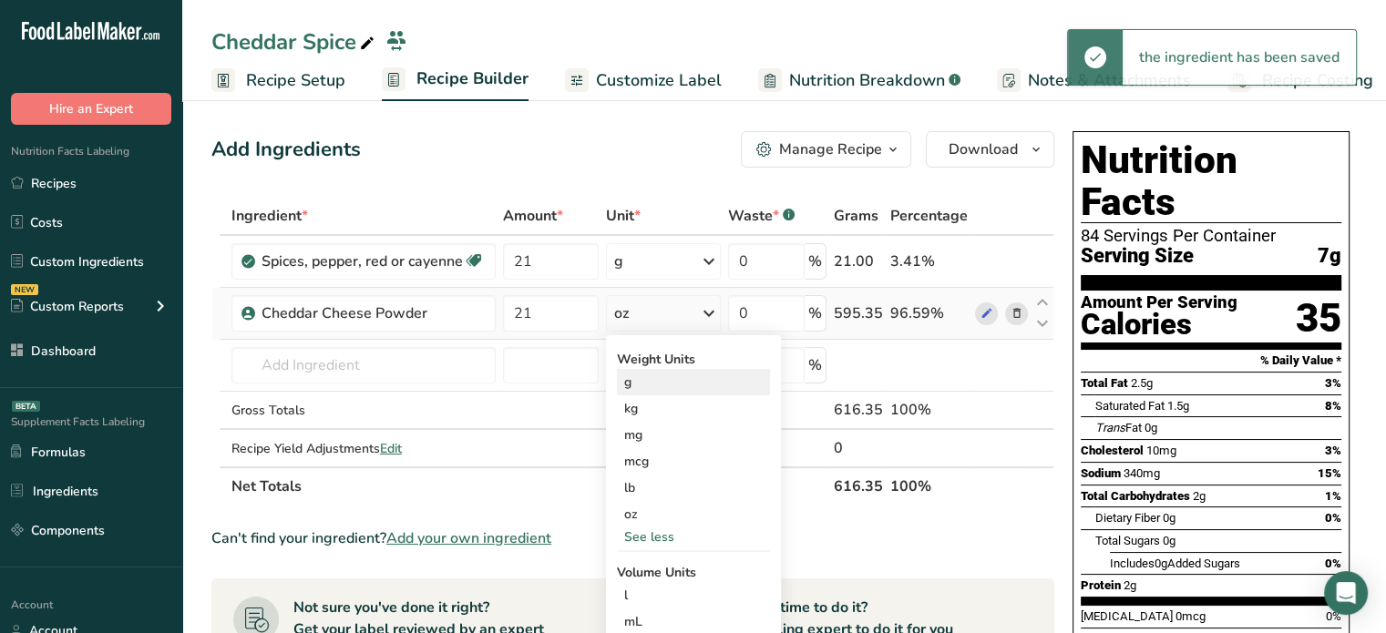
click at [671, 392] on div "g" at bounding box center [693, 382] width 153 height 26
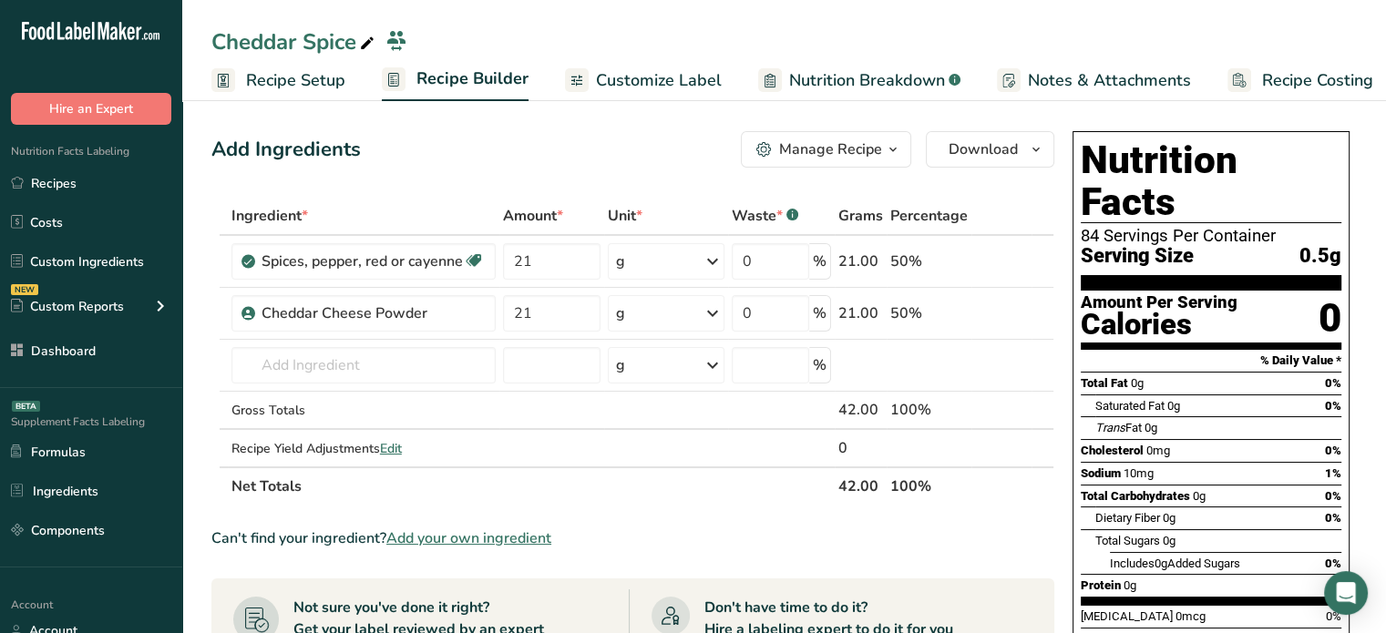
click at [667, 71] on span "Customize Label" at bounding box center [659, 80] width 126 height 25
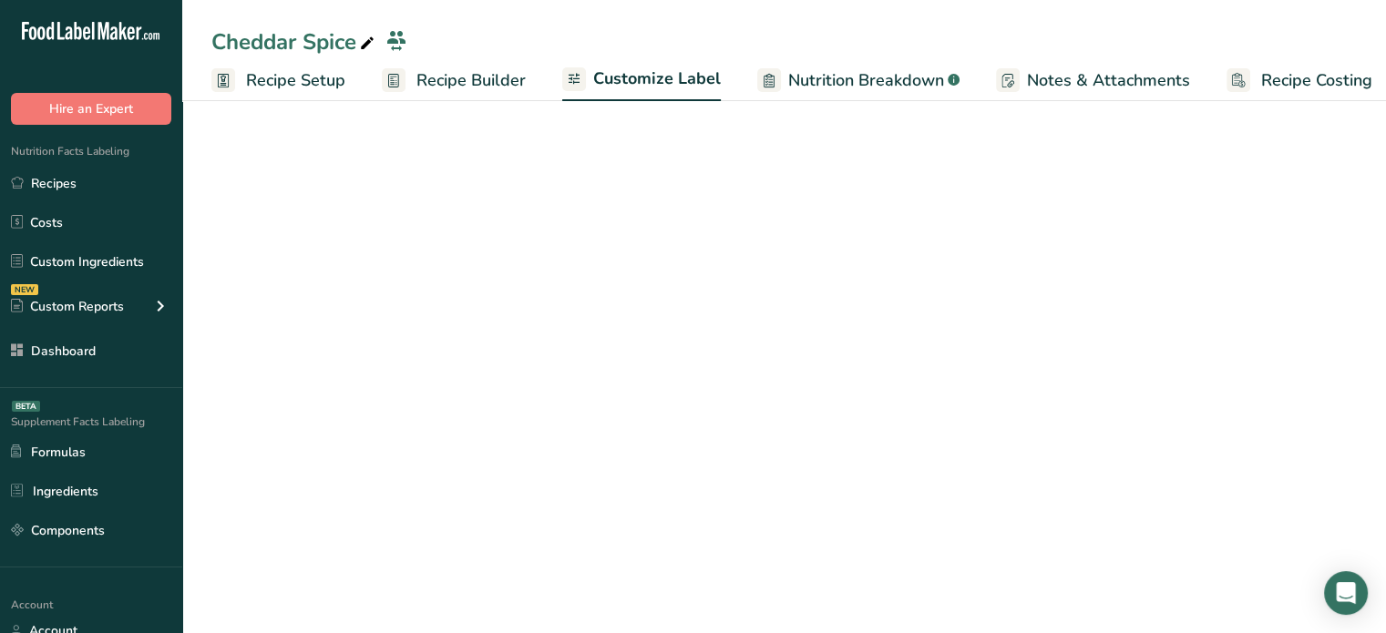
scroll to position [0, 15]
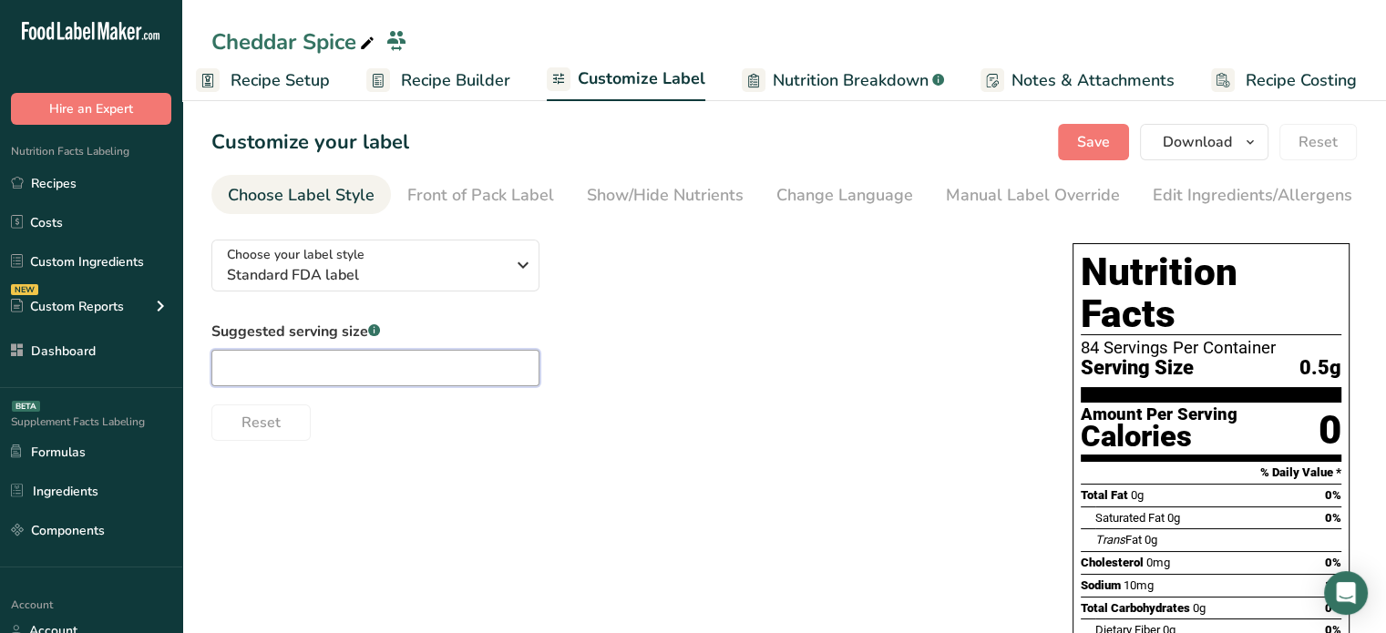
click at [452, 382] on input "text" at bounding box center [375, 368] width 328 height 36
type input "1/4 tsp"
click at [1101, 141] on span "Save" at bounding box center [1093, 142] width 33 height 22
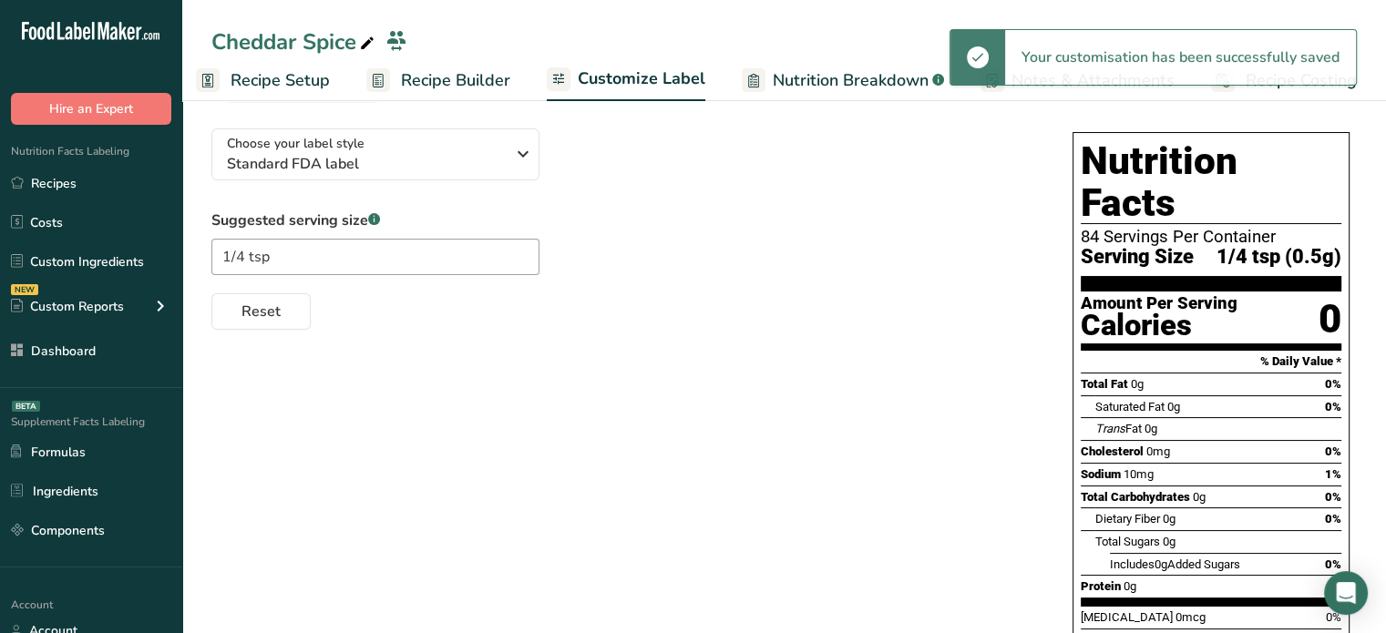
scroll to position [0, 0]
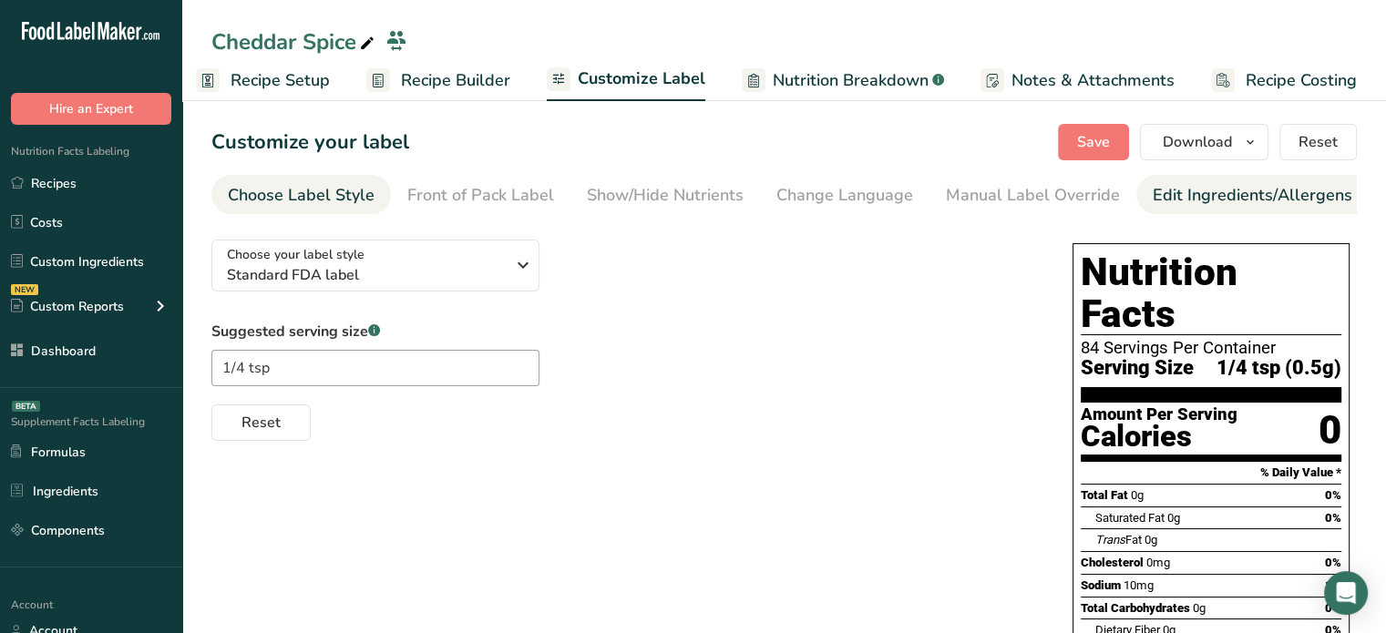
click at [1214, 197] on div "Edit Ingredients/Allergens List" at bounding box center [1267, 195] width 231 height 25
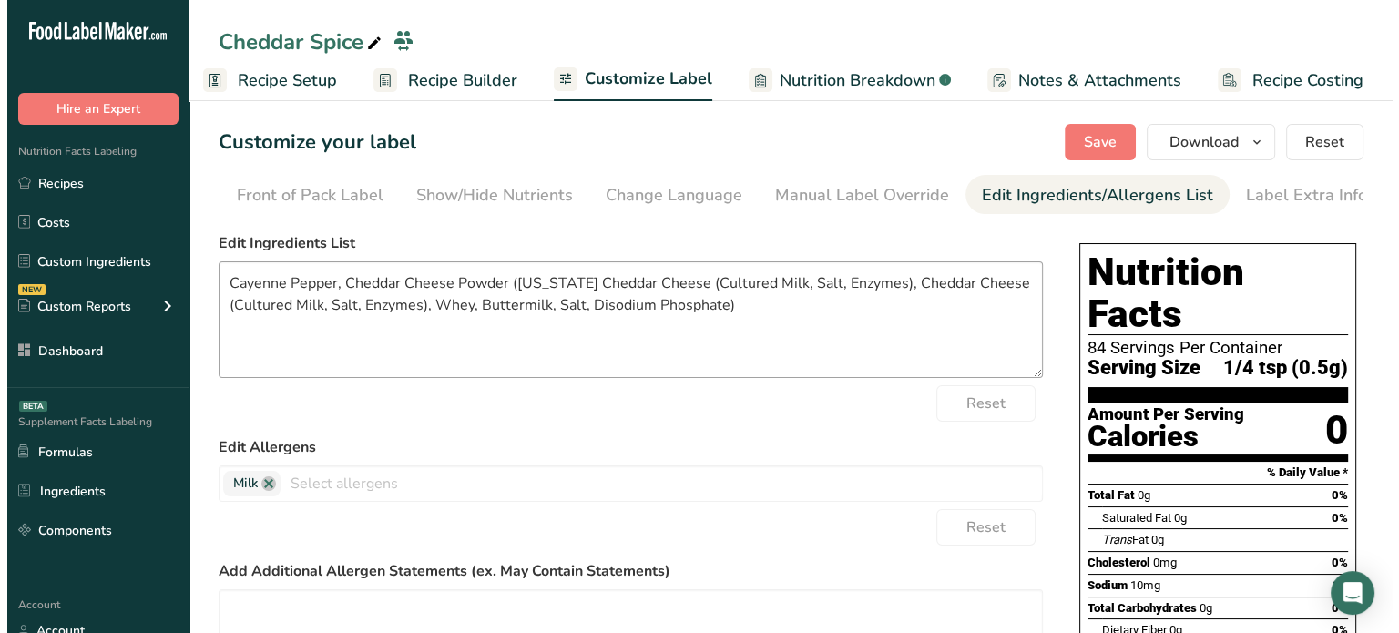
scroll to position [0, 179]
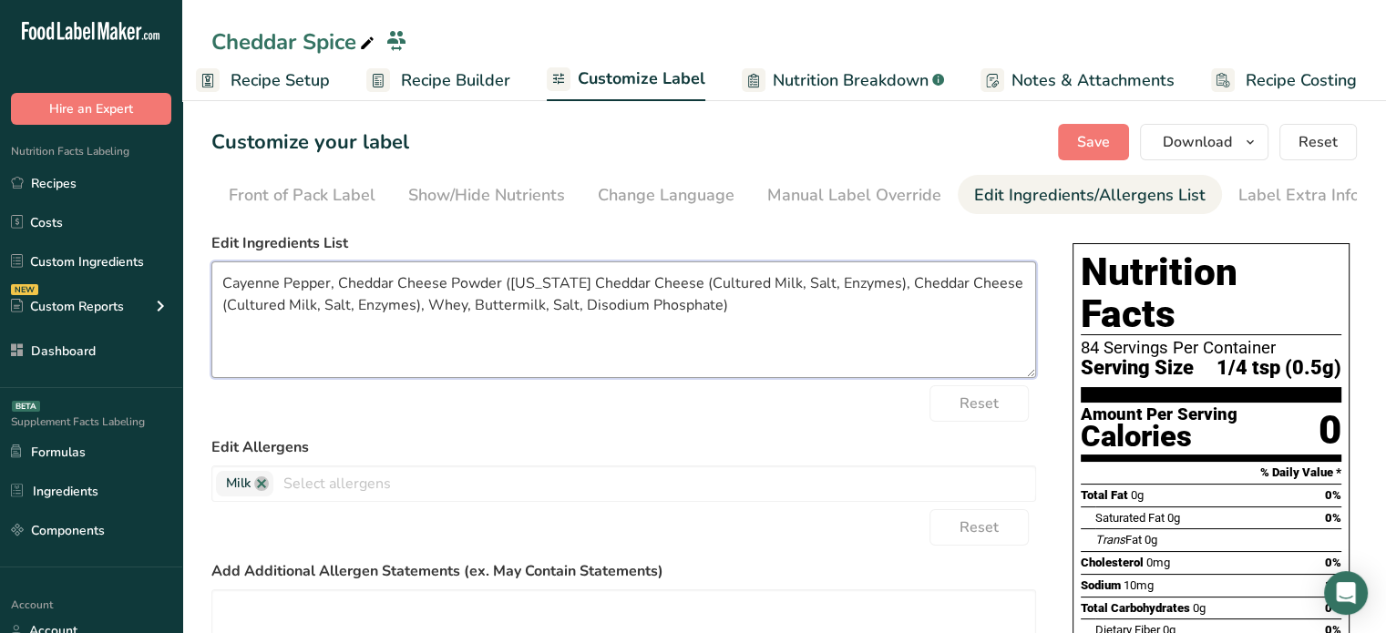
click at [250, 285] on textarea "Cayenne Pepper, Cheddar Cheese Powder ([US_STATE] Cheddar Cheese (Cultured Milk…" at bounding box center [623, 319] width 824 height 117
click at [714, 283] on textarea "Crushed Red Pepper, Cheddar Cheese Powder ([US_STATE] Cheddar Cheese (Cultured …" at bounding box center [623, 319] width 824 height 117
click at [895, 283] on textarea "Crushed Red Pepper, Cheddar Cheese Powder ([US_STATE] Cheddar Cheese [Cultured …" at bounding box center [623, 319] width 824 height 117
click at [231, 301] on textarea "Crushed Red Pepper, Cheddar Cheese Powder ([US_STATE] Cheddar Cheese [Cultured …" at bounding box center [623, 319] width 824 height 117
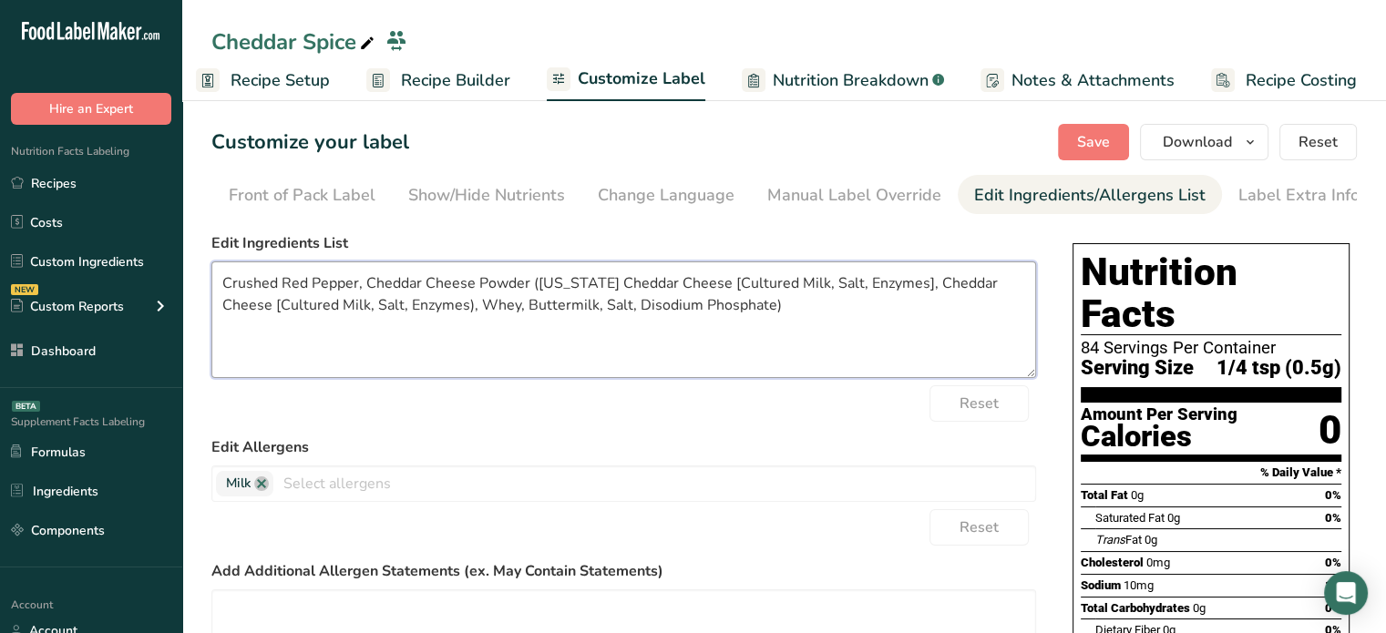
click at [416, 309] on textarea "Crushed Red Pepper, Cheddar Cheese Powder ([US_STATE] Cheddar Cheese [Cultured …" at bounding box center [623, 319] width 824 height 117
click at [773, 309] on textarea "Crushed Red Pepper, Cheddar Cheese Powder ([US_STATE] Cheddar Cheese [Cultured …" at bounding box center [623, 319] width 824 height 117
type textarea "Crushed Red Pepper, Cheddar Cheese Powder ([US_STATE] Cheddar Cheese [Cultured …"
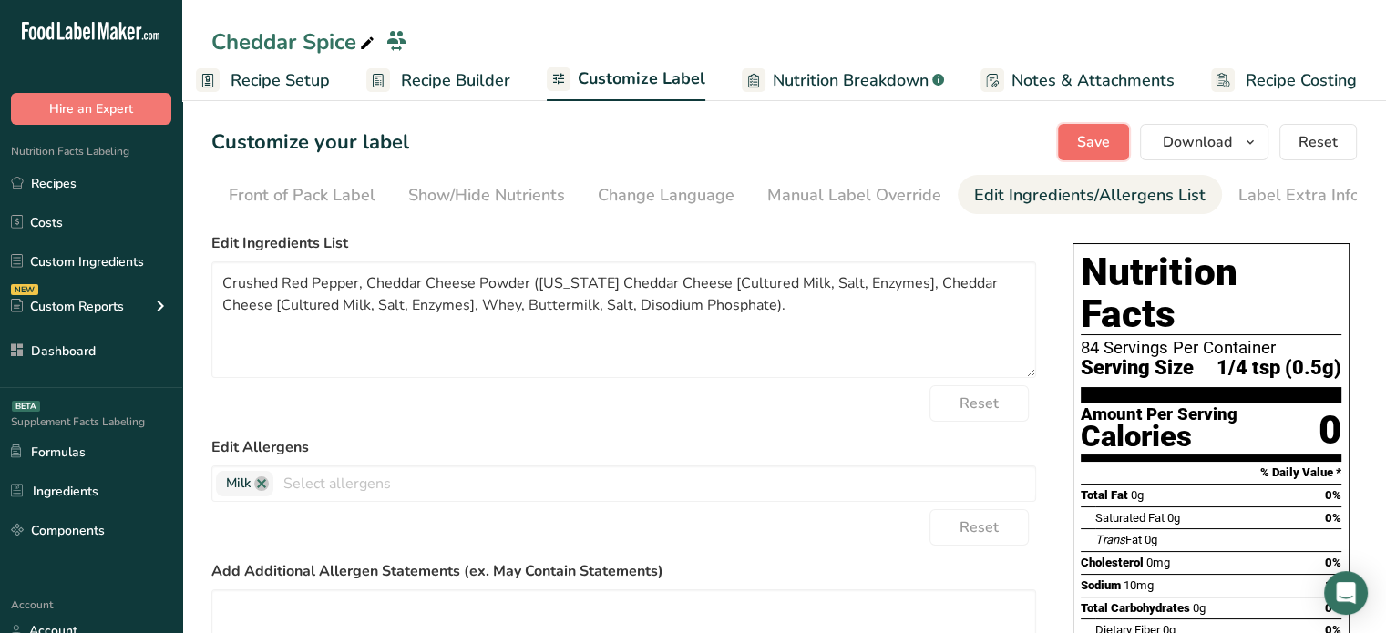
click at [1101, 158] on button "Save" at bounding box center [1093, 142] width 71 height 36
click at [1225, 155] on button "Download" at bounding box center [1204, 142] width 128 height 36
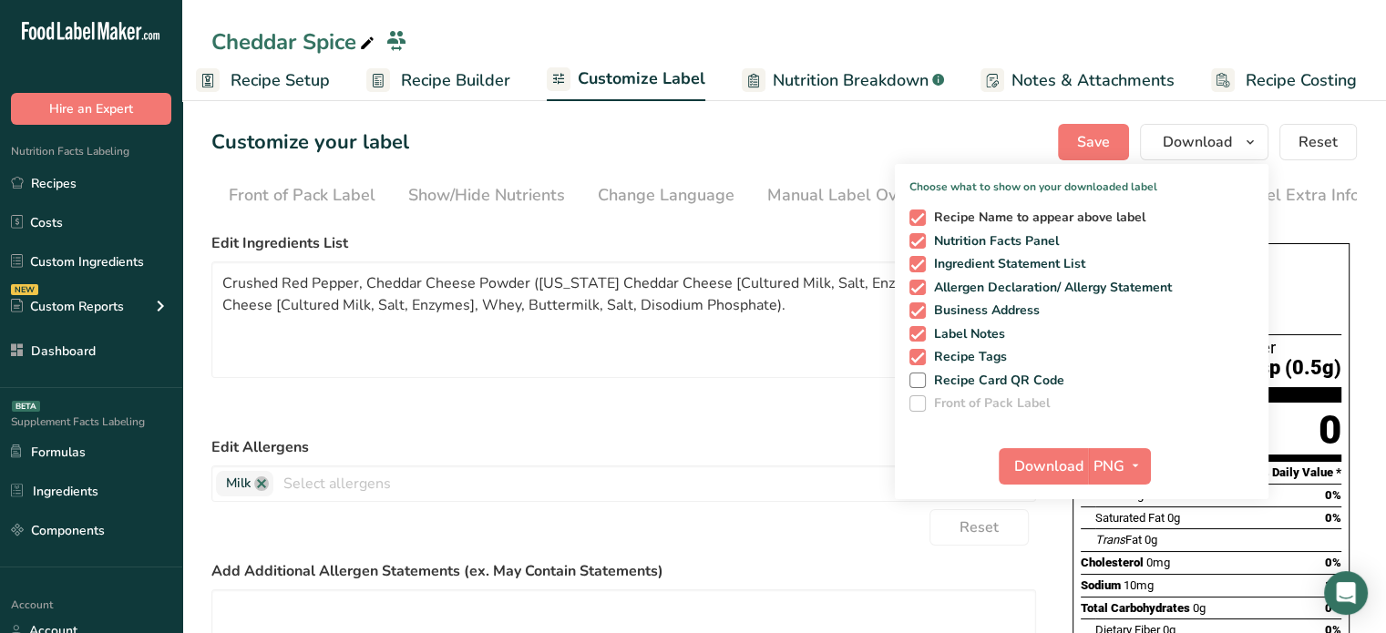
click at [1096, 214] on span "Recipe Name to appear above label" at bounding box center [1036, 218] width 220 height 16
click at [921, 214] on input "Recipe Name to appear above label" at bounding box center [915, 217] width 12 height 12
checkbox input "false"
click at [1126, 469] on span "button" at bounding box center [1135, 467] width 22 height 22
click at [988, 349] on span "Recipe Tags" at bounding box center [967, 357] width 82 height 16
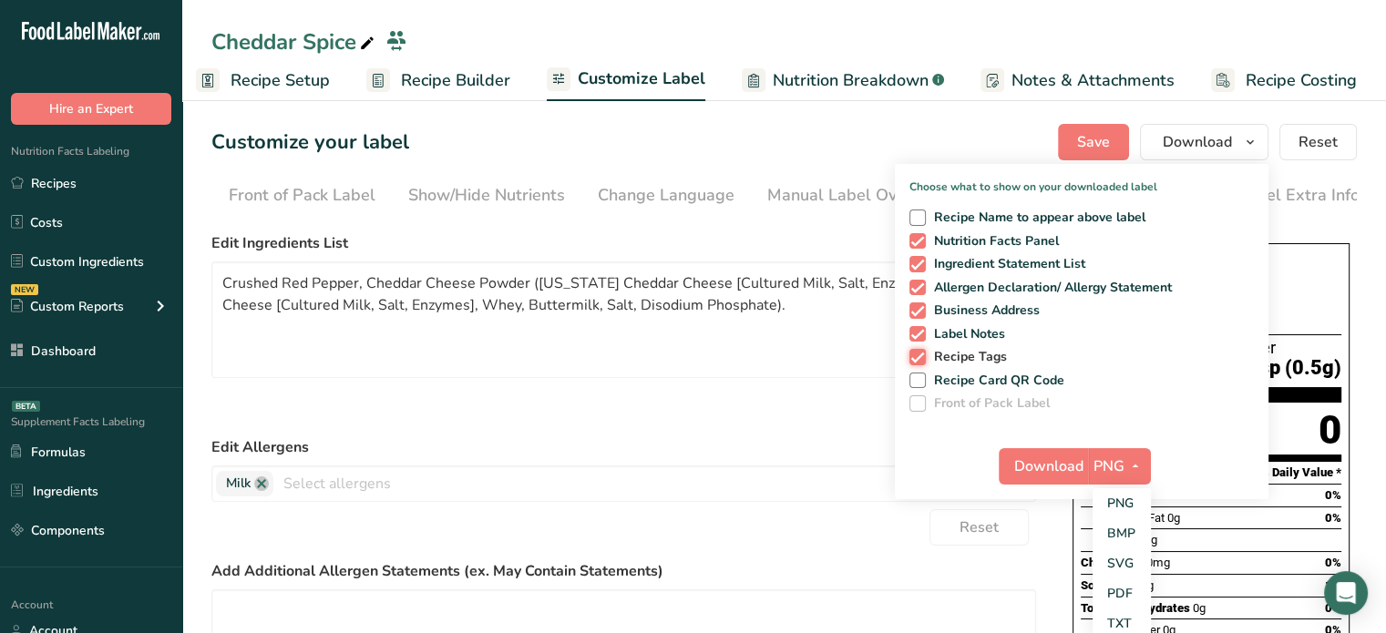
click at [921, 351] on input "Recipe Tags" at bounding box center [915, 357] width 12 height 12
checkbox input "false"
click at [990, 335] on span "Label Notes" at bounding box center [966, 334] width 80 height 16
click at [921, 335] on input "Label Notes" at bounding box center [915, 334] width 12 height 12
checkbox input "false"
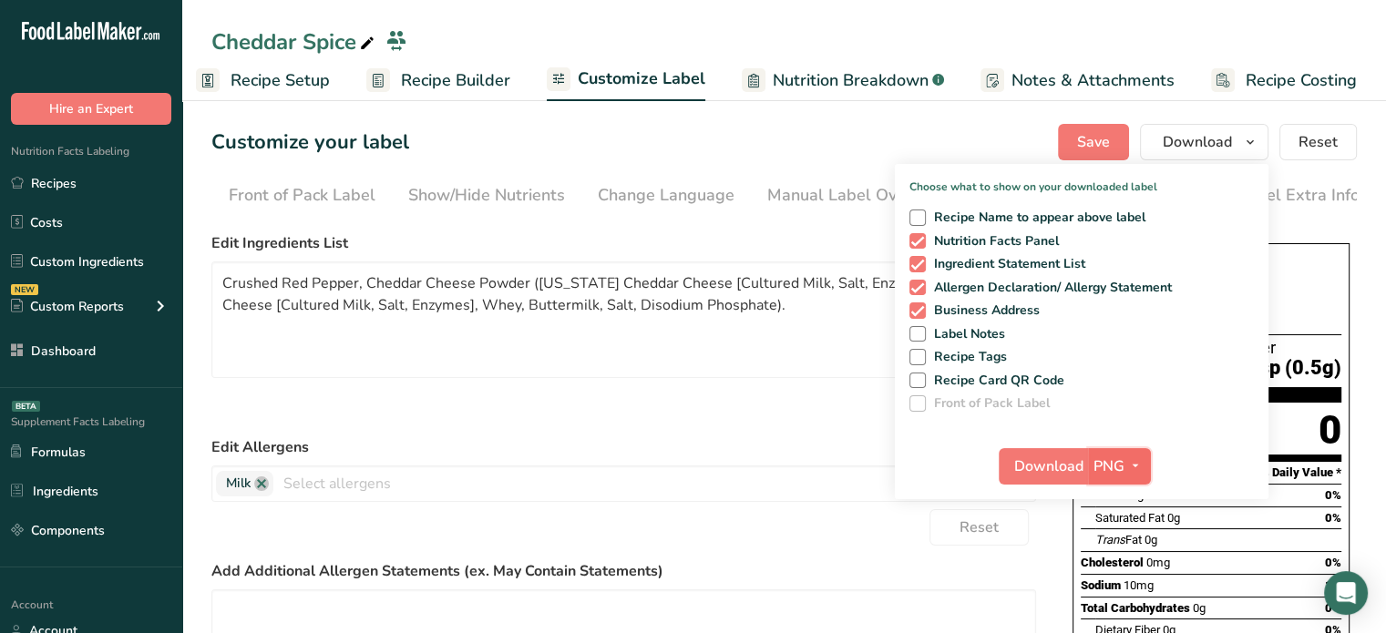
click at [1122, 481] on button "PNG" at bounding box center [1119, 466] width 63 height 36
click at [1138, 600] on link "PDF" at bounding box center [1121, 593] width 58 height 30
click at [1048, 458] on span "Download" at bounding box center [1049, 467] width 69 height 22
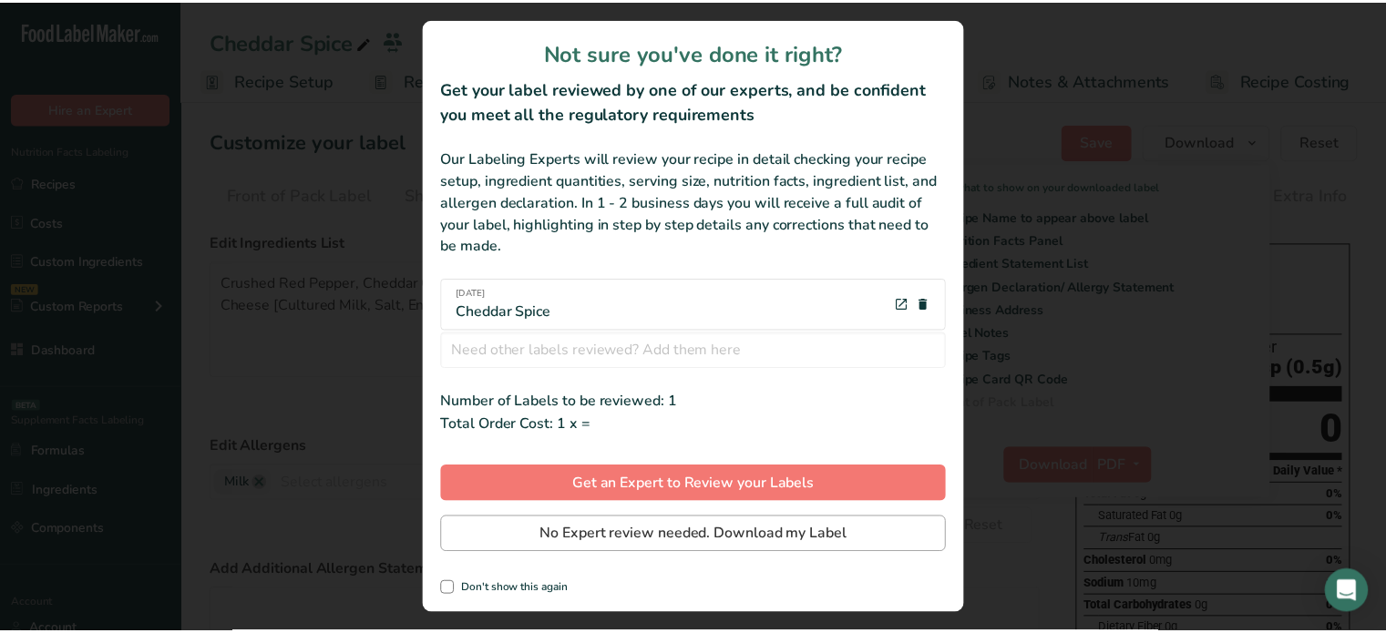
scroll to position [0, 2]
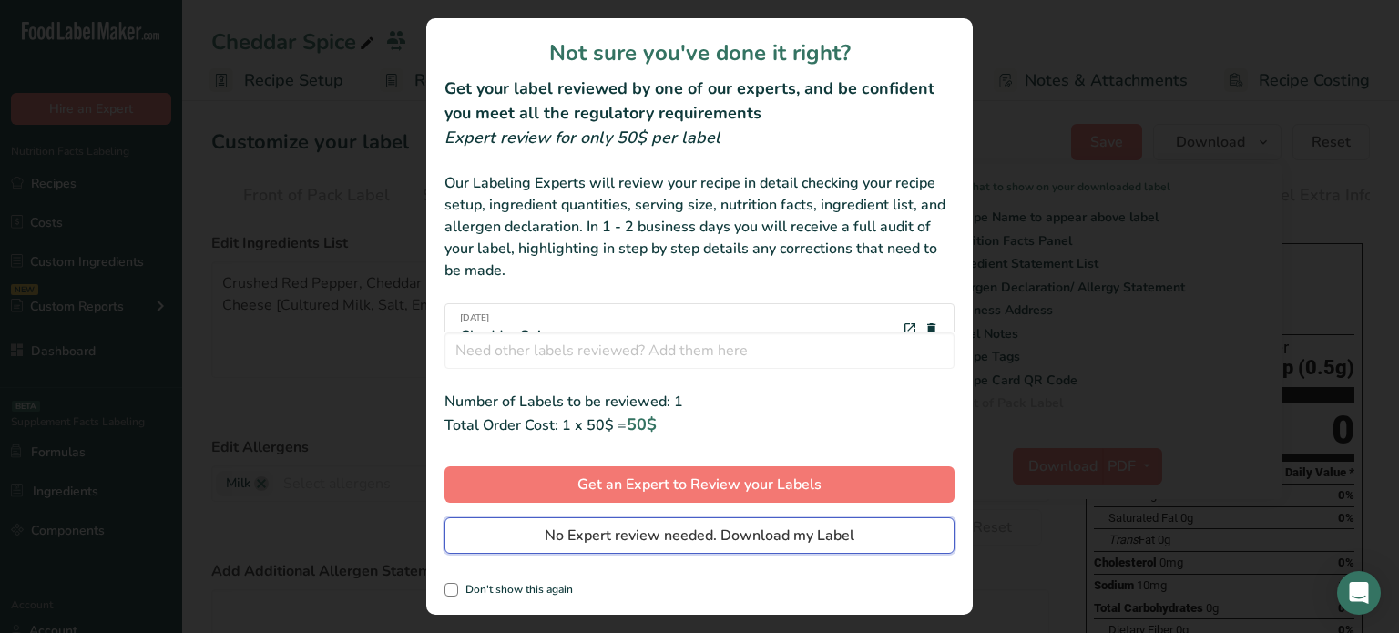
click at [831, 540] on span "No Expert review needed. Download my Label" at bounding box center [700, 536] width 310 height 22
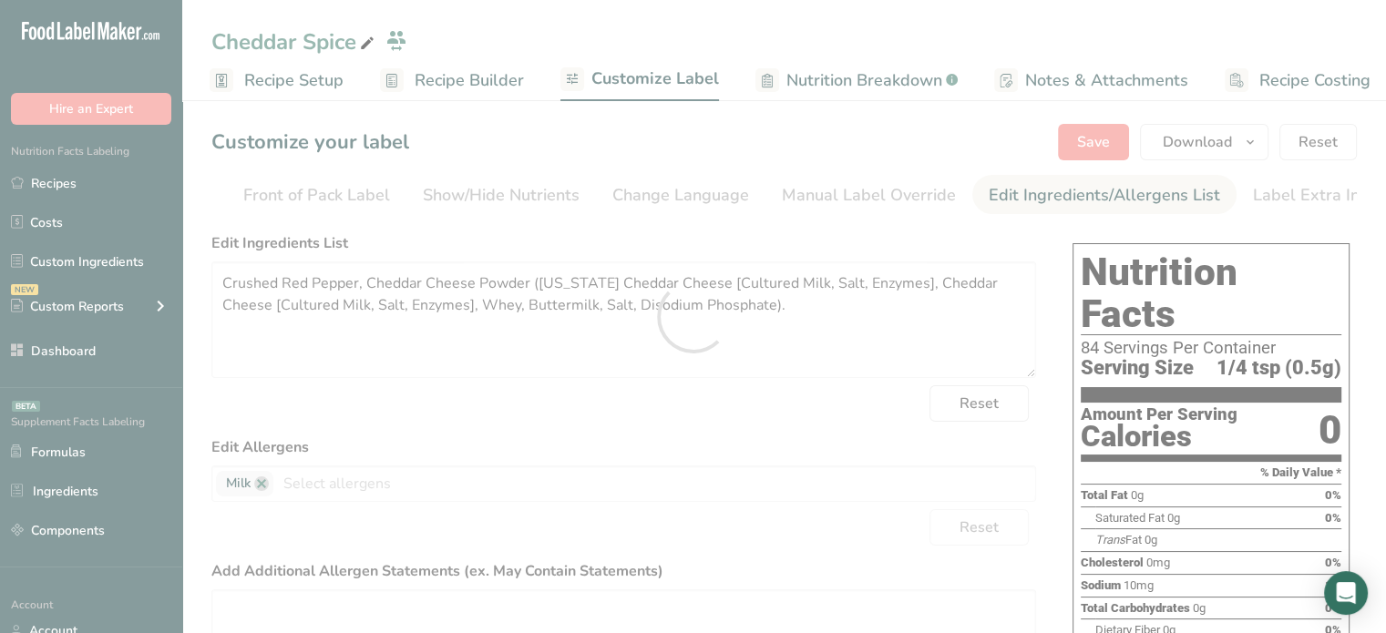
scroll to position [0, 0]
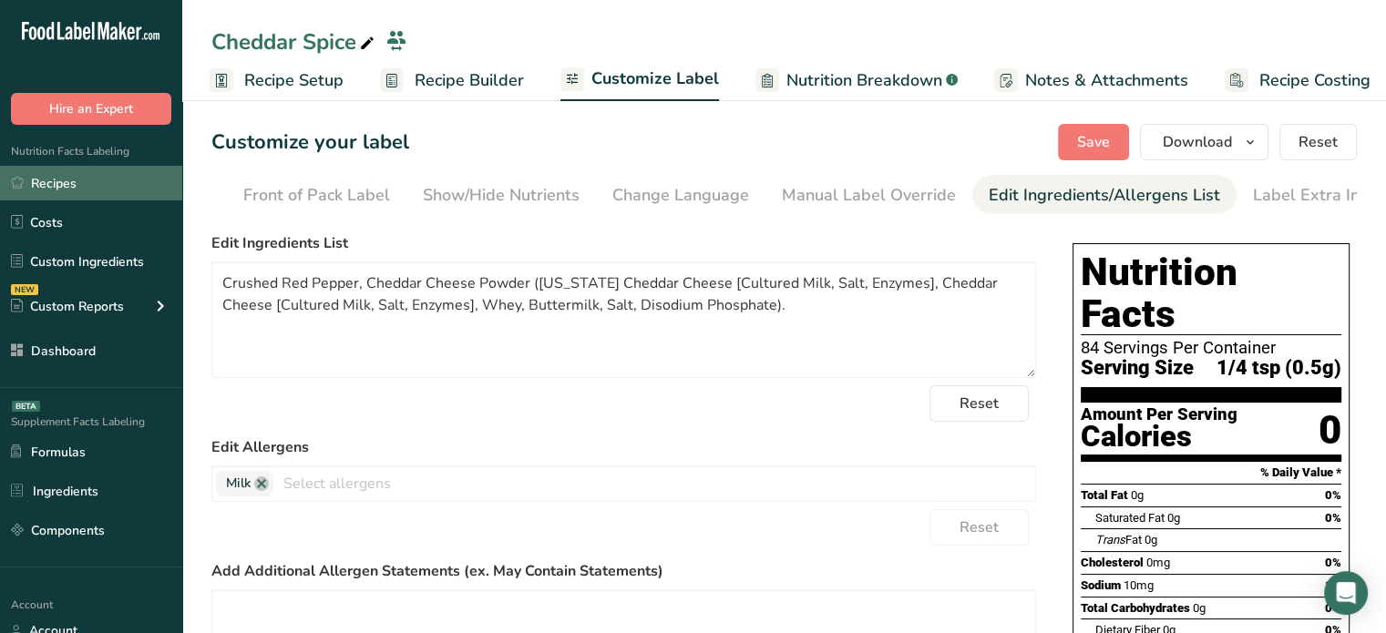
click at [126, 185] on link "Recipes" at bounding box center [91, 183] width 182 height 35
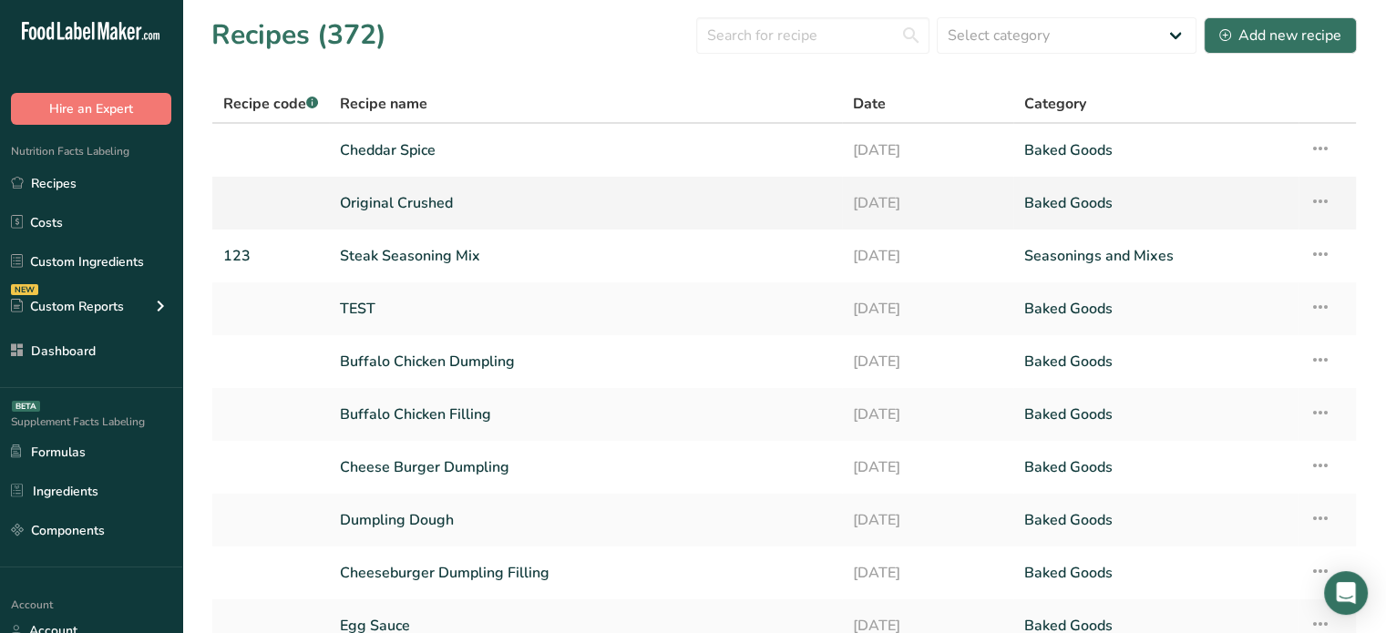
click at [398, 207] on link "Original Crushed" at bounding box center [585, 203] width 491 height 38
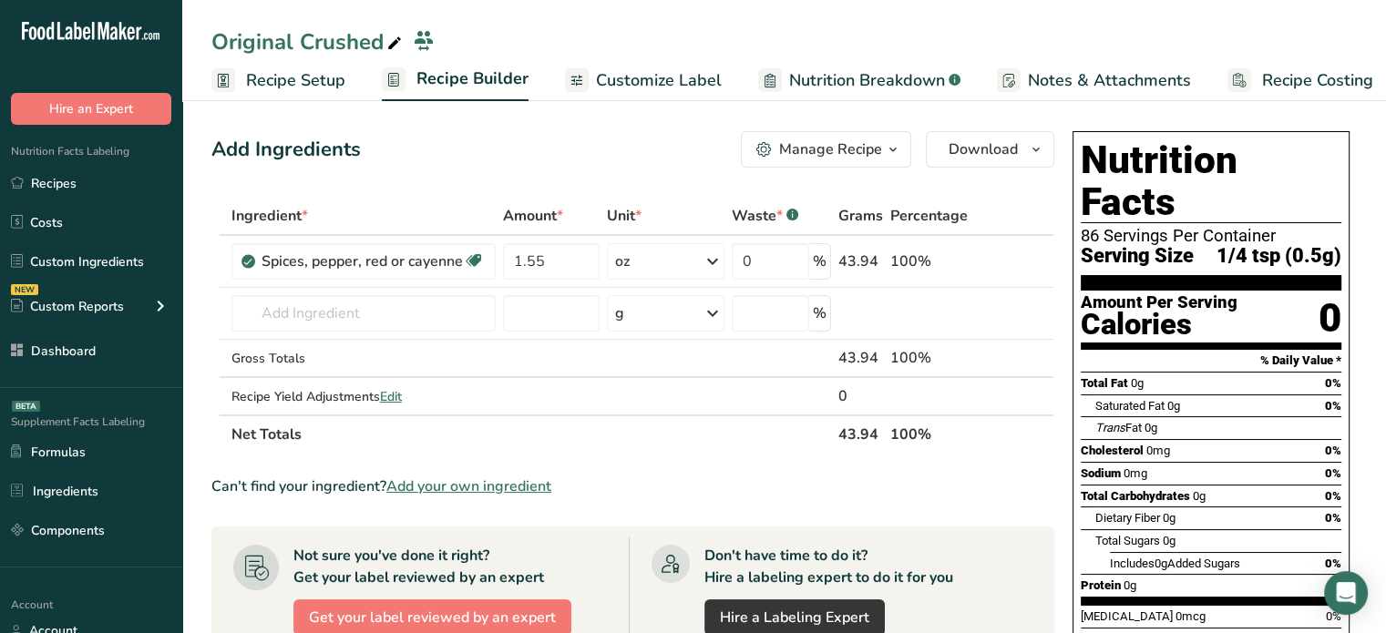
click at [623, 76] on span "Customize Label" at bounding box center [659, 80] width 126 height 25
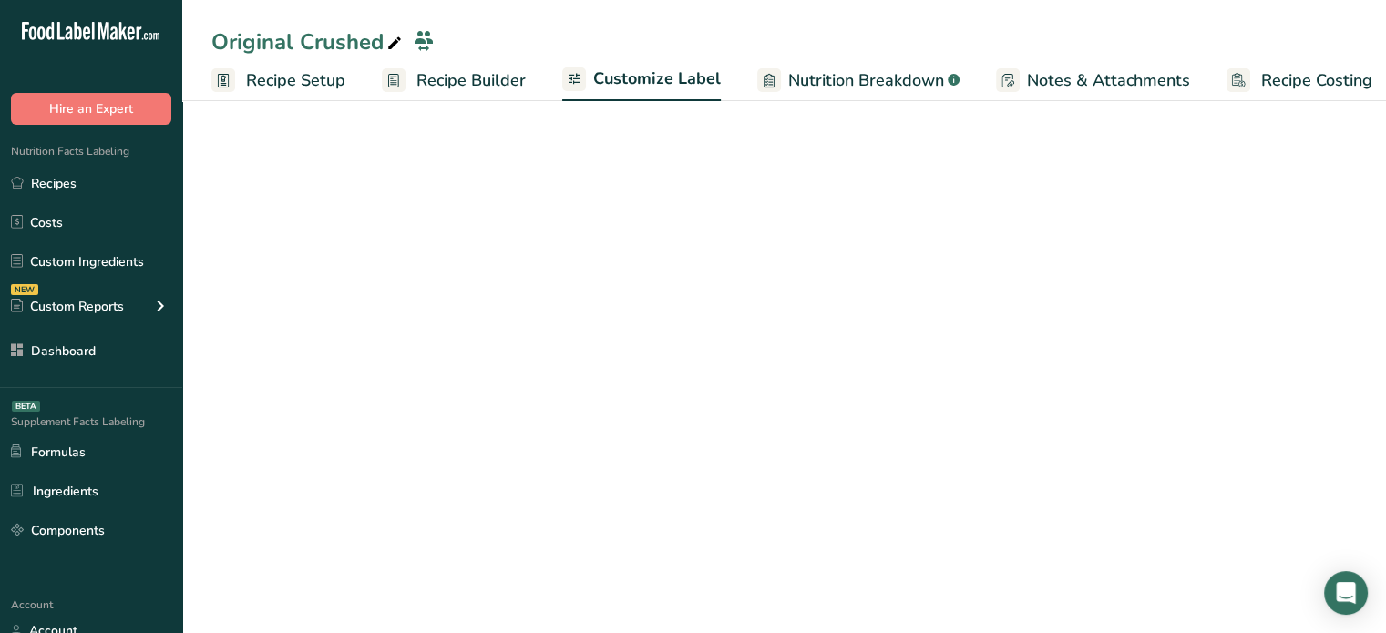
scroll to position [0, 15]
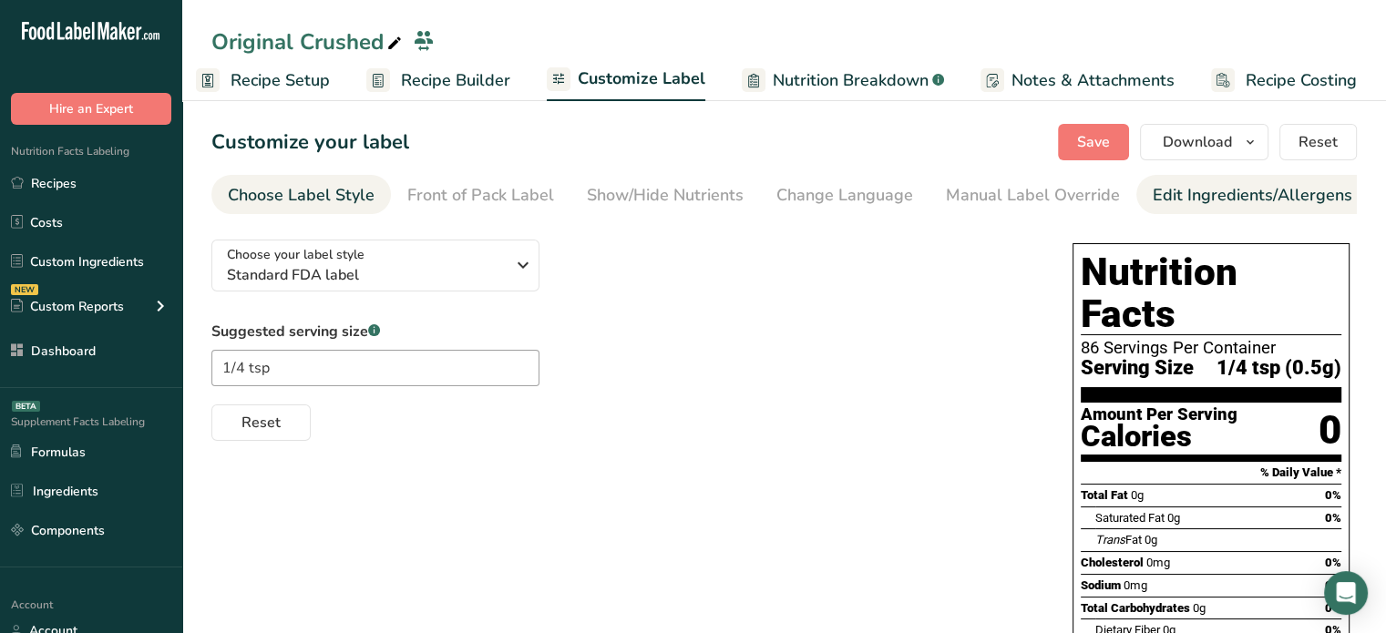
click at [1298, 208] on link "Edit Ingredients/Allergens List" at bounding box center [1267, 195] width 231 height 41
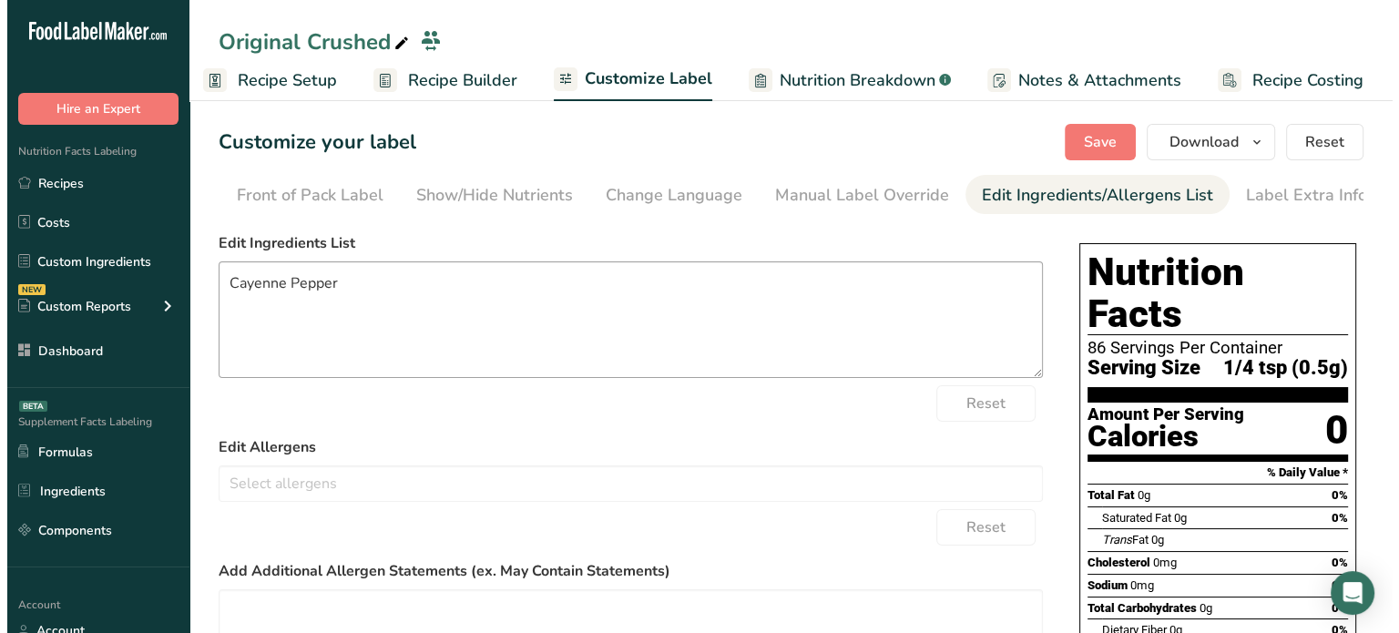
scroll to position [0, 179]
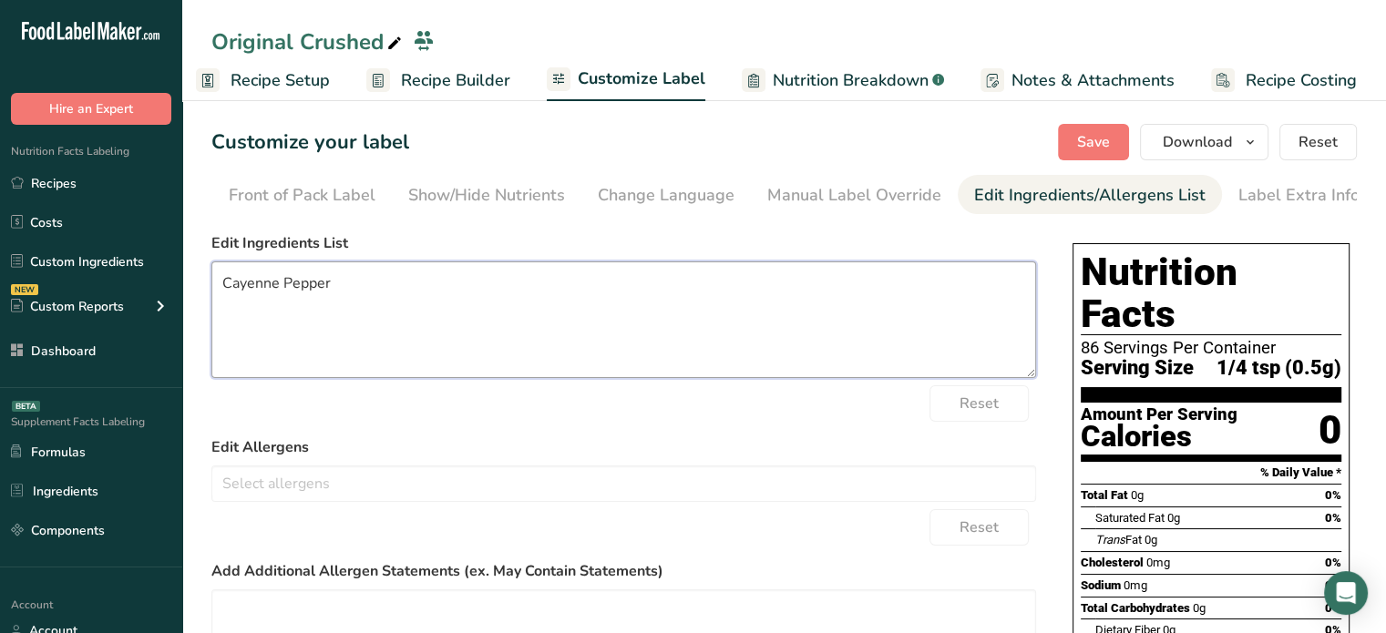
click at [686, 299] on textarea "Cayenne Pepper" at bounding box center [623, 319] width 824 height 117
drag, startPoint x: 686, startPoint y: 299, endPoint x: 363, endPoint y: 277, distance: 323.2
click at [363, 277] on textarea "Cayenne Pepper" at bounding box center [623, 319] width 824 height 117
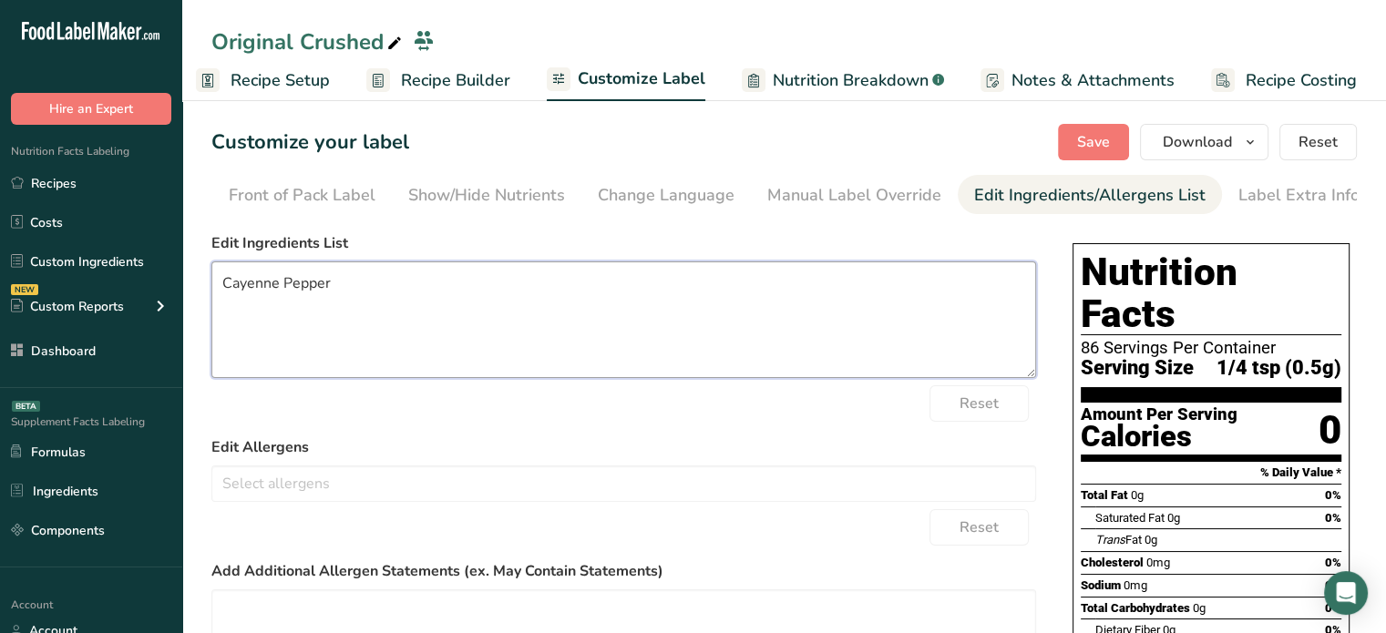
click at [363, 277] on textarea "Cayenne Pepper" at bounding box center [623, 319] width 824 height 117
type textarea "Crushed Red Pepper."
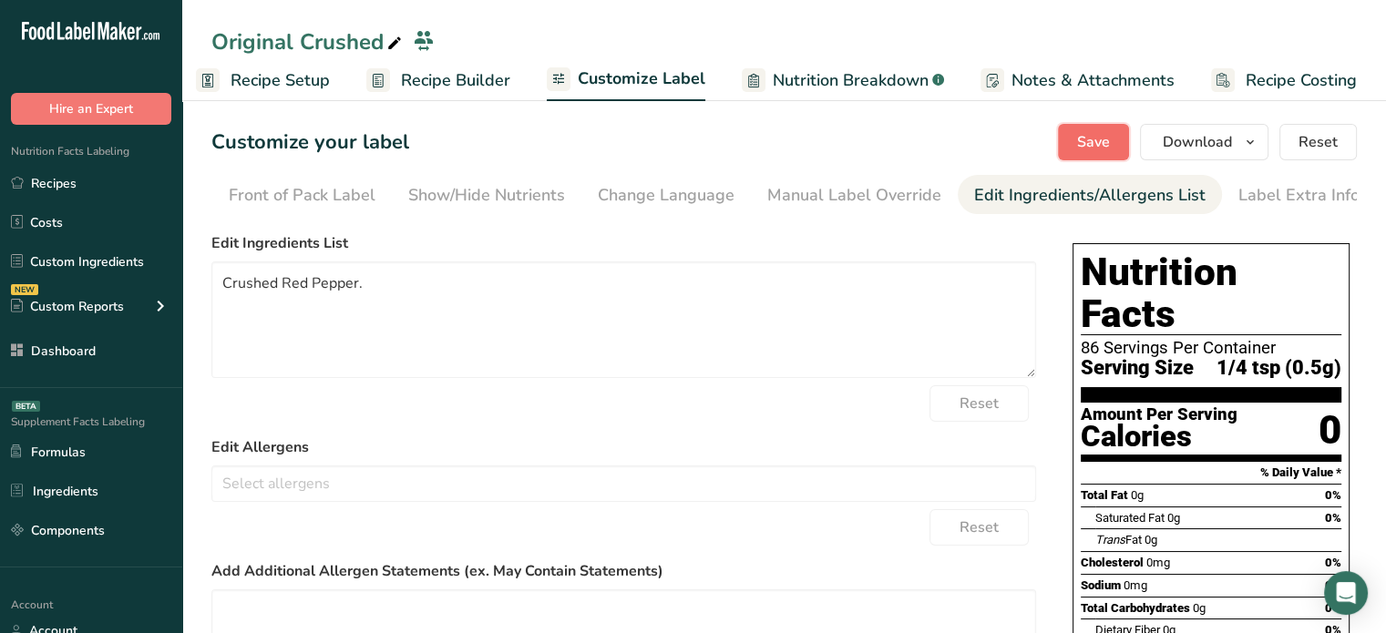
click at [1080, 156] on button "Save" at bounding box center [1093, 142] width 71 height 36
click at [1248, 139] on icon "button" at bounding box center [1250, 142] width 15 height 23
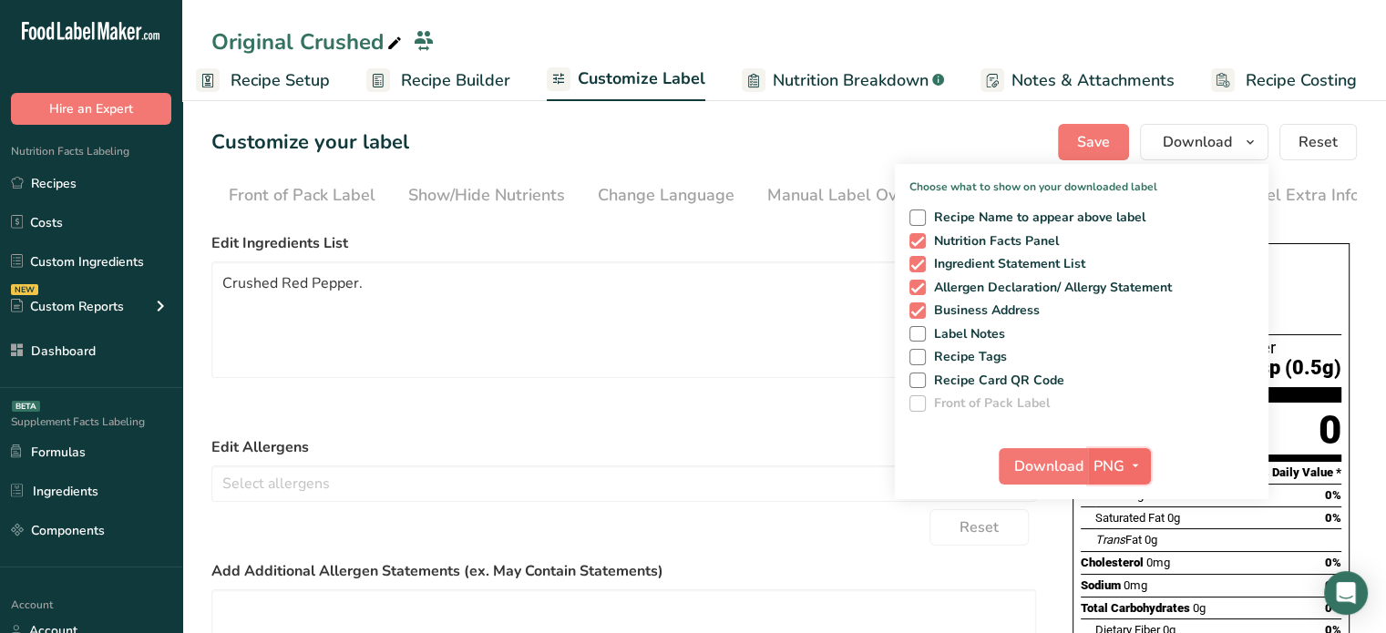
click at [1126, 460] on span "button" at bounding box center [1135, 467] width 22 height 22
click at [1114, 593] on link "PDF" at bounding box center [1121, 593] width 58 height 30
click at [1058, 462] on span "Download" at bounding box center [1049, 467] width 69 height 22
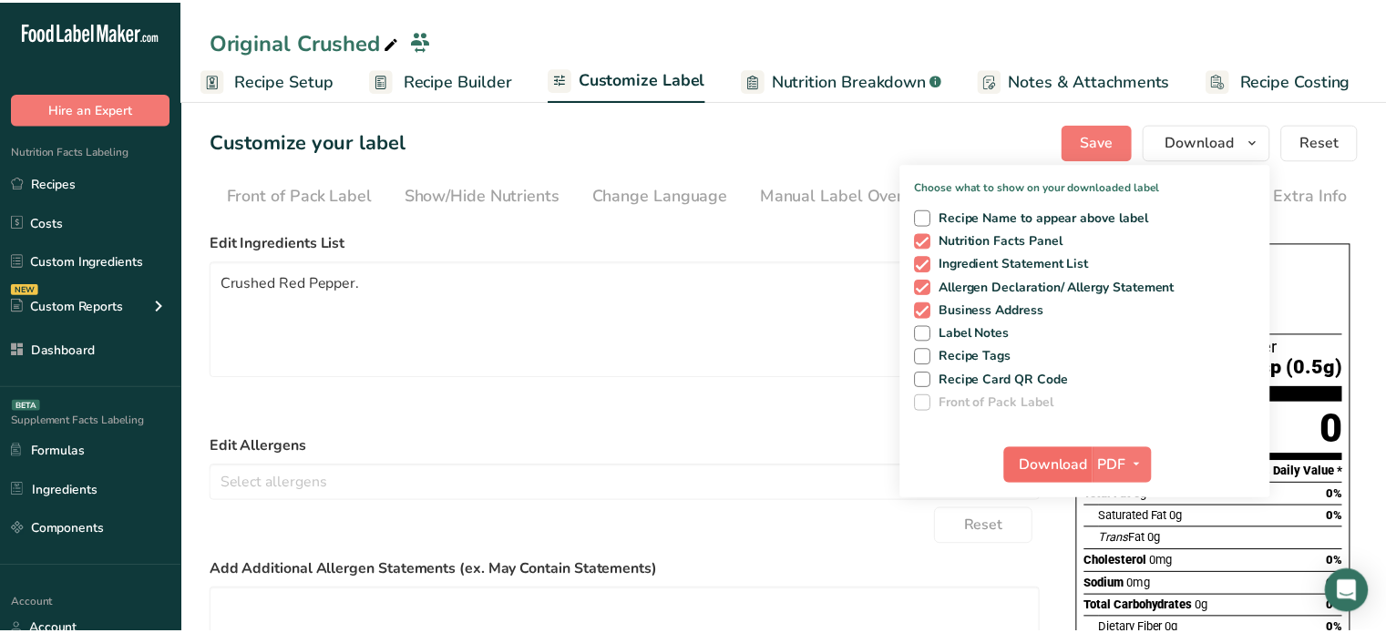
scroll to position [0, 2]
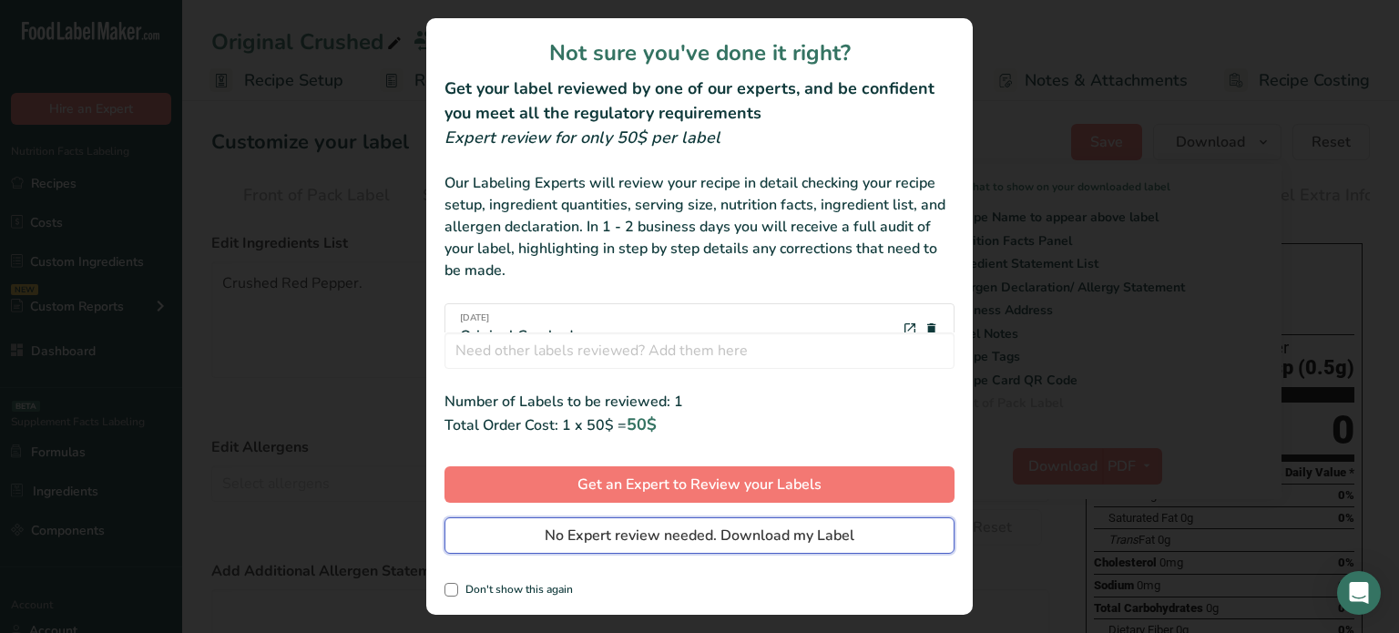
click at [601, 535] on span "No Expert review needed. Download my Label" at bounding box center [700, 536] width 310 height 22
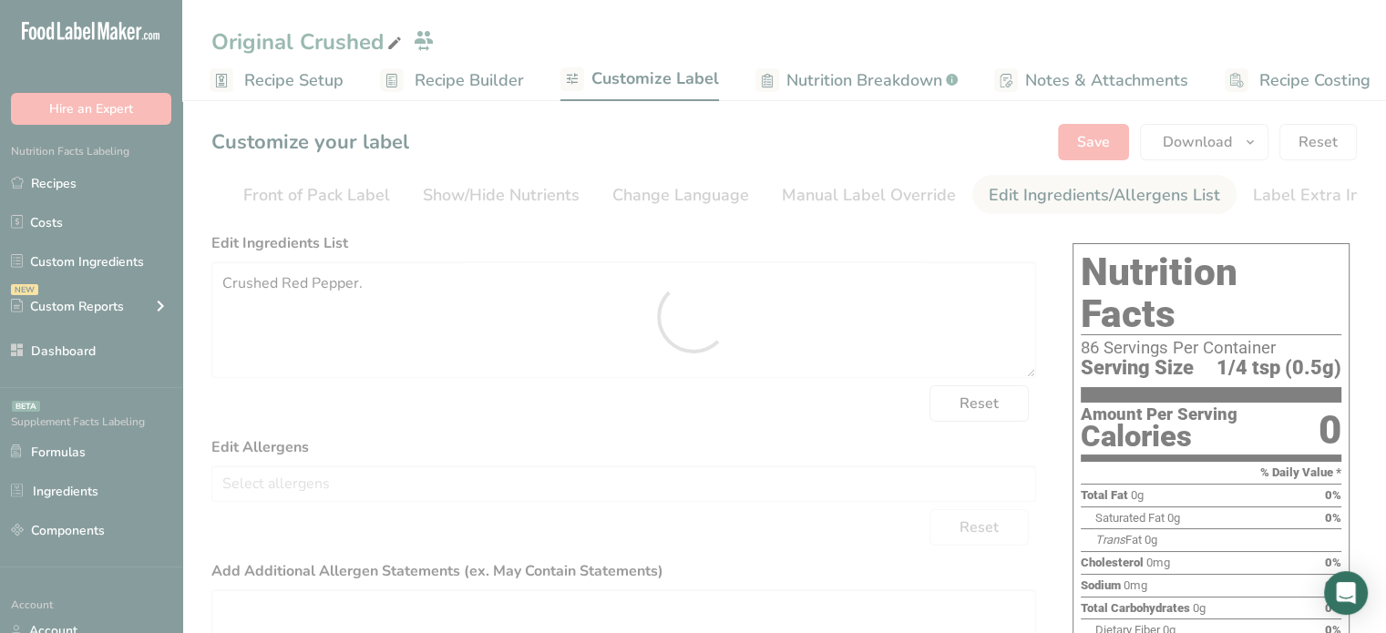
scroll to position [0, 0]
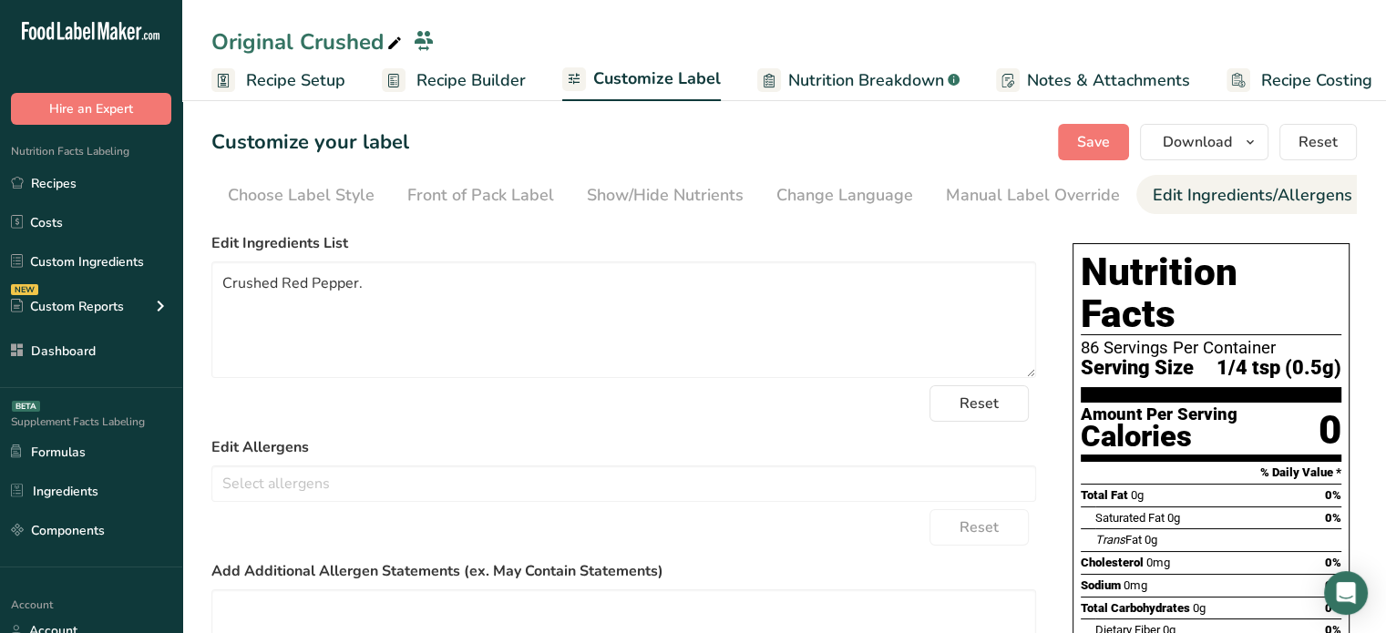
scroll to position [0, 164]
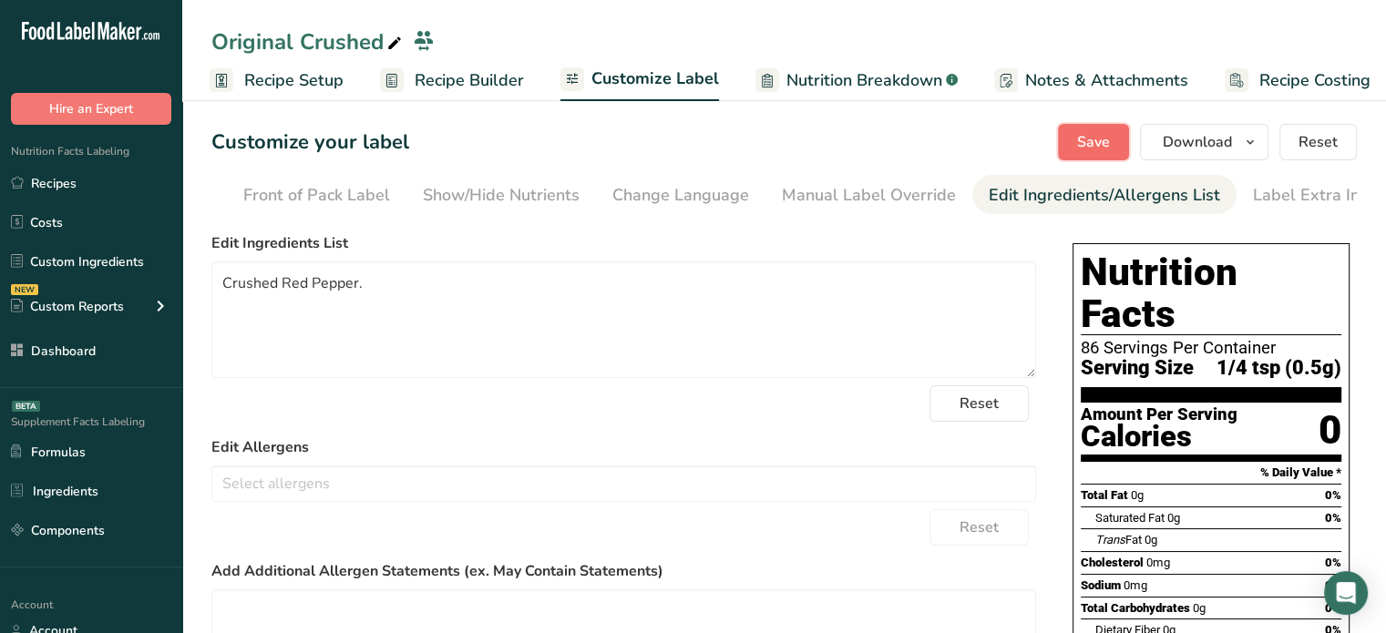
click at [1070, 156] on button "Save" at bounding box center [1093, 142] width 71 height 36
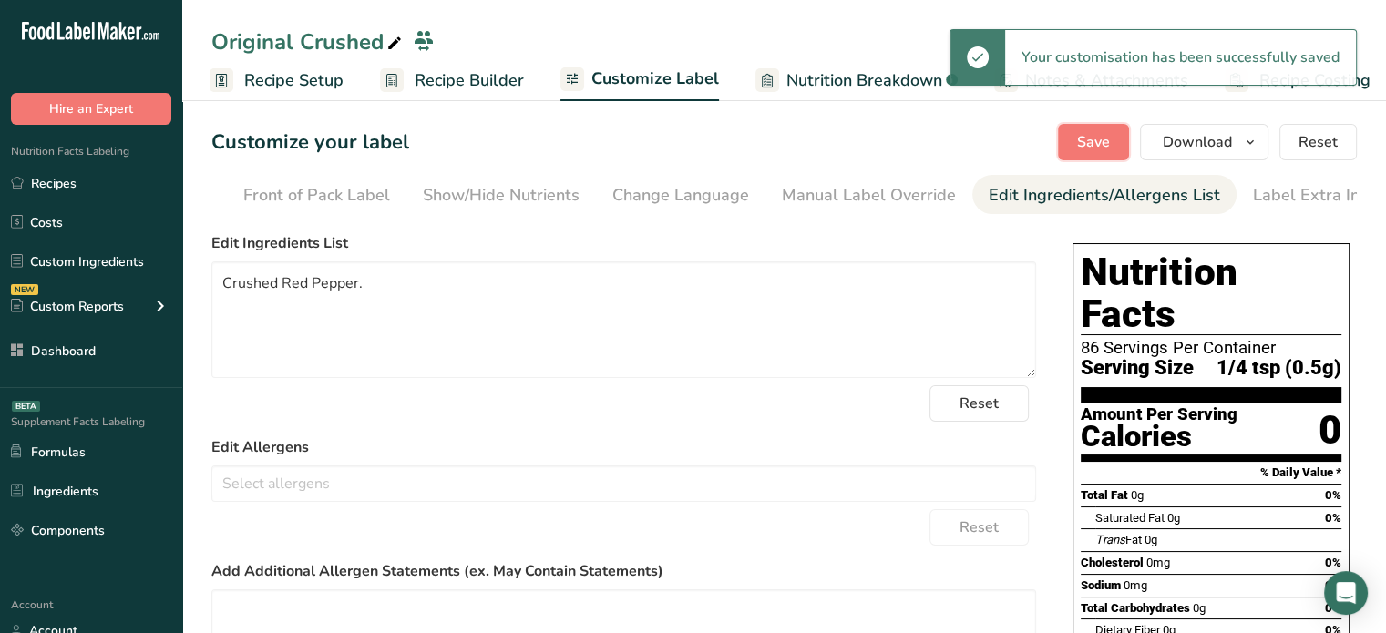
scroll to position [0, 0]
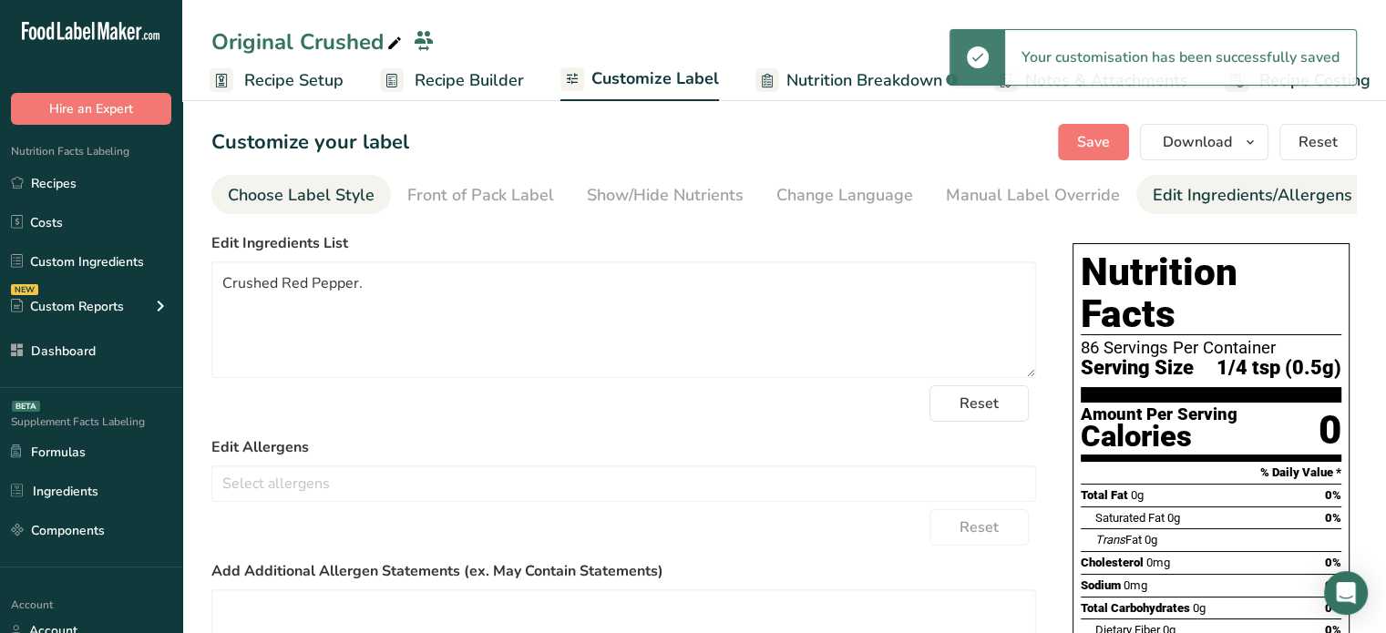
click at [337, 206] on div "Choose Label Style" at bounding box center [301, 195] width 147 height 25
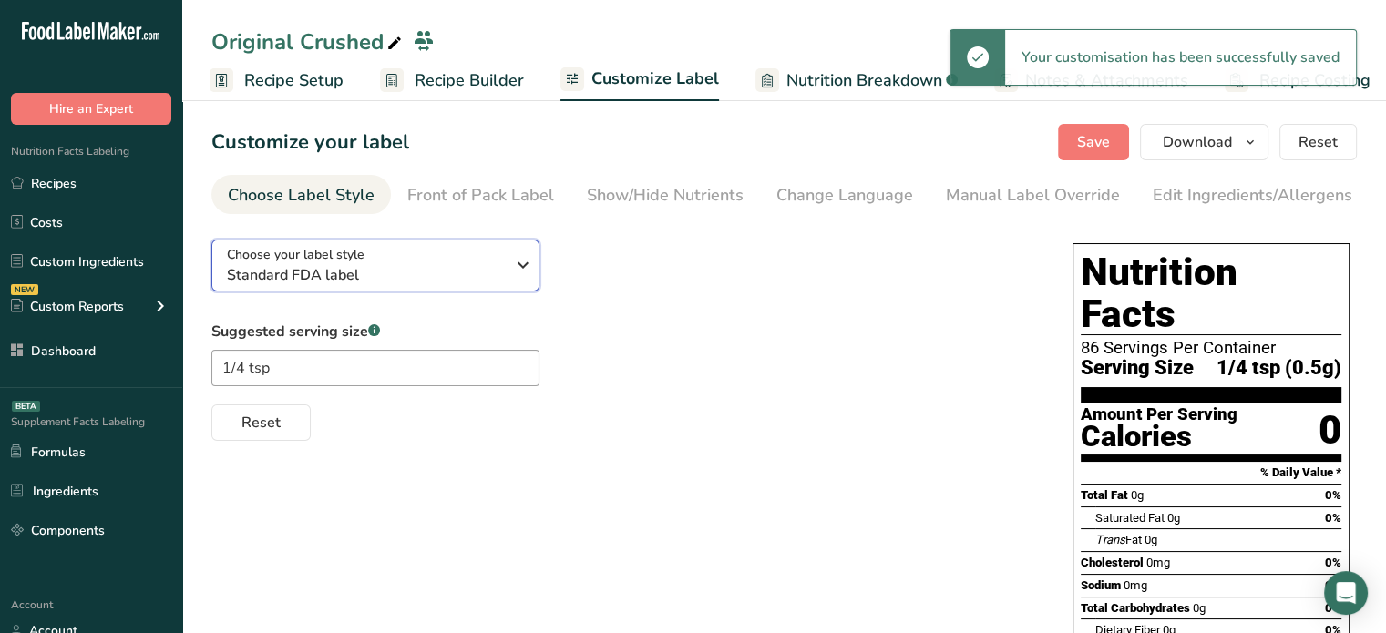
click at [327, 273] on span "Standard FDA label" at bounding box center [366, 275] width 278 height 22
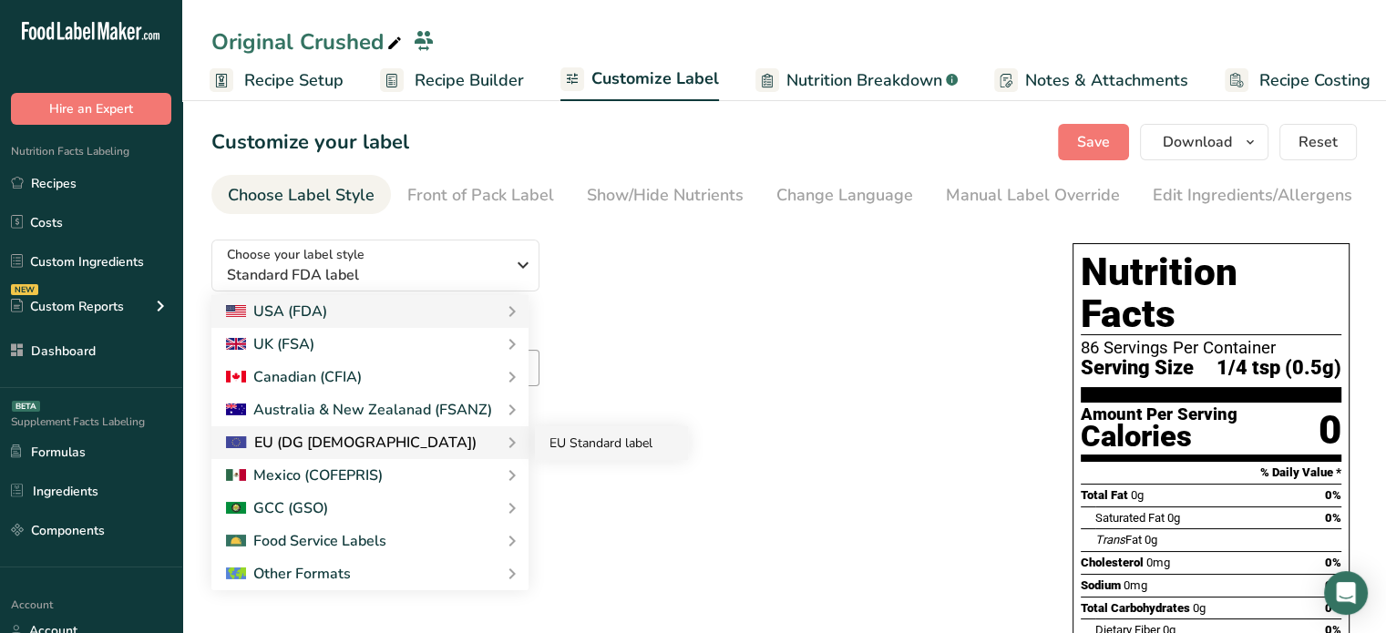
click at [560, 448] on link "EU Standard label" at bounding box center [611, 443] width 153 height 34
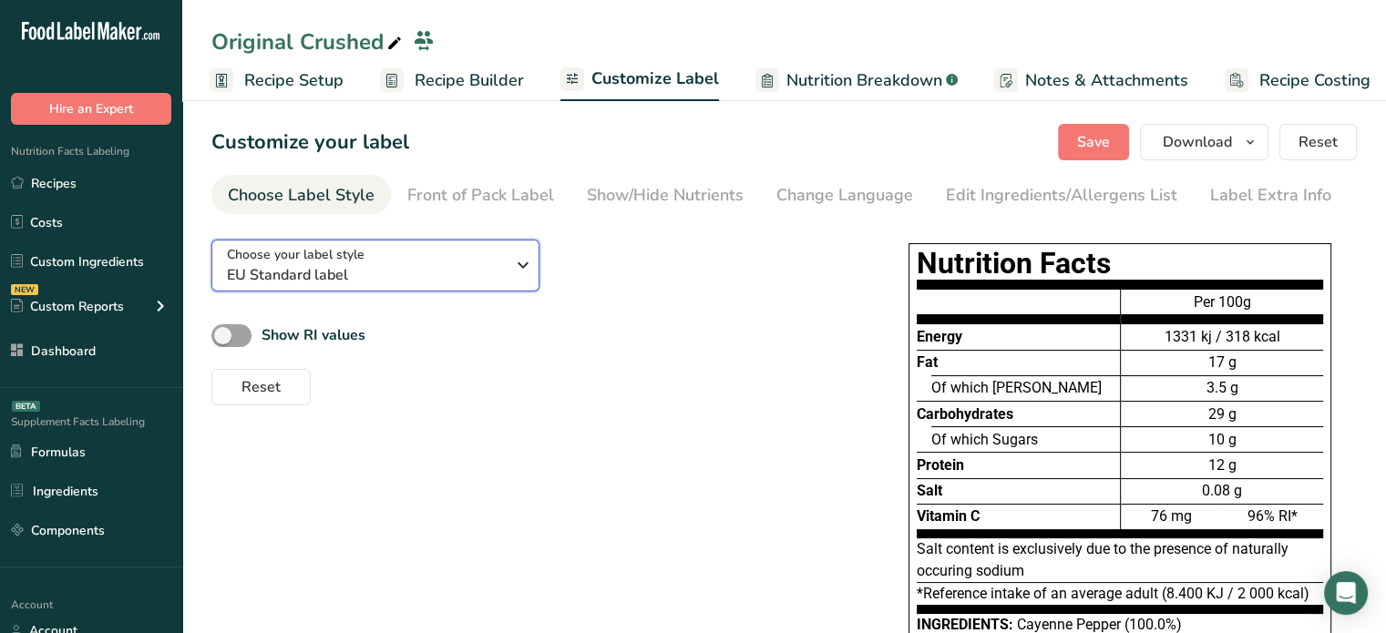
click at [426, 280] on span "EU Standard label" at bounding box center [366, 275] width 278 height 22
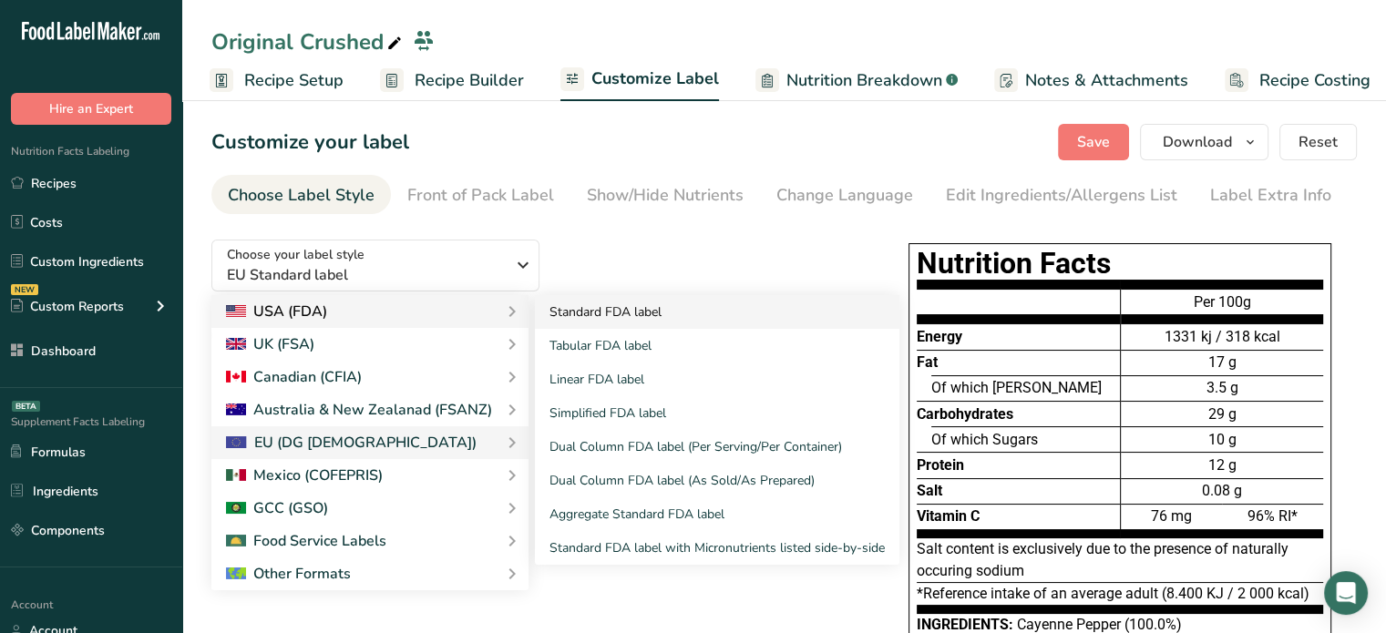
click at [619, 305] on link "Standard FDA label" at bounding box center [717, 312] width 364 height 34
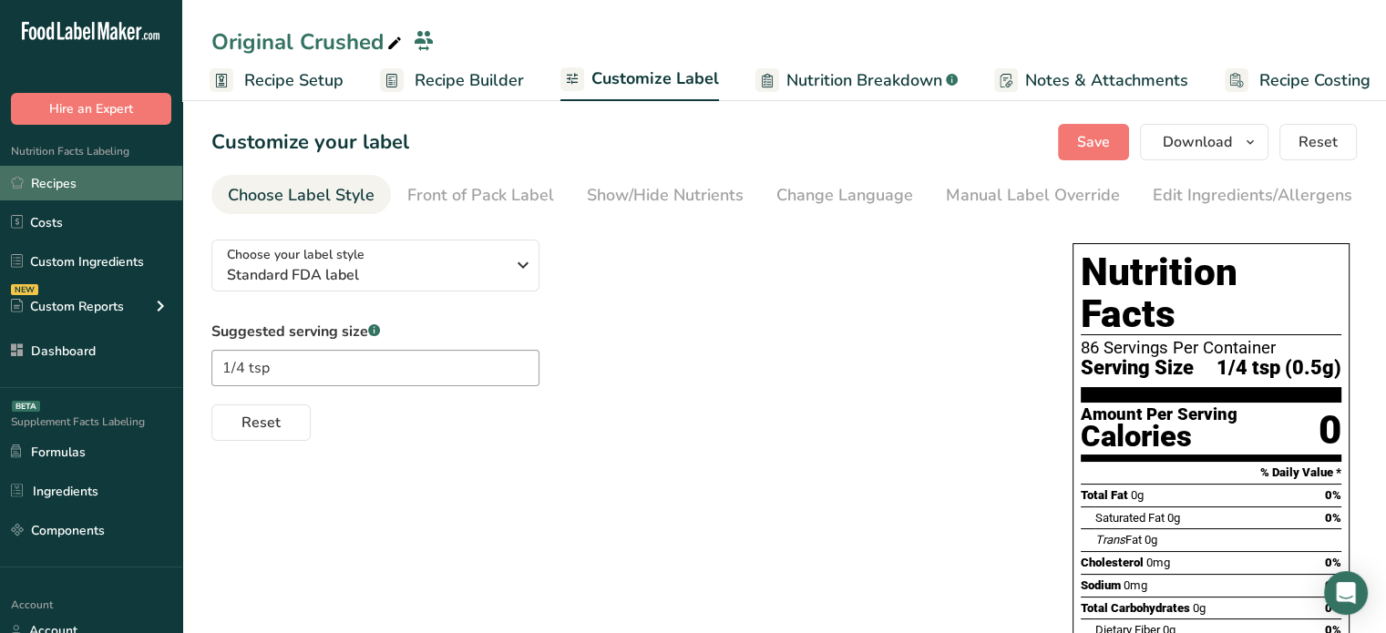
click at [148, 172] on link "Recipes" at bounding box center [91, 183] width 182 height 35
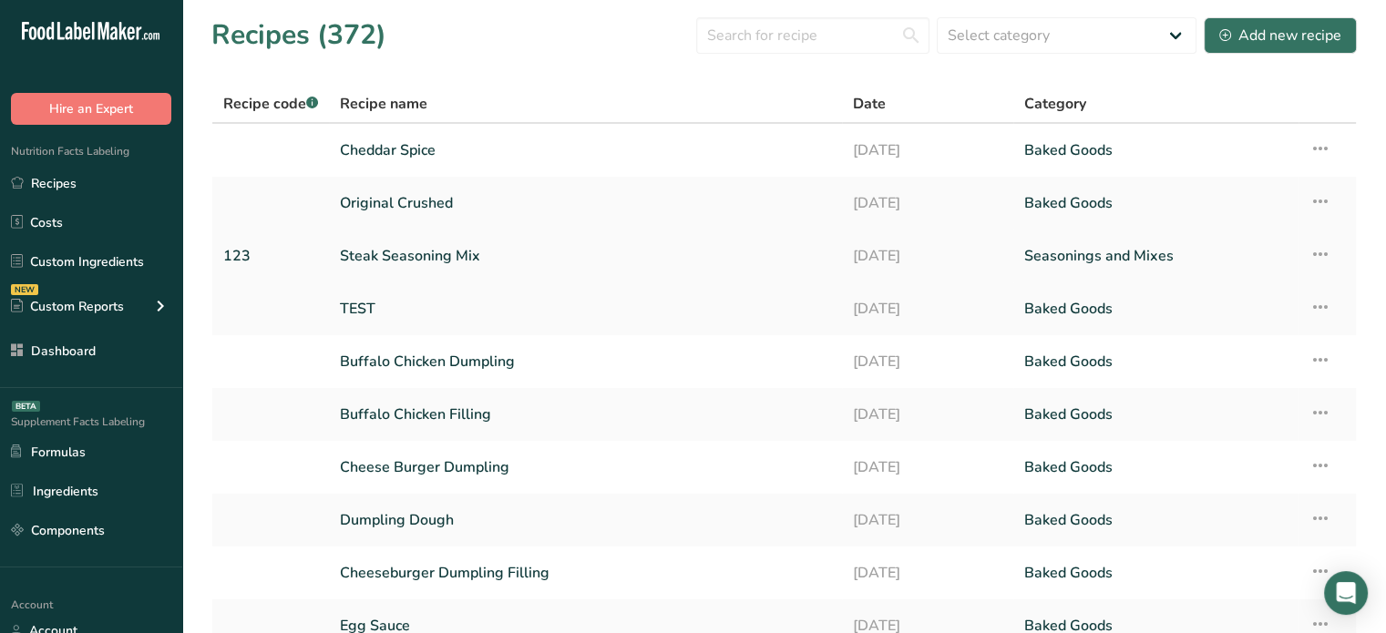
click at [444, 251] on link "Steak Seasoning Mix" at bounding box center [585, 256] width 491 height 38
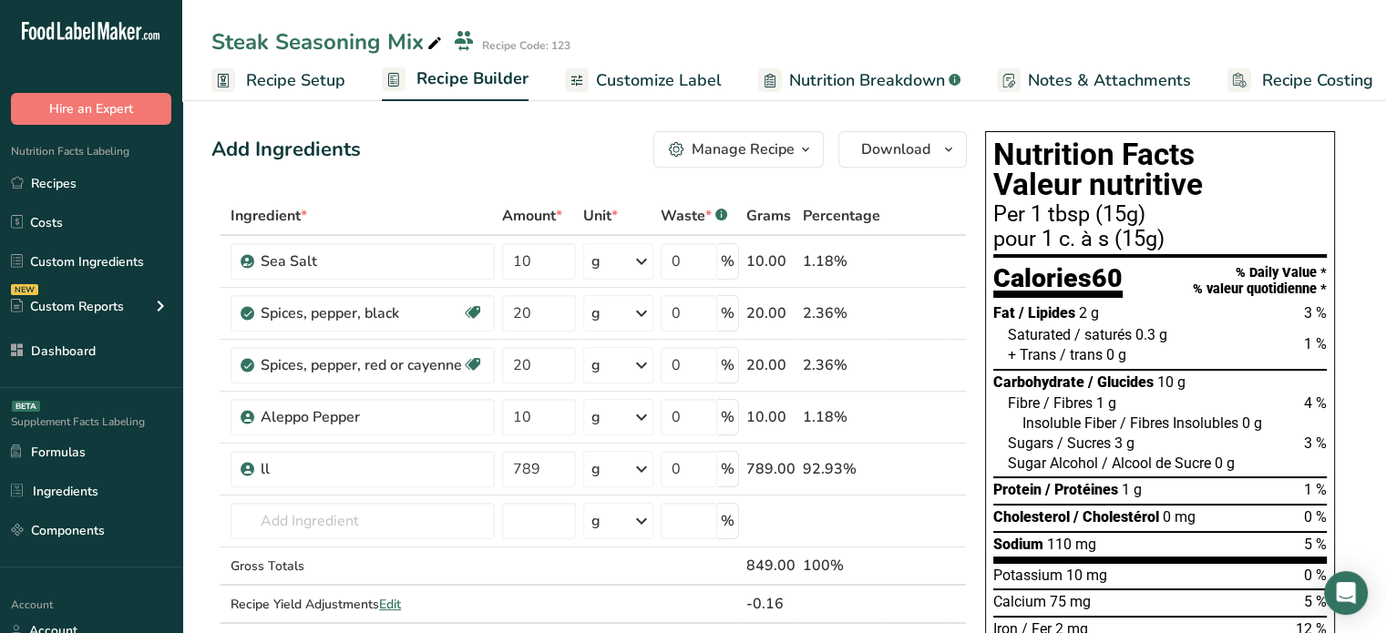
click at [678, 87] on span "Customize Label" at bounding box center [659, 80] width 126 height 25
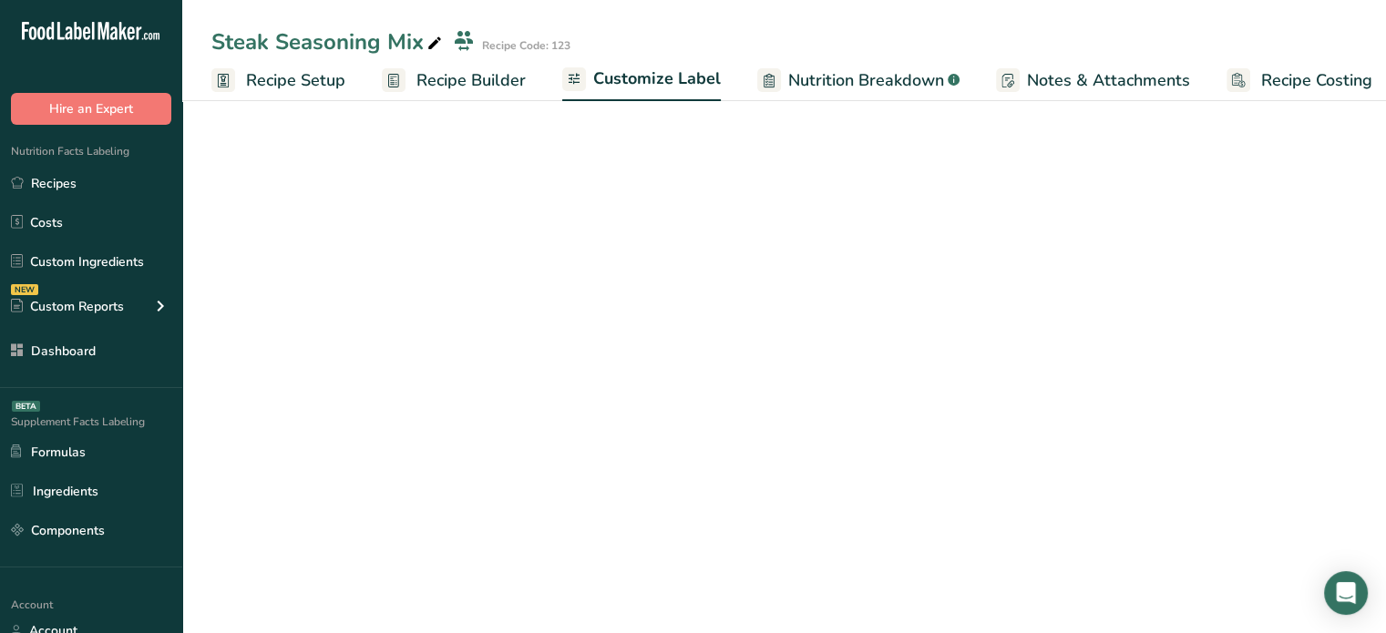
scroll to position [0, 15]
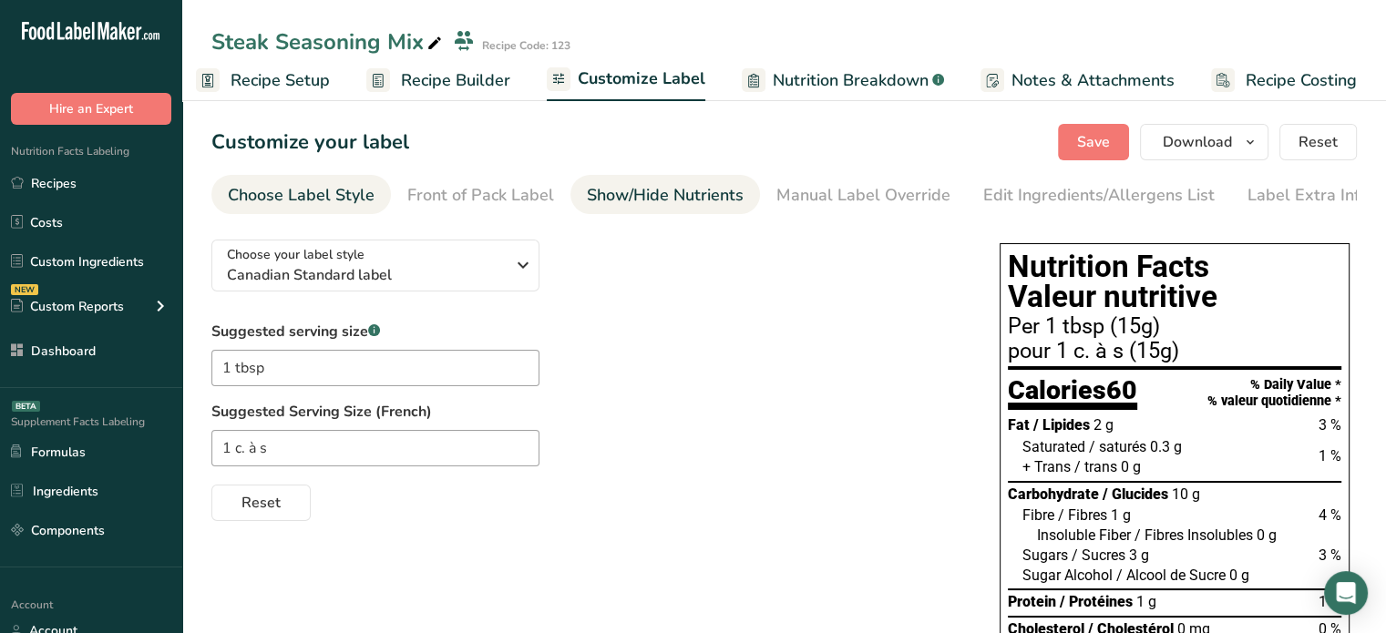
click at [628, 187] on div "Show/Hide Nutrients" at bounding box center [665, 195] width 157 height 25
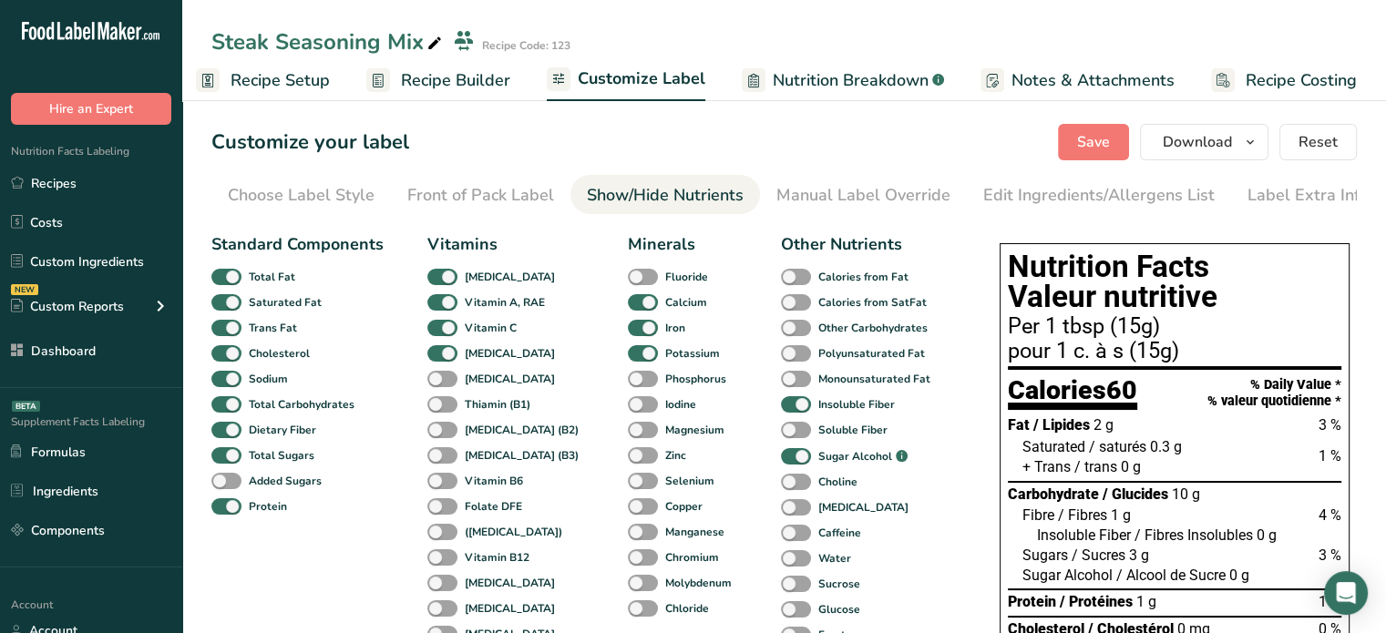
scroll to position [0, 11]
click at [327, 189] on div "Choose Label Style" at bounding box center [290, 195] width 147 height 25
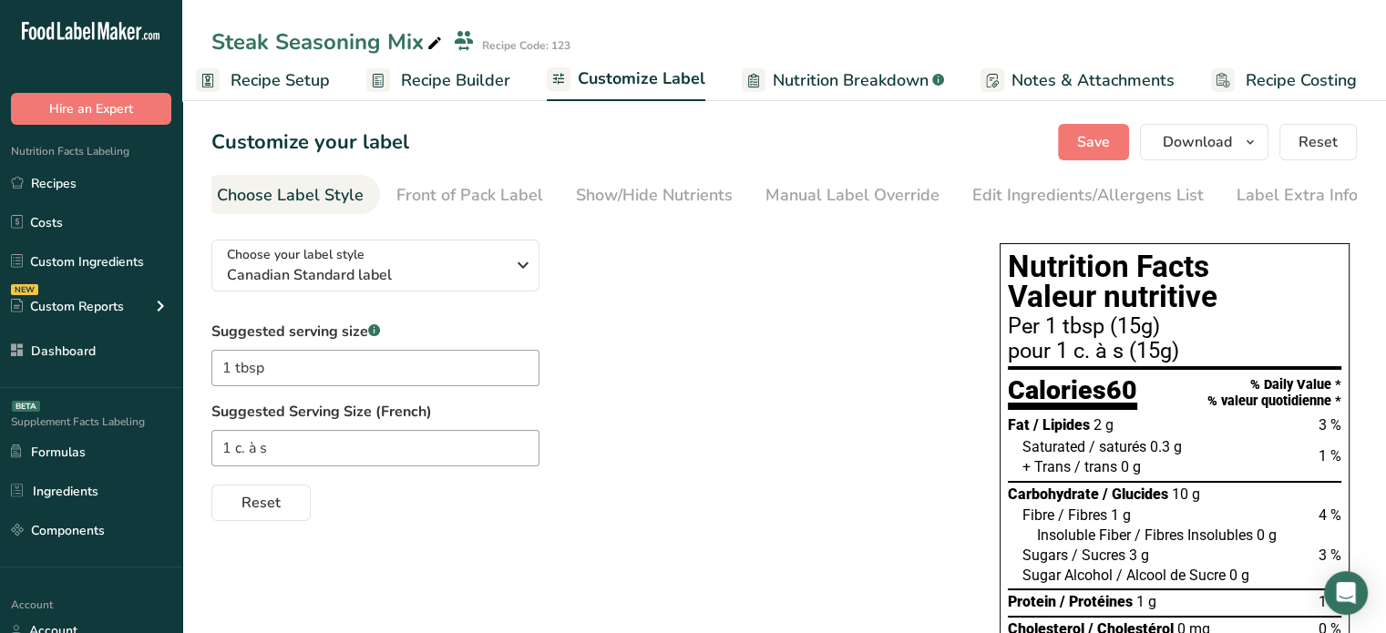
scroll to position [0, 0]
click at [395, 276] on span "Canadian Standard label" at bounding box center [366, 275] width 278 height 22
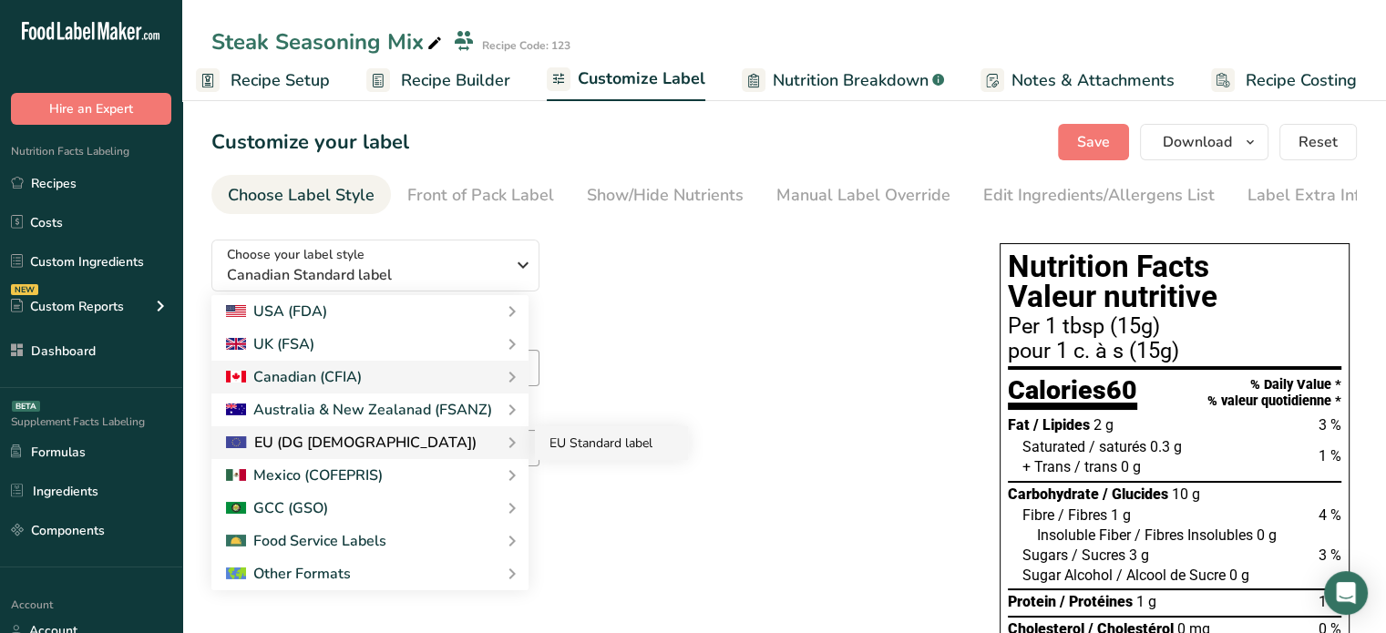
click at [547, 442] on link "EU Standard label" at bounding box center [611, 443] width 153 height 34
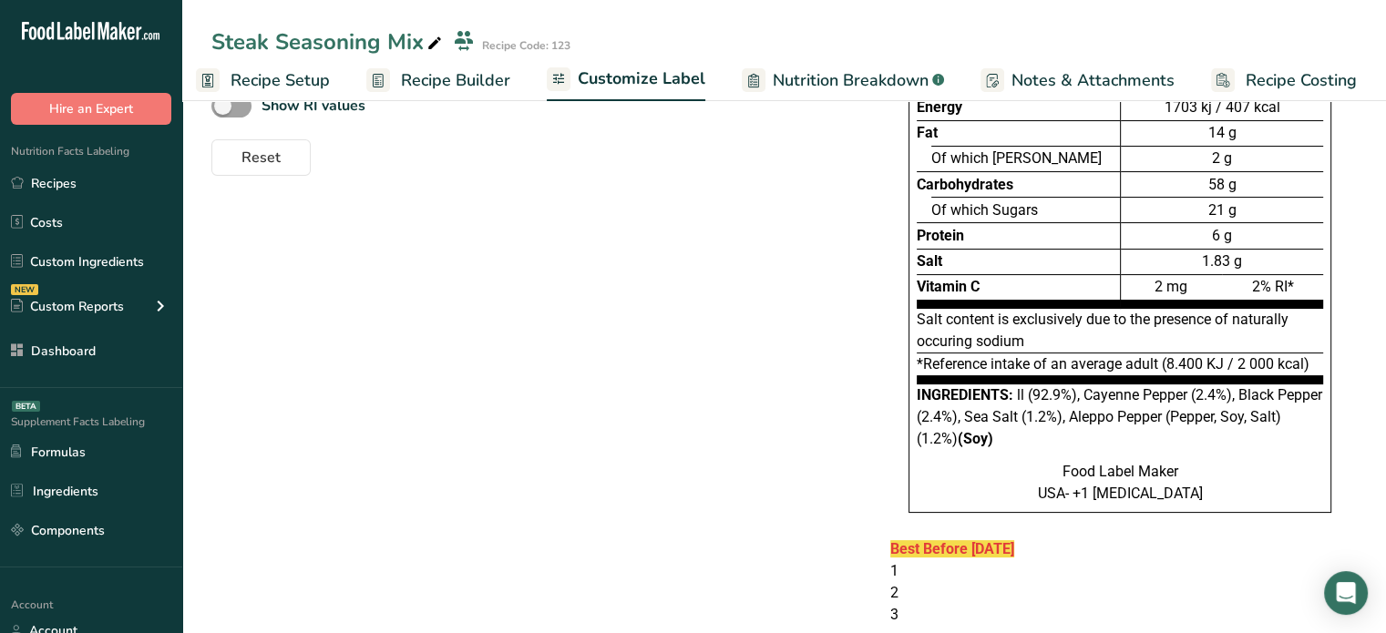
scroll to position [230, 0]
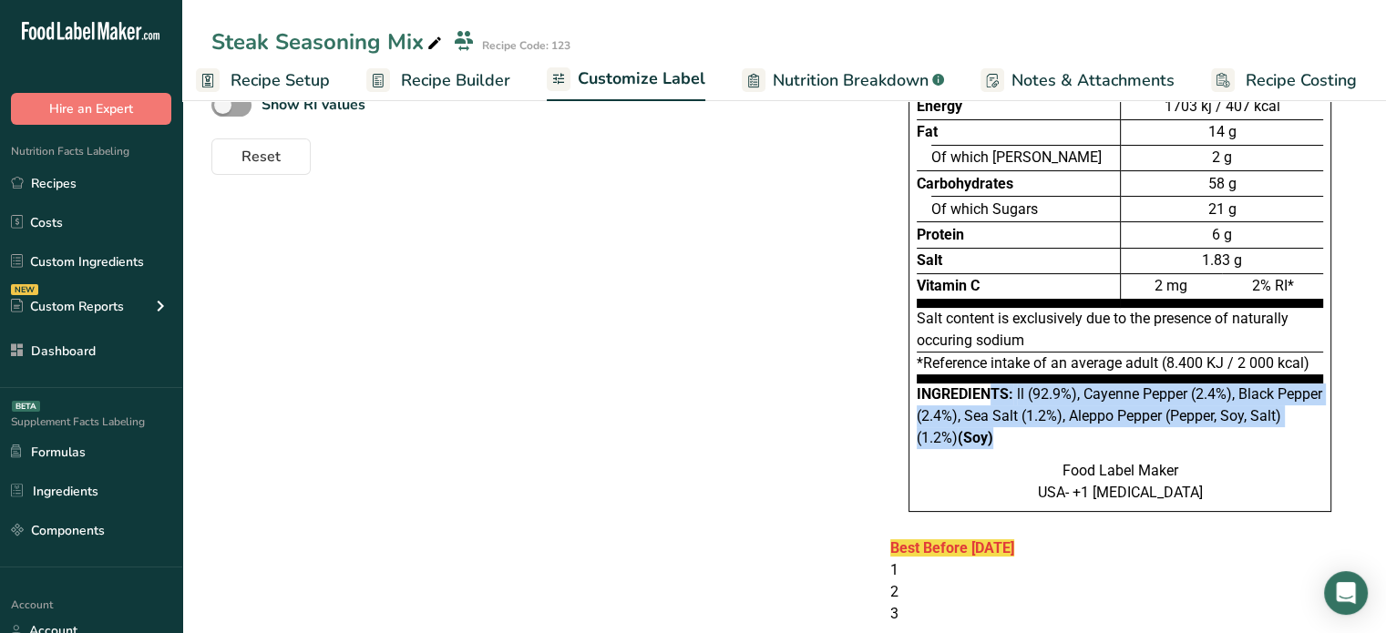
drag, startPoint x: 1029, startPoint y: 433, endPoint x: 917, endPoint y: 394, distance: 117.8
click at [917, 394] on div "Ingredients: ll (92.9%), Cayenne Pepper (2.4%), Black Pepper (2.4%), Sea Salt (…" at bounding box center [1119, 417] width 406 height 66
copy div "Ingredients: ll (92.9%), Cayenne Pepper (2.4%), Black Pepper (2.4%), Sea Salt (…"
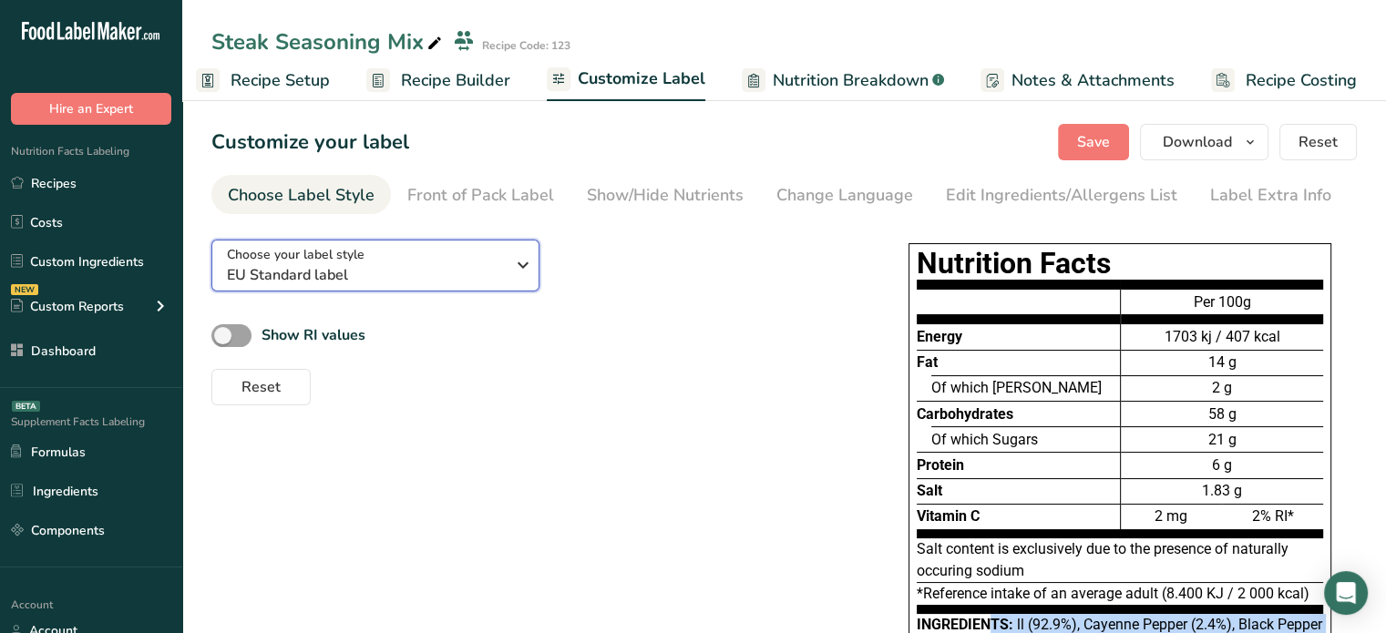
click at [425, 258] on div "Choose your label style EU Standard label" at bounding box center [366, 265] width 278 height 41
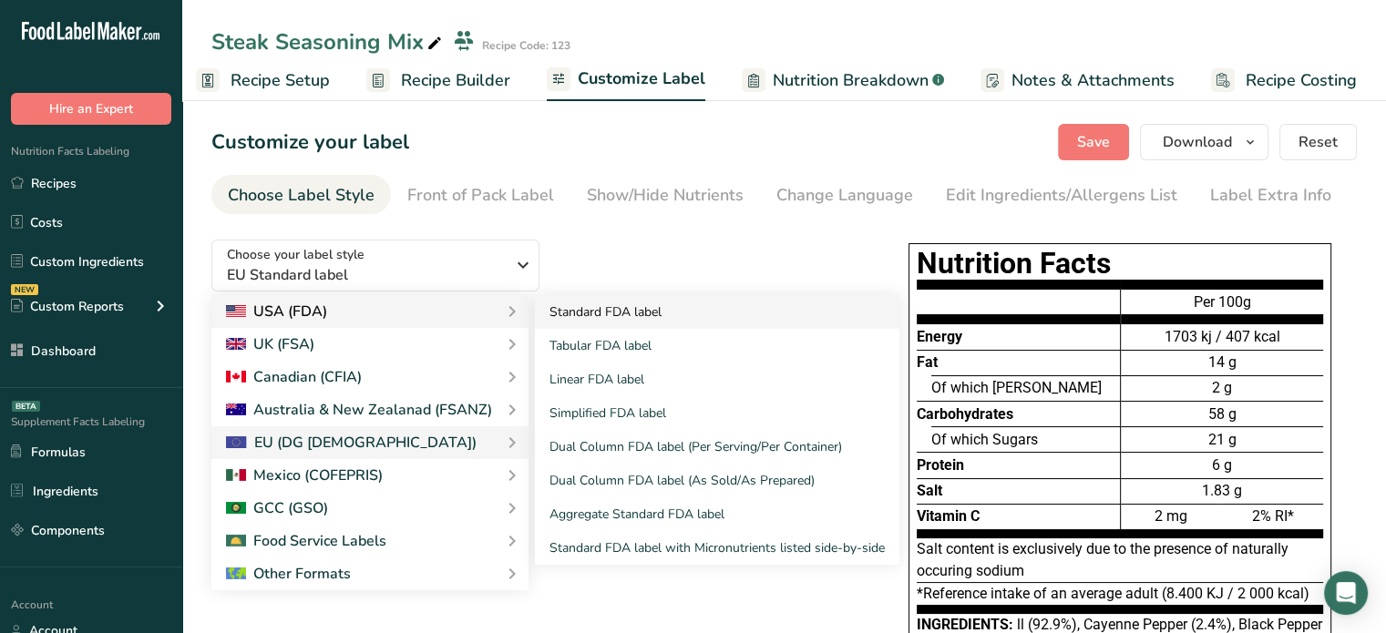
click at [615, 312] on link "Standard FDA label" at bounding box center [717, 312] width 364 height 34
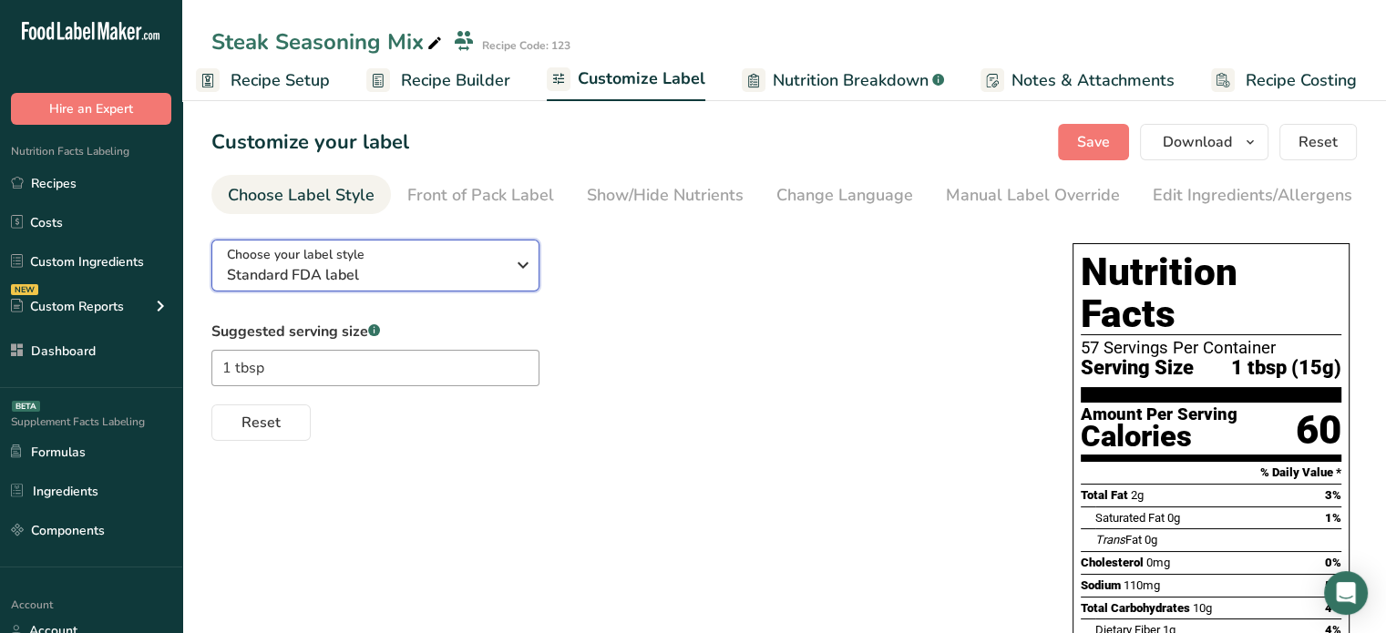
click at [441, 269] on span "Standard FDA label" at bounding box center [366, 275] width 278 height 22
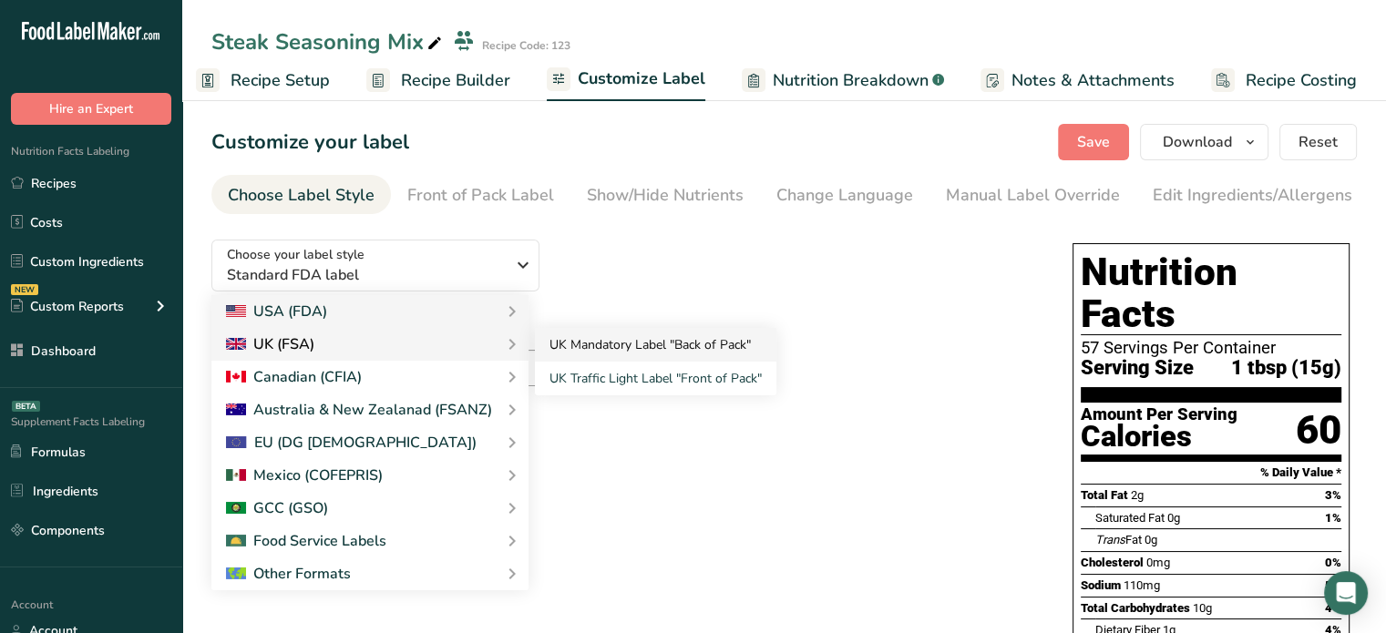
click at [578, 349] on link "UK Mandatory Label "Back of Pack"" at bounding box center [655, 345] width 241 height 34
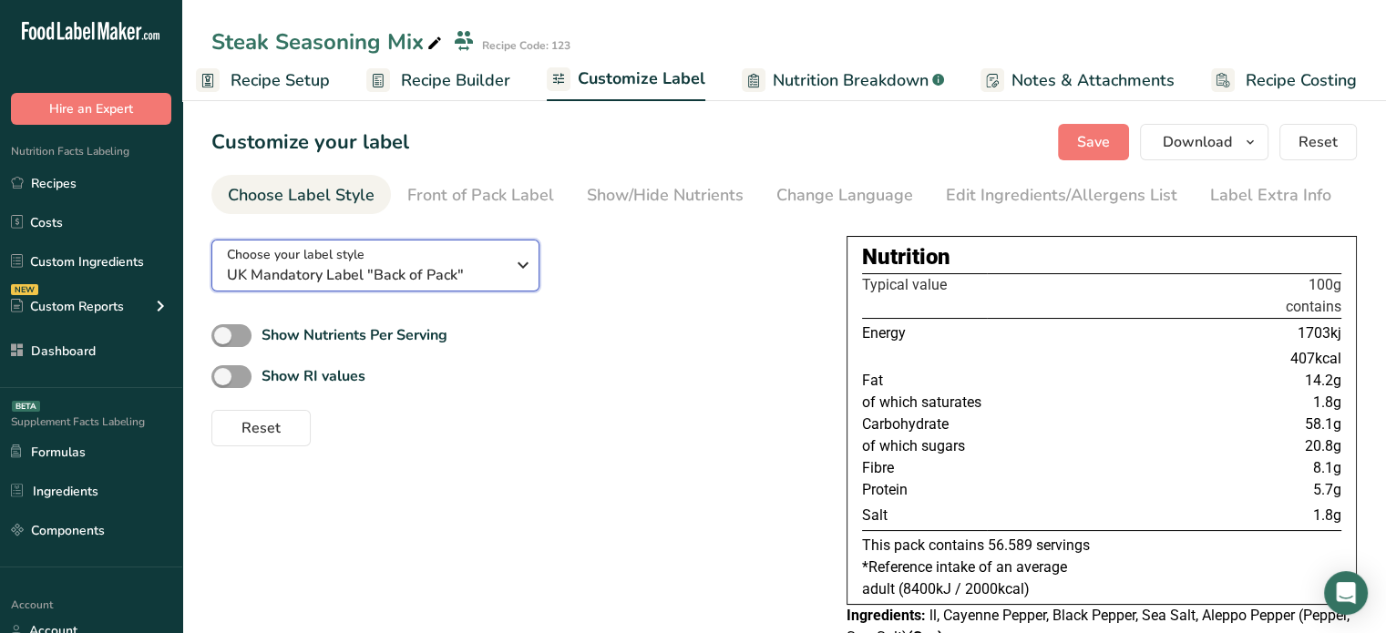
click at [517, 272] on icon "button" at bounding box center [523, 265] width 22 height 33
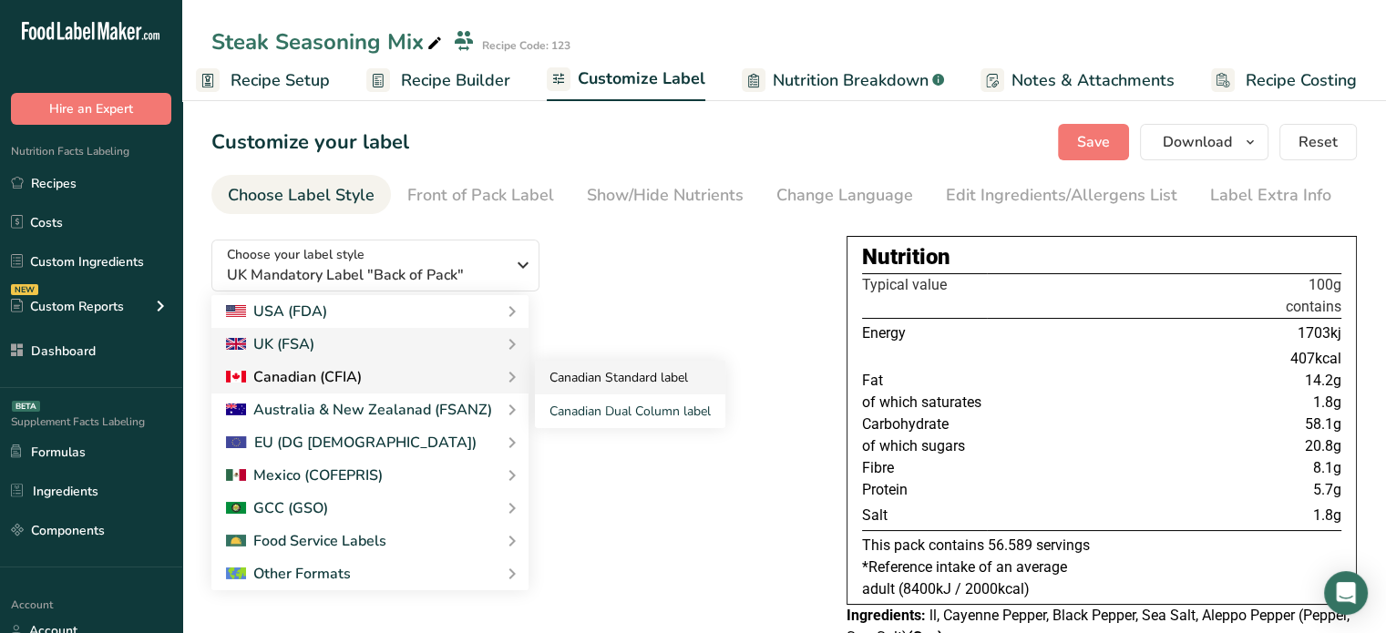
click at [625, 382] on link "Canadian Standard label" at bounding box center [630, 378] width 190 height 34
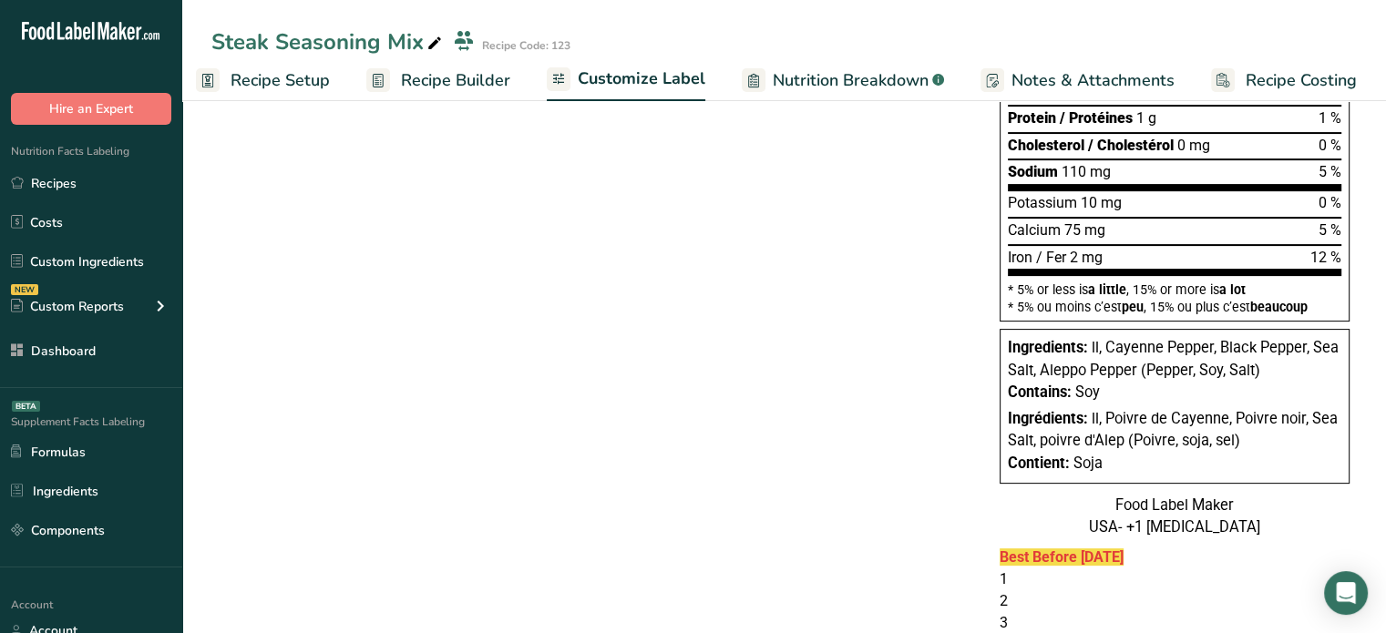
scroll to position [43, 0]
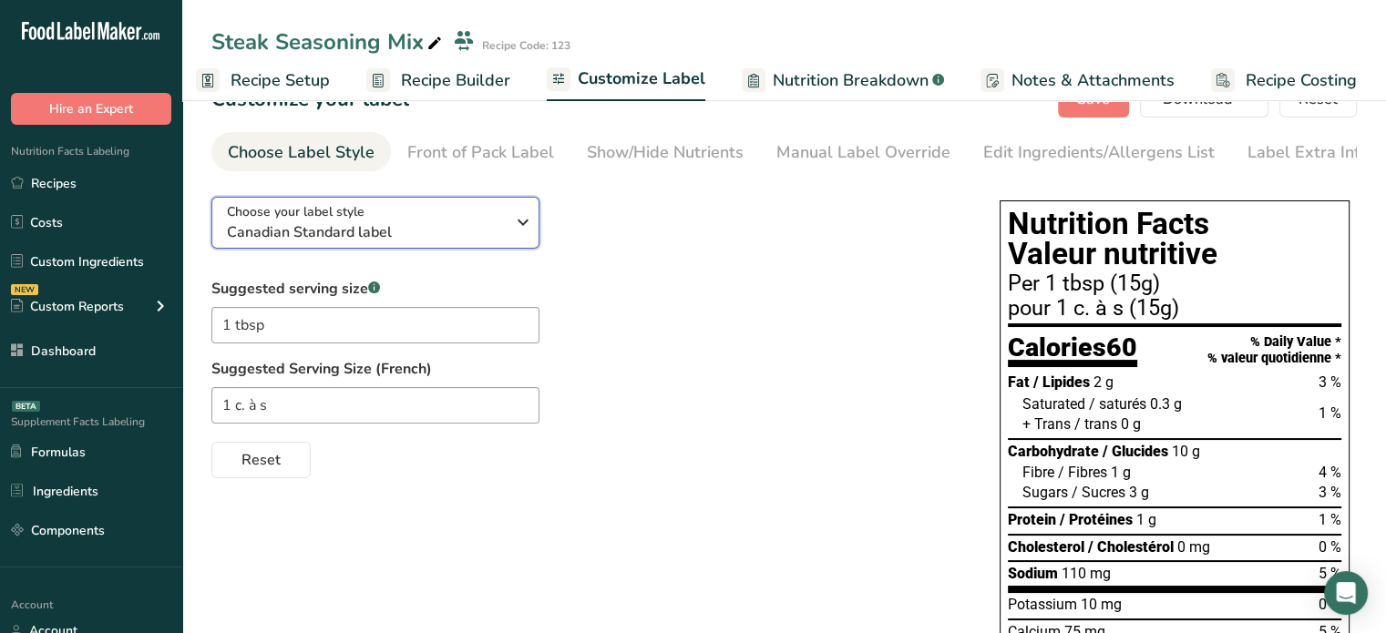
click at [466, 248] on button "Choose your label style Canadian Standard label" at bounding box center [375, 223] width 328 height 52
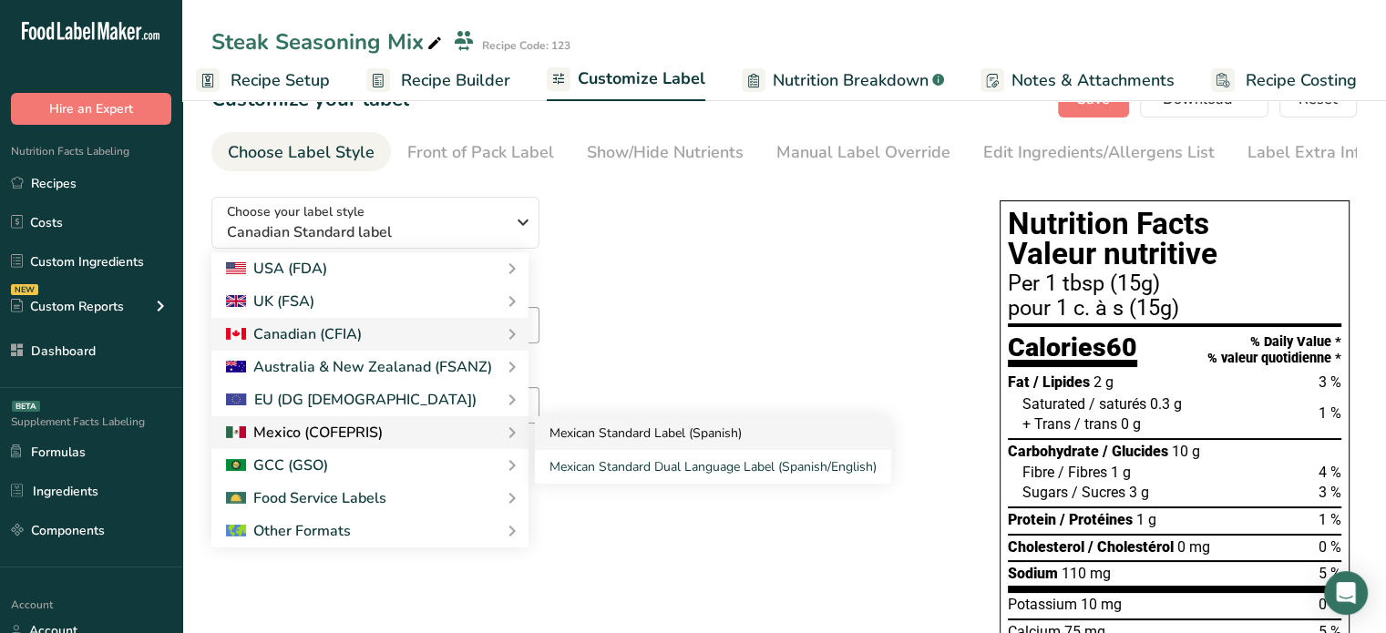
click at [618, 424] on link "Mexican Standard Label (Spanish)" at bounding box center [713, 433] width 356 height 34
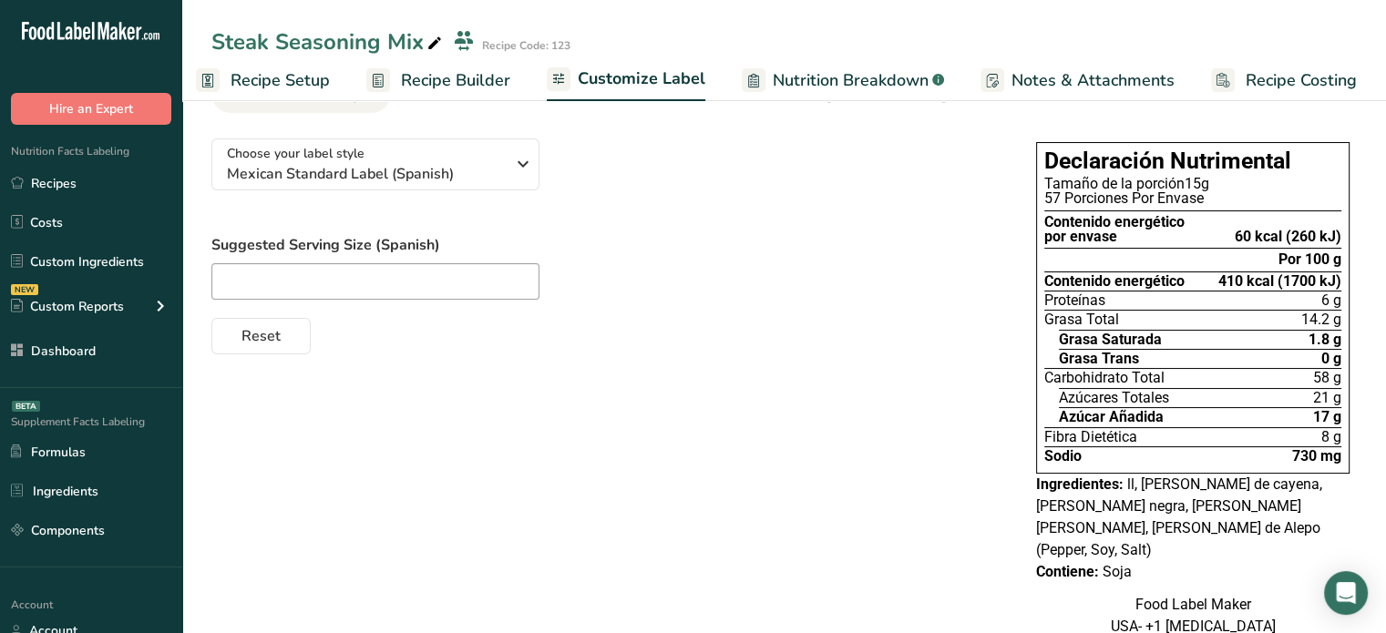
scroll to position [0, 0]
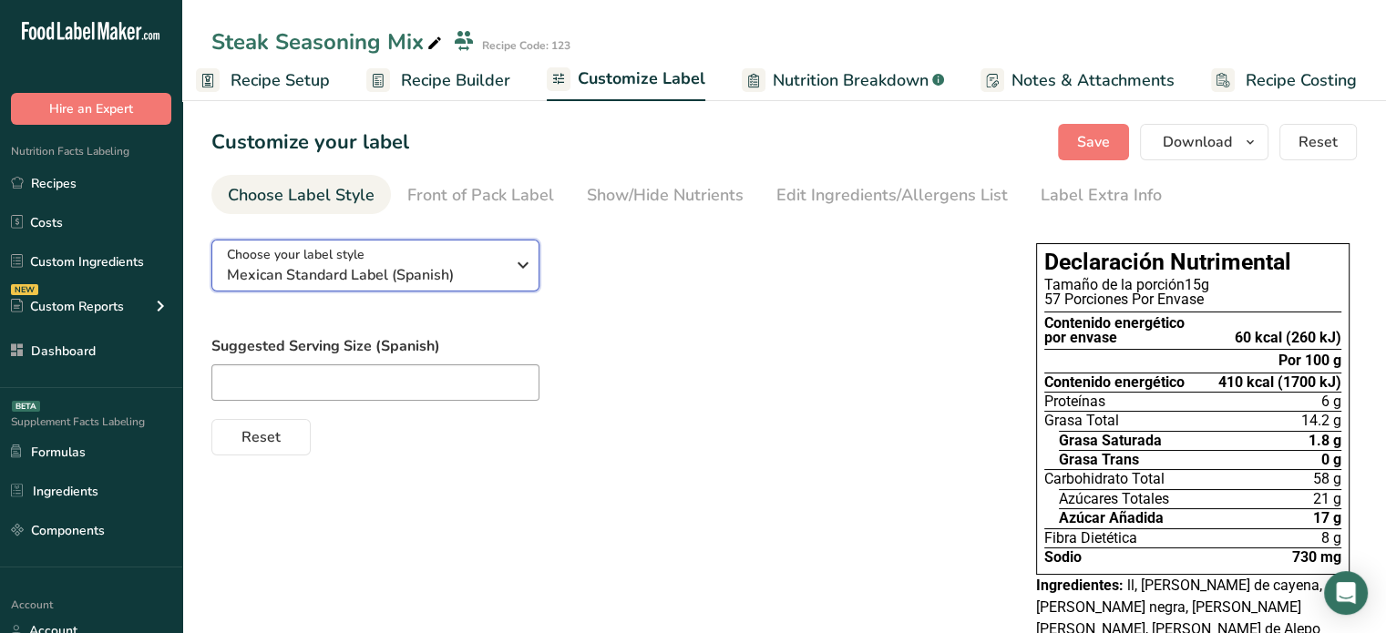
click at [429, 251] on div "Choose your label style Mexican Standard Label (Spanish)" at bounding box center [366, 265] width 278 height 41
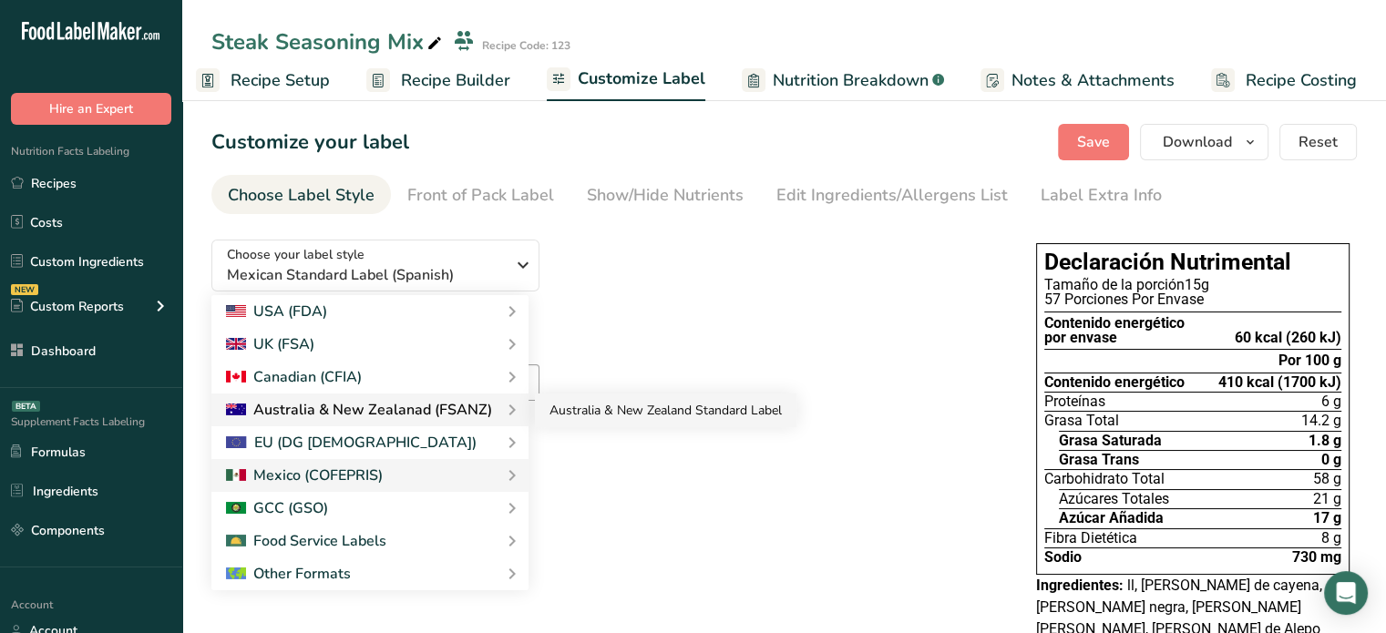
click at [560, 416] on link "Australia & New Zealand Standard Label" at bounding box center [665, 411] width 261 height 34
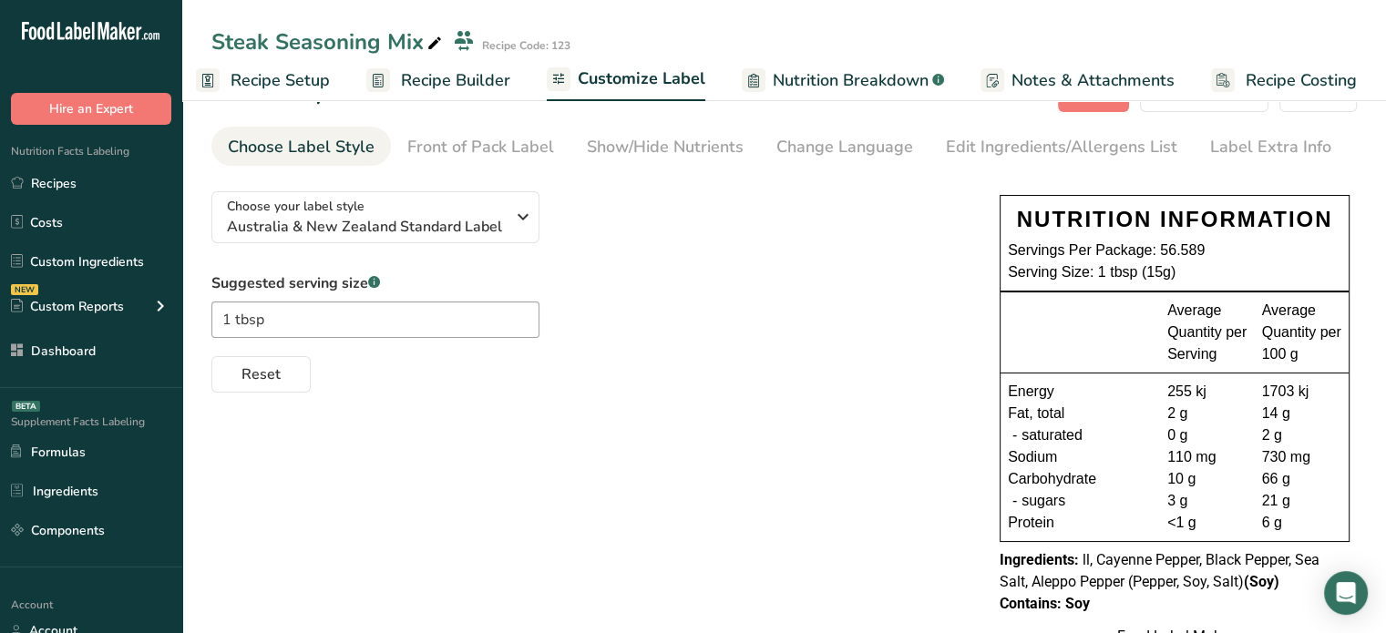
scroll to position [78, 0]
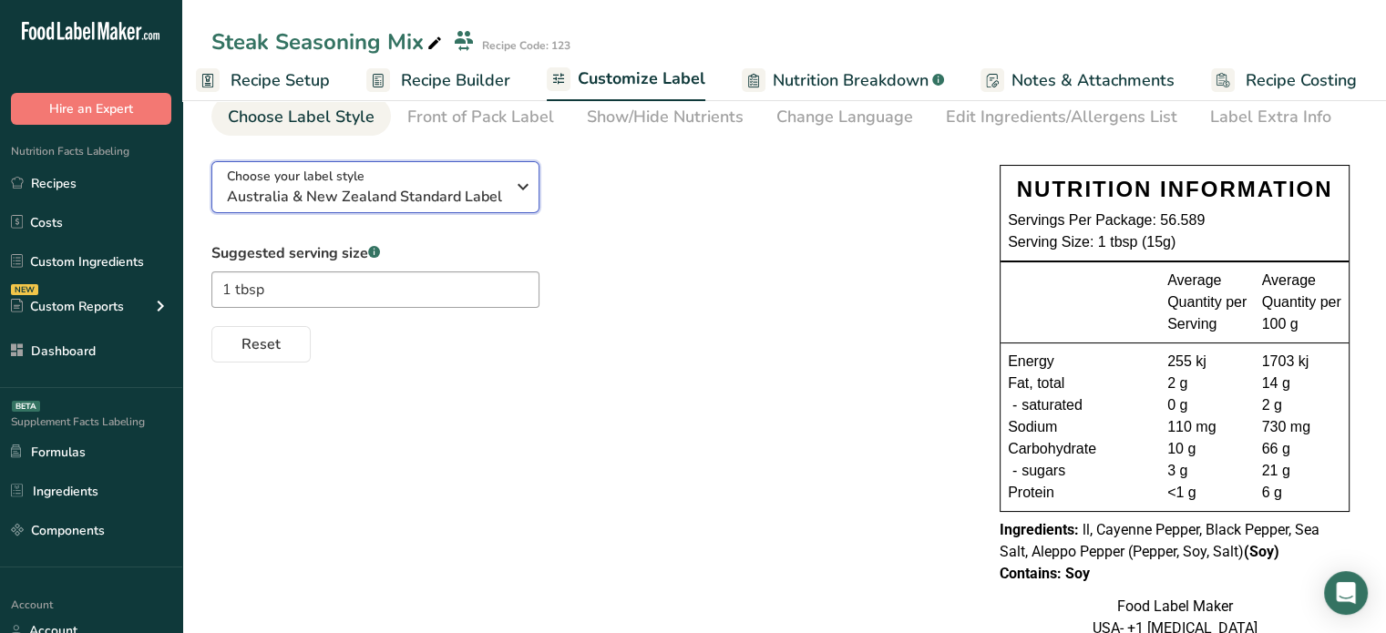
click at [500, 205] on span "Australia & New Zealand Standard Label" at bounding box center [366, 197] width 278 height 22
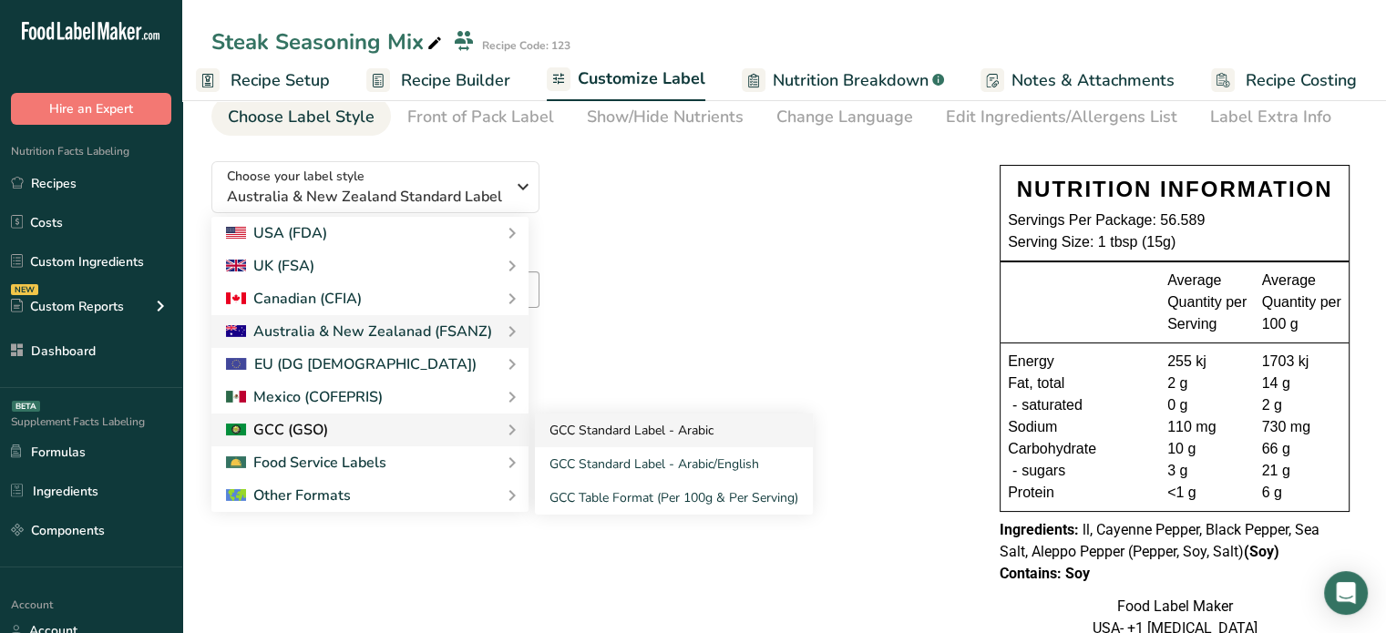
click at [591, 425] on link "GCC Standard Label - Arabic" at bounding box center [674, 431] width 278 height 34
